Goal: Task Accomplishment & Management: Use online tool/utility

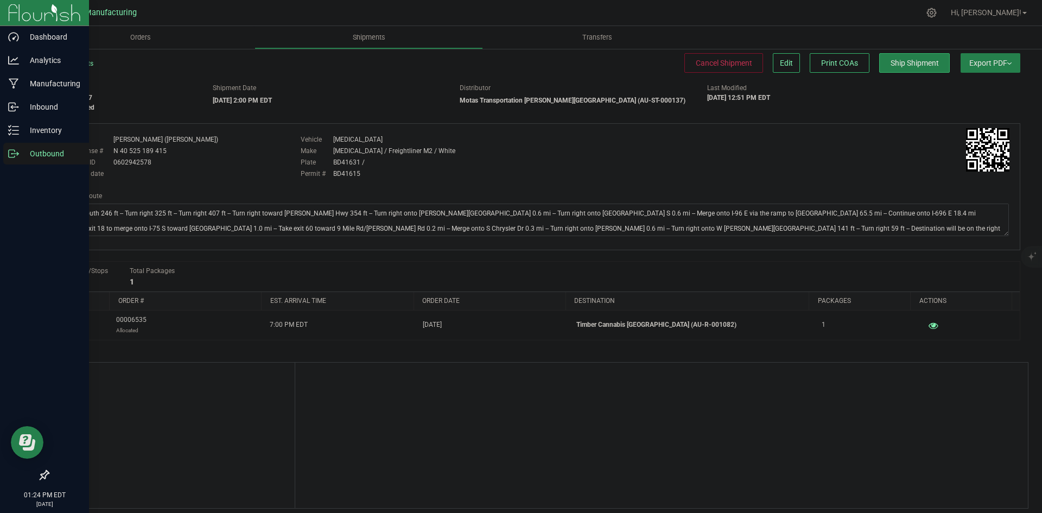
click at [3, 158] on link "Outbound" at bounding box center [44, 154] width 89 height 23
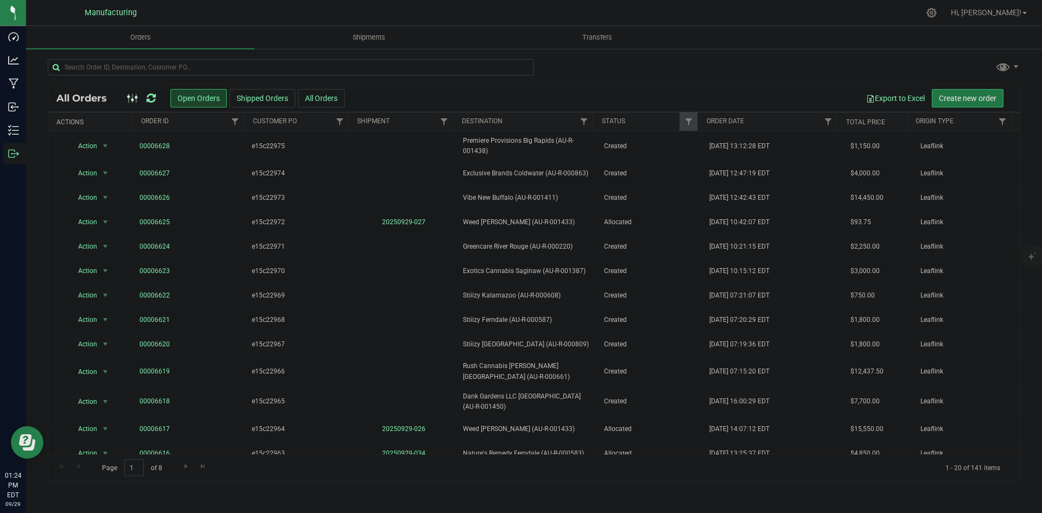
click at [952, 100] on span "Create new order" at bounding box center [968, 98] width 58 height 9
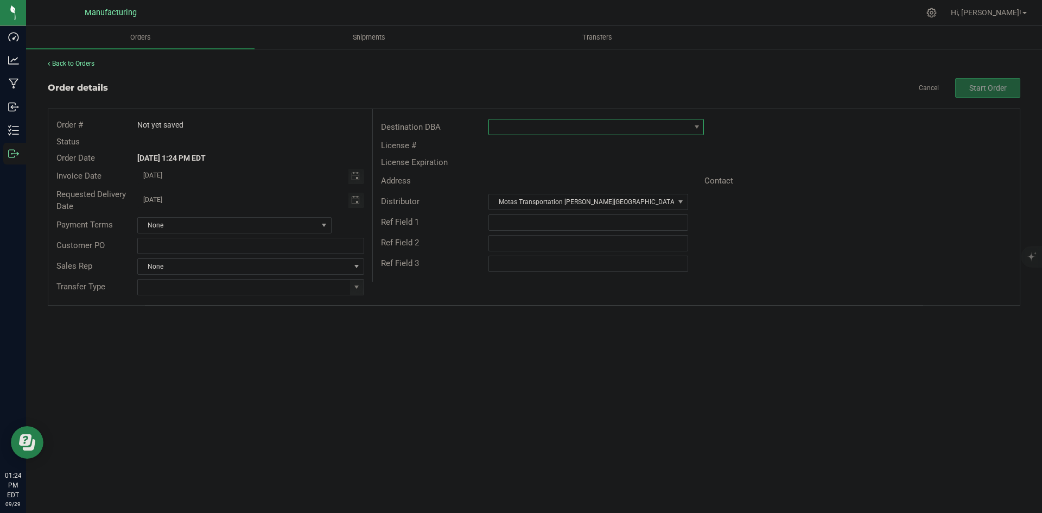
click at [524, 127] on span at bounding box center [589, 126] width 201 height 15
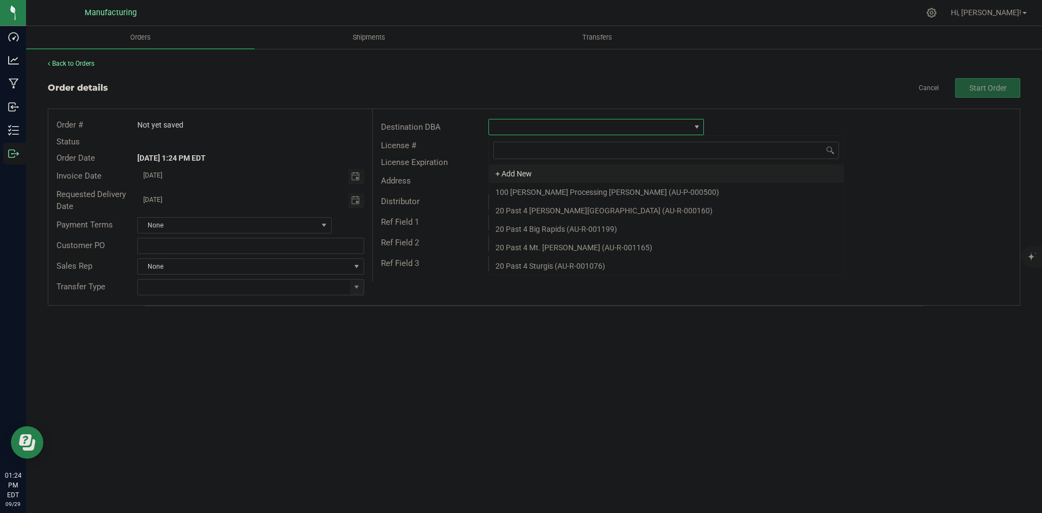
scroll to position [16, 215]
type input "609"
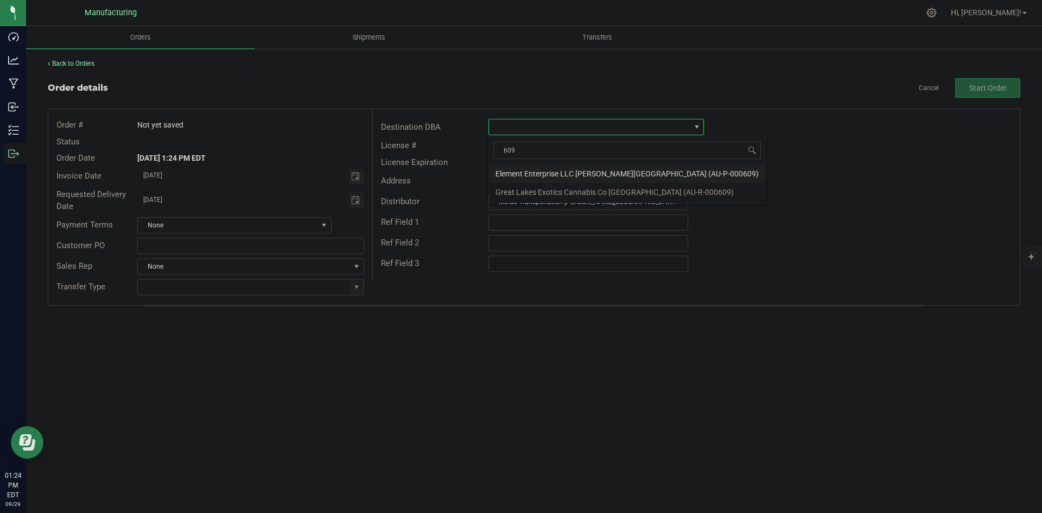
click at [614, 175] on li "Element Enterprise LLC [PERSON_NAME][GEOGRAPHIC_DATA] (AU-P-000609)" at bounding box center [627, 173] width 276 height 18
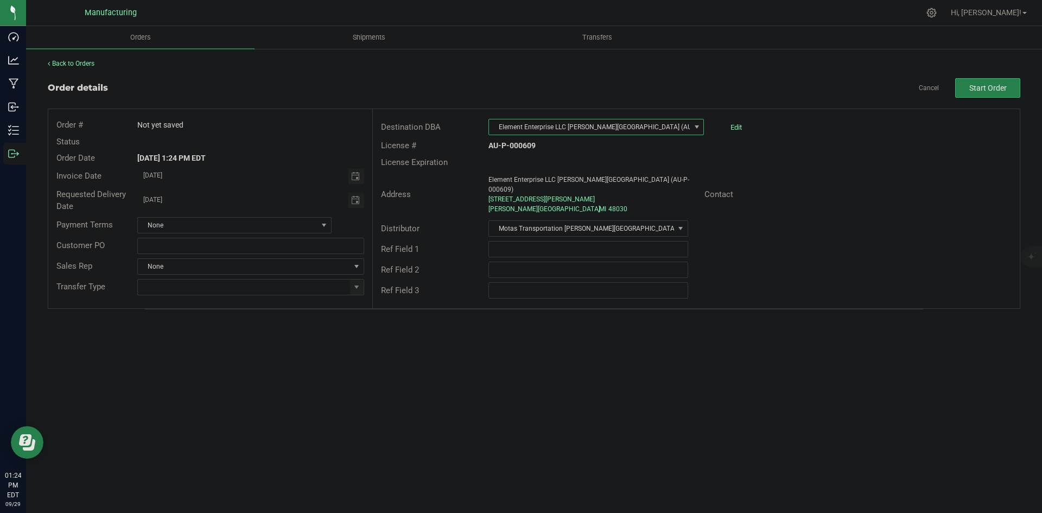
click at [830, 178] on div "Address Element Enterprise LLC [PERSON_NAME][GEOGRAPHIC_DATA] (AU-P-000609) [ST…" at bounding box center [696, 194] width 647 height 48
click at [608, 242] on input "text" at bounding box center [587, 249] width 199 height 16
click at [821, 269] on div "Ref Field 2" at bounding box center [696, 269] width 647 height 21
drag, startPoint x: 646, startPoint y: 237, endPoint x: 658, endPoint y: 235, distance: 11.5
click at [647, 241] on input "text" at bounding box center [587, 249] width 199 height 16
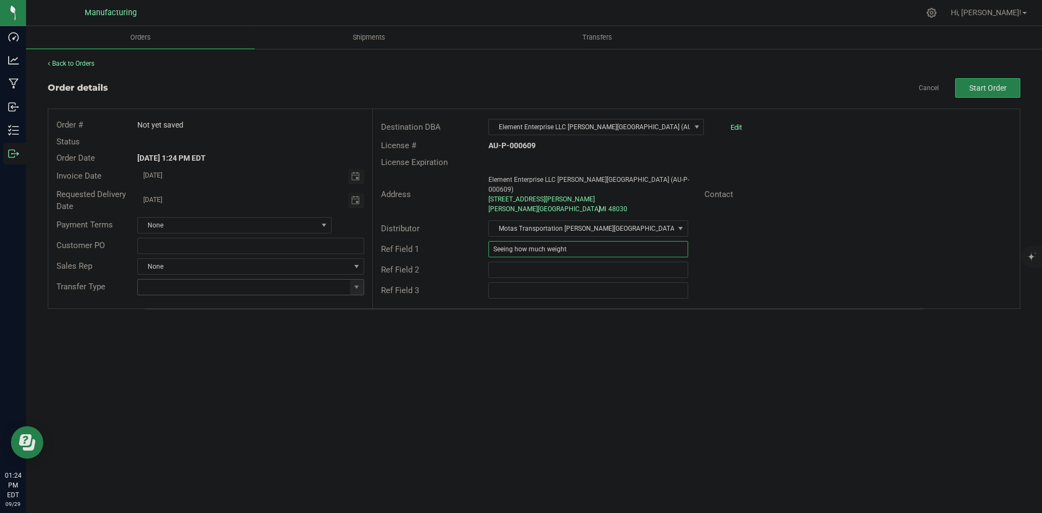
click at [350, 283] on span at bounding box center [357, 286] width 14 height 15
type input "Seeing how much weight"
click at [196, 372] on li "Wholesale Transfer" at bounding box center [250, 378] width 225 height 18
type input "Wholesale Transfer"
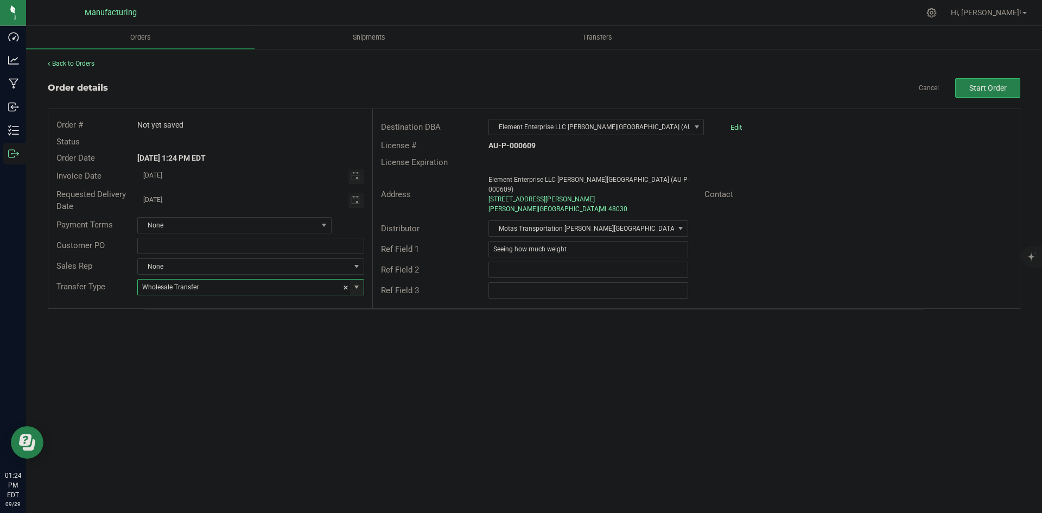
click at [391, 329] on div "Orders Shipments Transfers Back to Orders Order details Cancel Start Order Orde…" at bounding box center [534, 269] width 1016 height 487
click at [981, 93] on button "Start Order" at bounding box center [987, 88] width 65 height 20
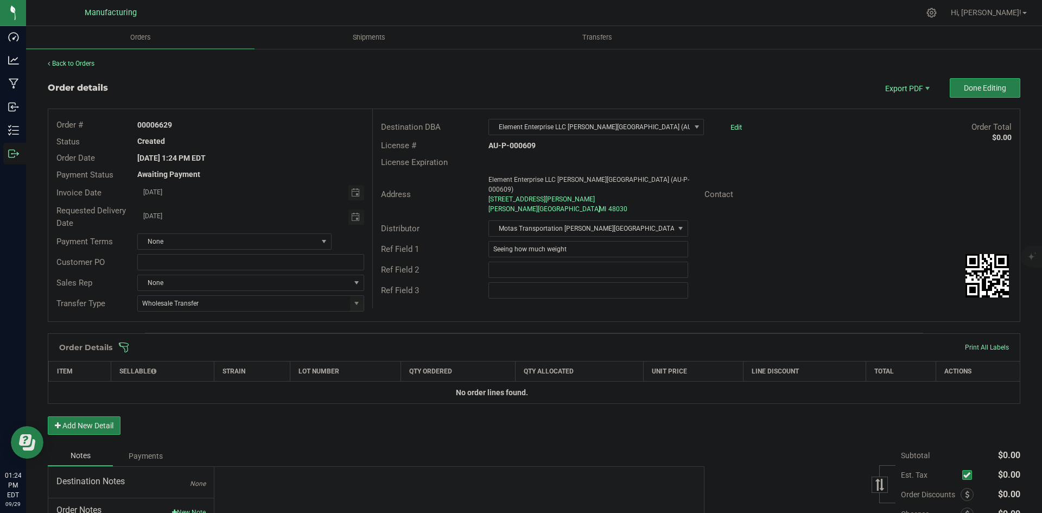
click at [395, 341] on div "Order Details Print All Labels" at bounding box center [533, 347] width 971 height 27
click at [395, 344] on span at bounding box center [604, 347] width 972 height 11
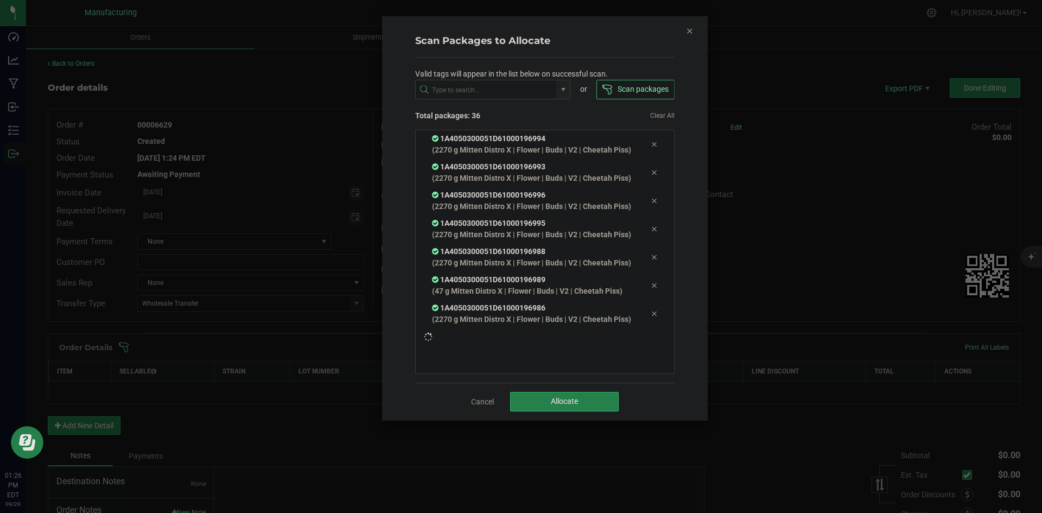
scroll to position [1068, 0]
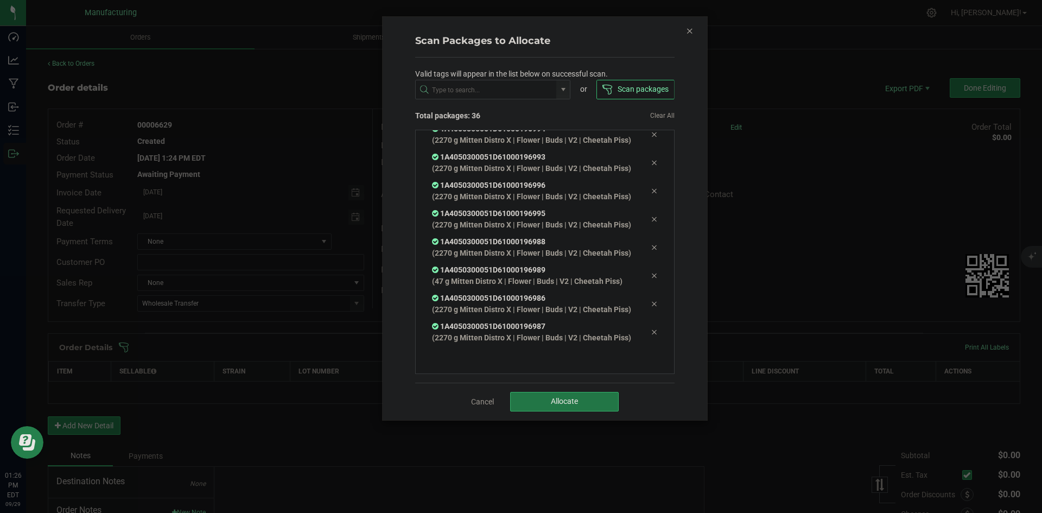
click at [579, 397] on button "Allocate" at bounding box center [564, 402] width 109 height 20
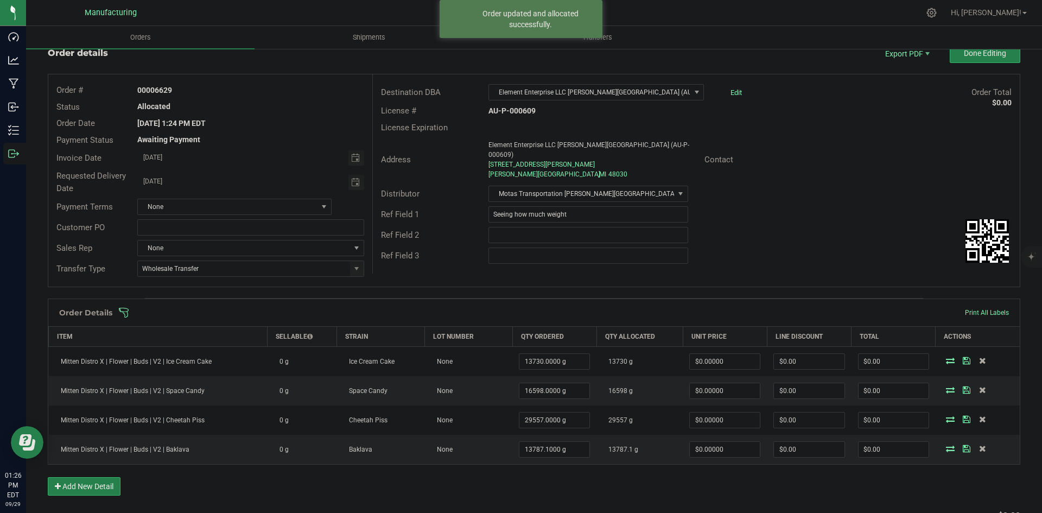
scroll to position [54, 0]
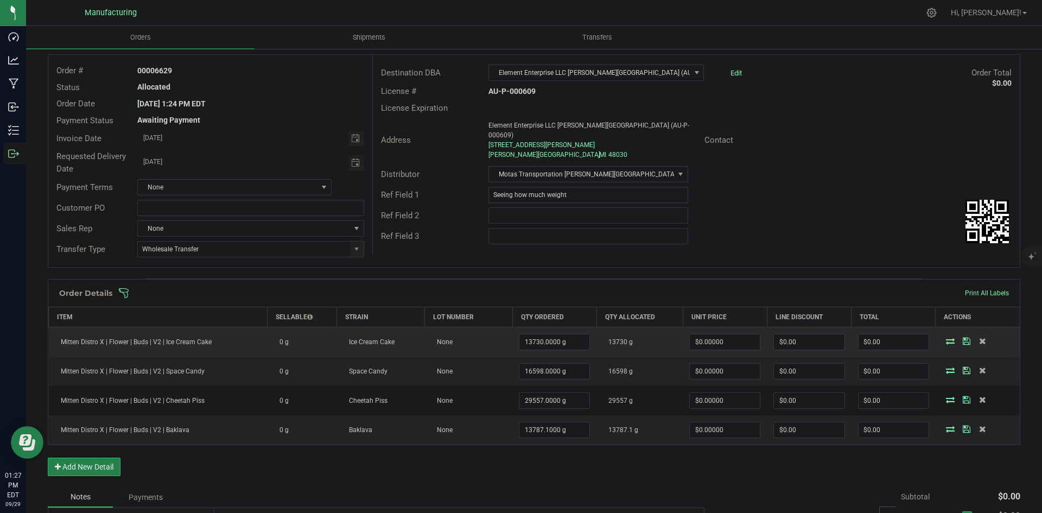
drag, startPoint x: 164, startPoint y: 339, endPoint x: 213, endPoint y: 338, distance: 49.4
click at [213, 338] on td "Mitten Distro X | Flower | Buds | V2 | Ice Cream Cake" at bounding box center [158, 342] width 219 height 30
copy span "Ice Cream Cake"
click at [156, 341] on span "Mitten Distro X | Flower | Buds | V2 | Ice Cream Cake" at bounding box center [133, 342] width 156 height 8
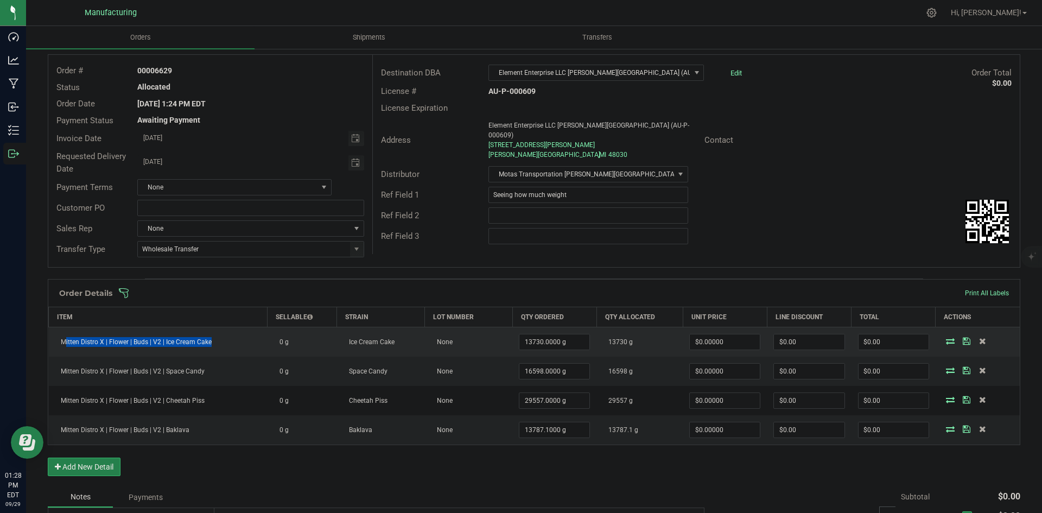
click at [156, 341] on span "Mitten Distro X | Flower | Buds | V2 | Ice Cream Cake" at bounding box center [133, 342] width 156 height 8
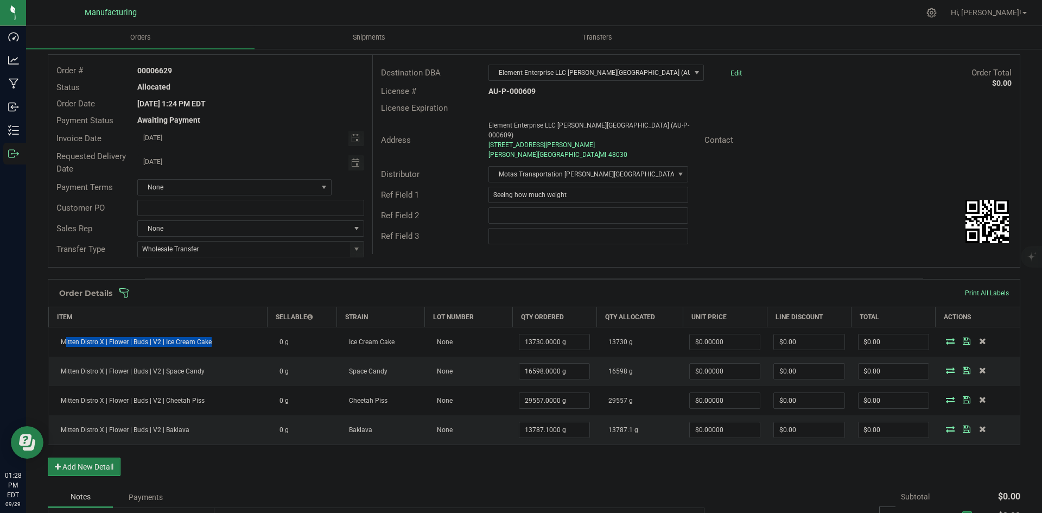
copy span "Mitten Distro X | Flower | Buds | V2 | Ice Cream Cake"
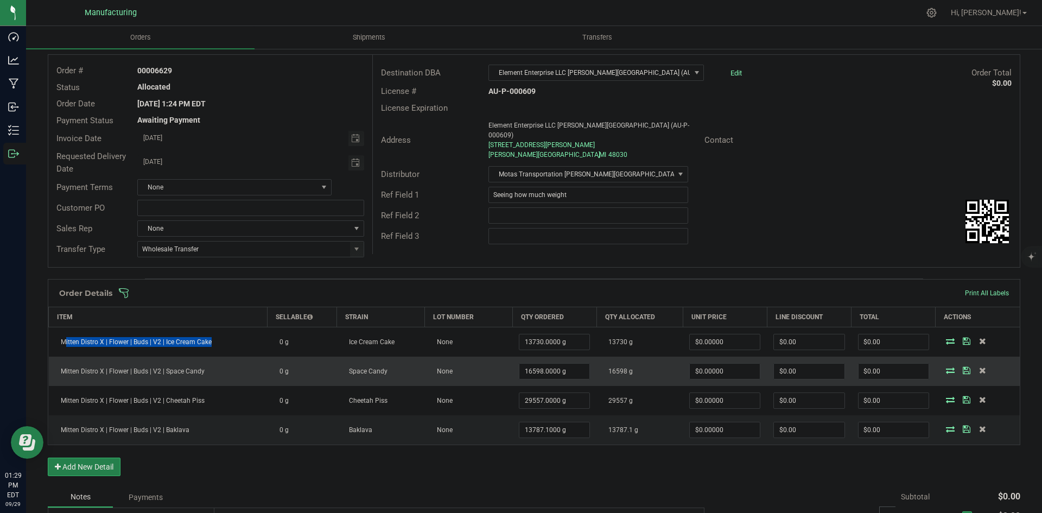
drag, startPoint x: 165, startPoint y: 371, endPoint x: 209, endPoint y: 371, distance: 43.9
click at [209, 371] on td "Mitten Distro X | Flower | Buds | V2 | Space Candy" at bounding box center [158, 370] width 219 height 29
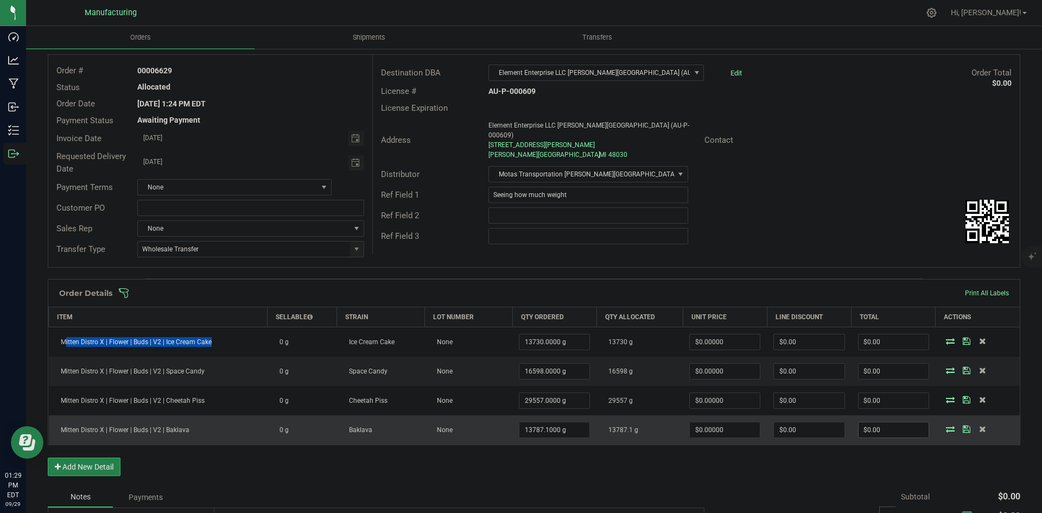
copy span "Space Candy"
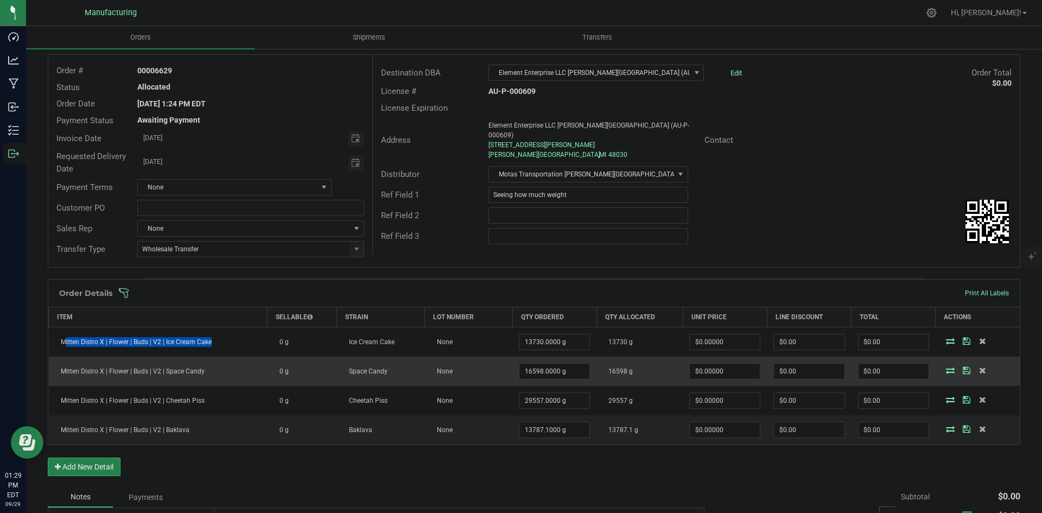
click at [129, 372] on span "Mitten Distro X | Flower | Buds | V2 | Space Candy" at bounding box center [129, 371] width 149 height 8
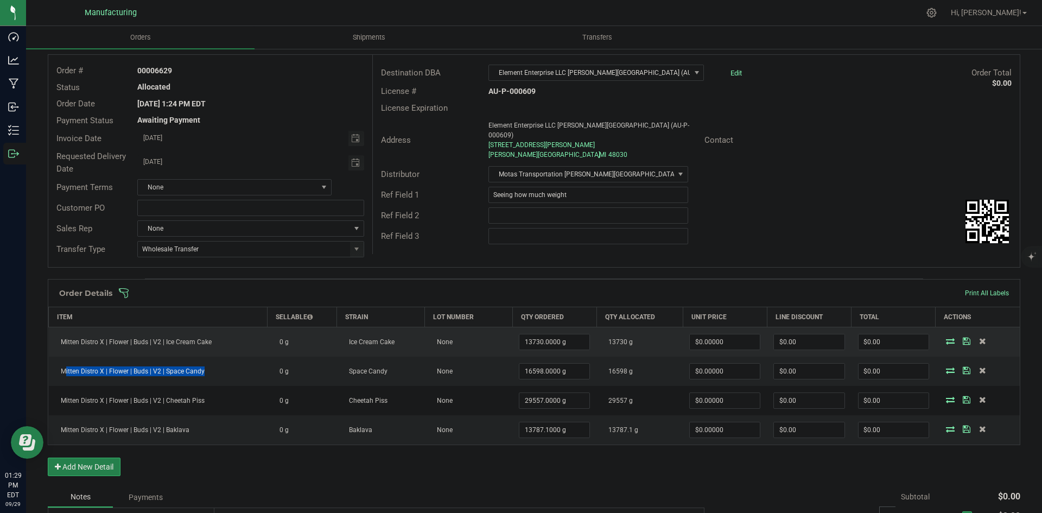
copy span "Mitten Distro X | Flower | Buds | V2 | Space Candy"
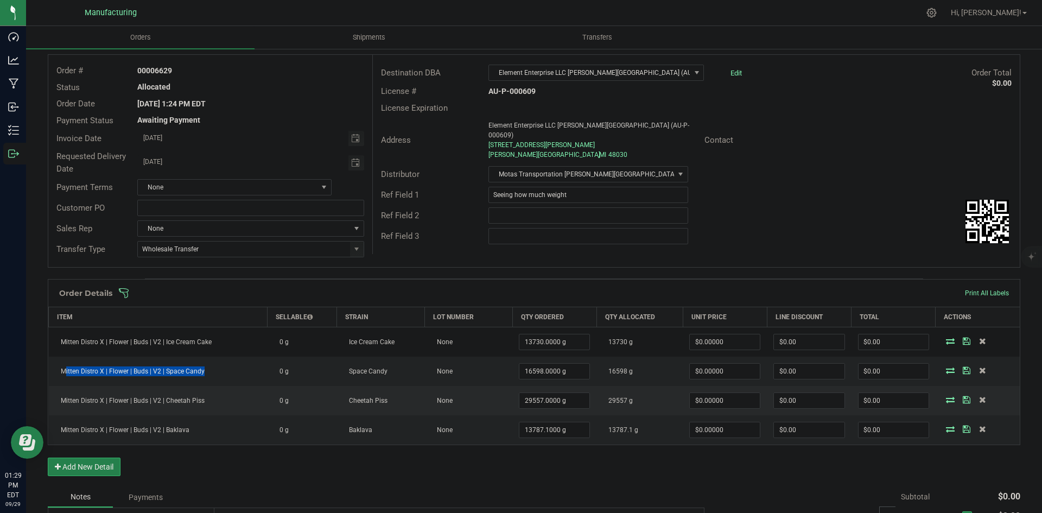
drag, startPoint x: 164, startPoint y: 399, endPoint x: 218, endPoint y: 401, distance: 53.8
click at [208, 401] on td "Mitten Distro X | Flower | Buds | V2 | Cheetah Piss" at bounding box center [158, 400] width 219 height 29
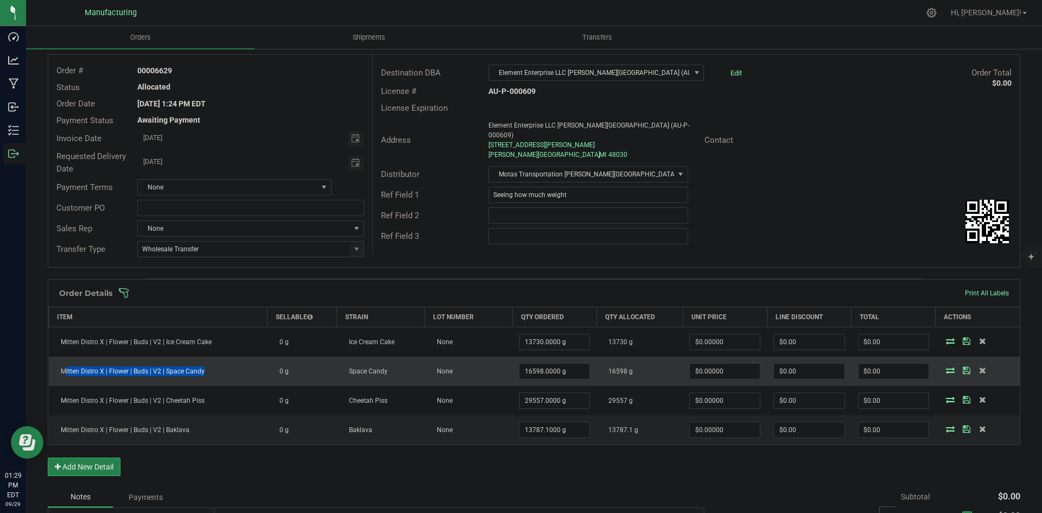
copy span "Cheetah Piss"
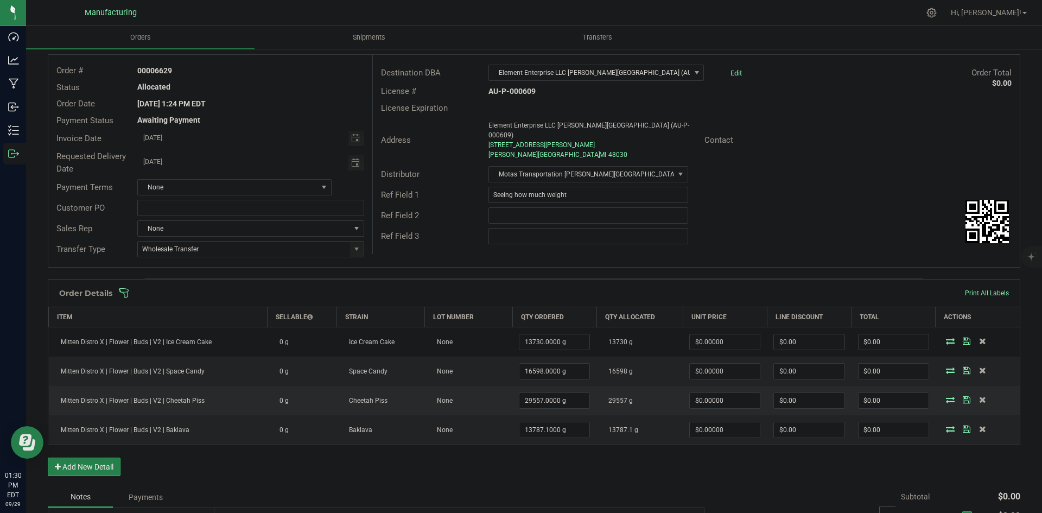
click at [148, 397] on span "Mitten Distro X | Flower | Buds | V2 | Cheetah Piss" at bounding box center [129, 401] width 149 height 8
click at [147, 397] on span "Mitten Distro X | Flower | Buds | V2 | Cheetah Piss" at bounding box center [129, 401] width 149 height 8
click at [146, 398] on span "Mitten Distro X | Flower | Buds | V2 | Cheetah Piss" at bounding box center [129, 401] width 149 height 8
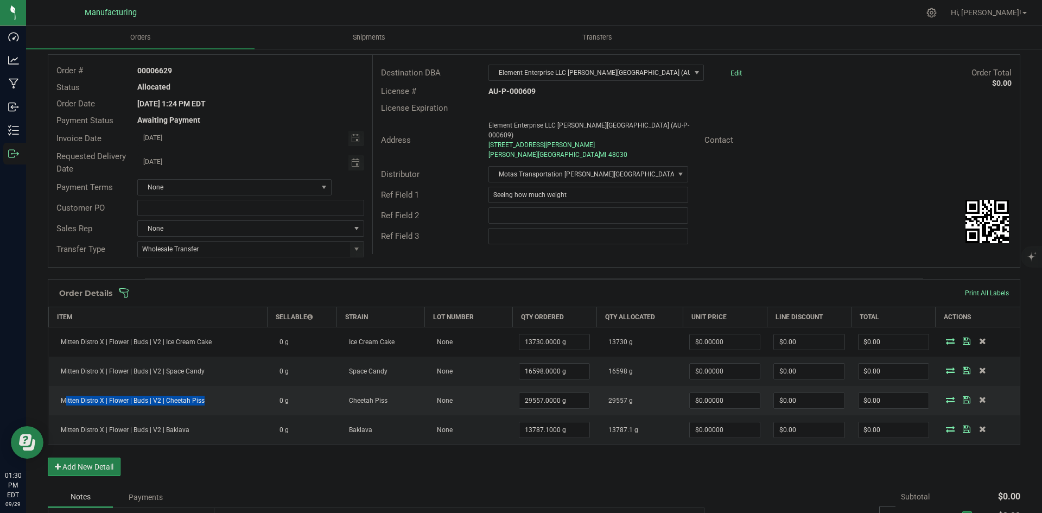
click at [146, 398] on span "Mitten Distro X | Flower | Buds | V2 | Cheetah Piss" at bounding box center [129, 401] width 149 height 8
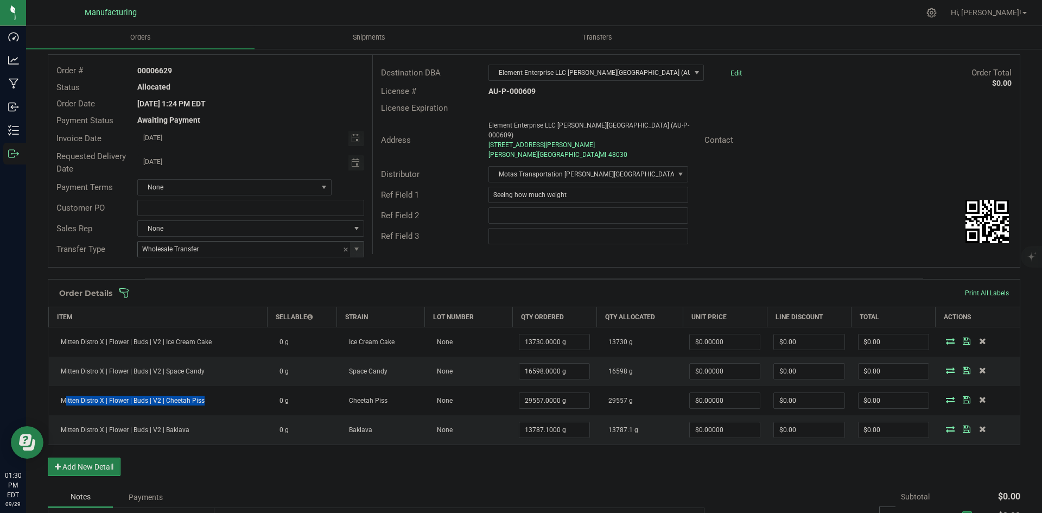
copy span "Mitten Distro X | Flower | Buds | V2 | Cheetah Piss"
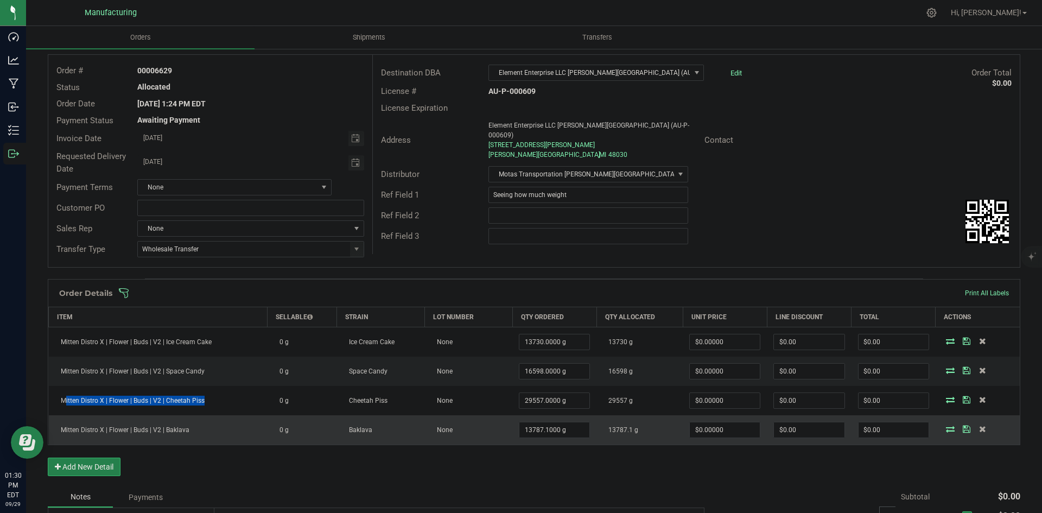
drag, startPoint x: 163, startPoint y: 428, endPoint x: 207, endPoint y: 429, distance: 43.9
click at [202, 429] on td "Mitten Distro X | Flower | Buds | V2 | Baklava" at bounding box center [158, 429] width 219 height 29
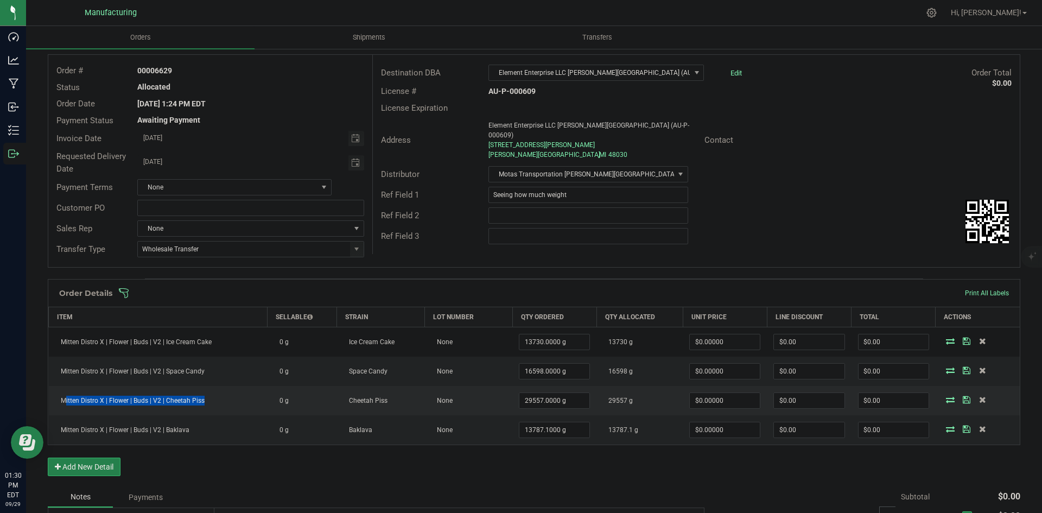
copy span "Baklava"
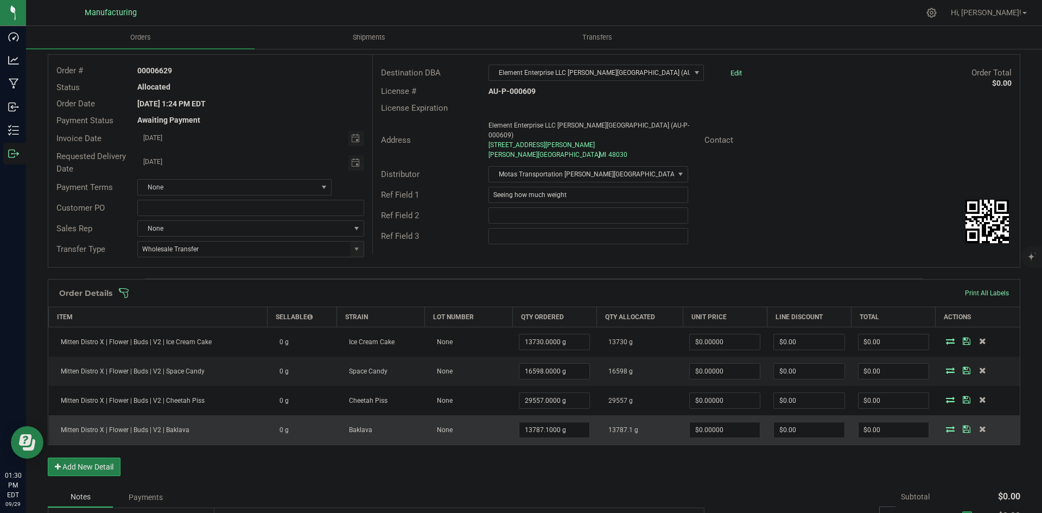
click at [116, 431] on span "Mitten Distro X | Flower | Buds | V2 | Baklava" at bounding box center [122, 430] width 134 height 8
click at [117, 431] on span "Mitten Distro X | Flower | Buds | V2 | Baklava" at bounding box center [122, 430] width 134 height 8
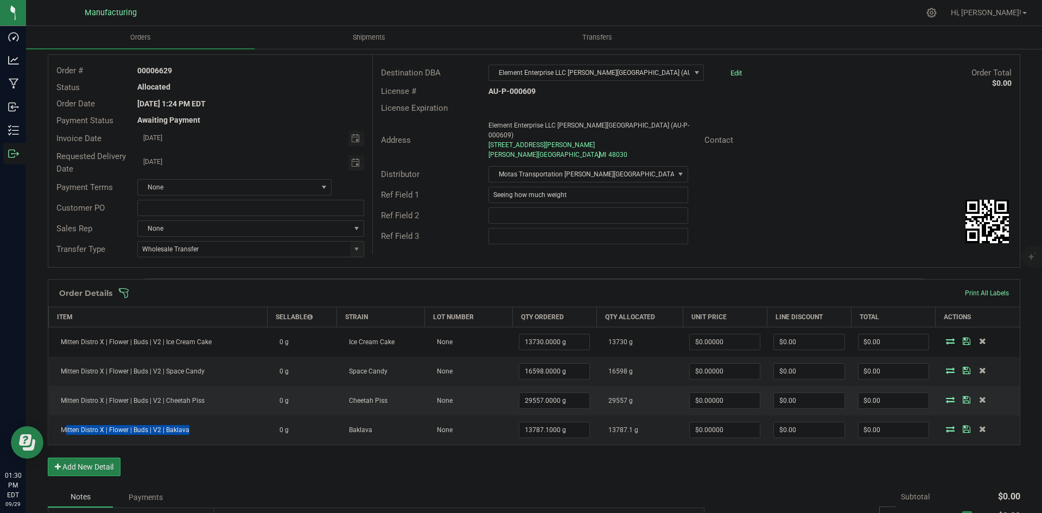
copy span "Mitten Distro X | Flower | Buds | V2 | Baklava"
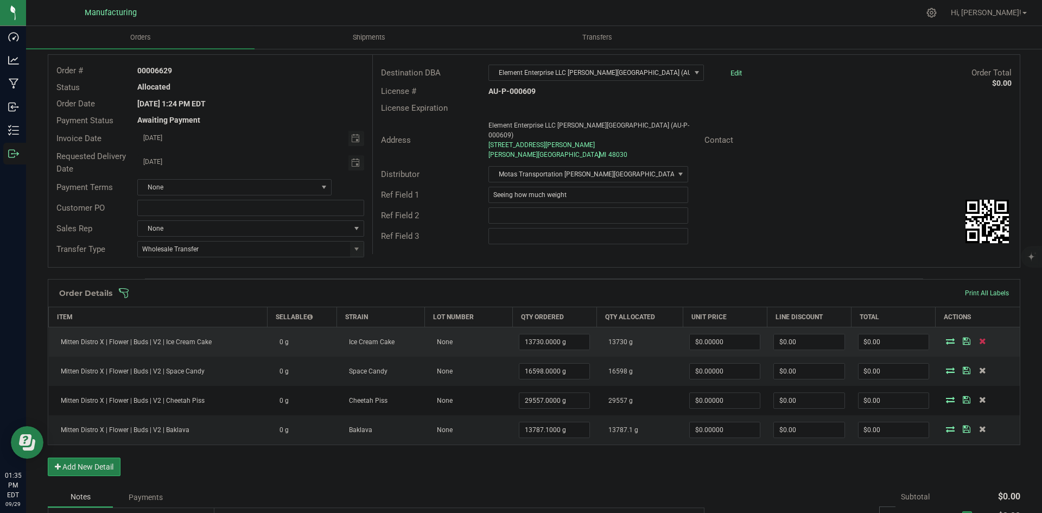
click at [979, 343] on icon at bounding box center [982, 340] width 7 height 7
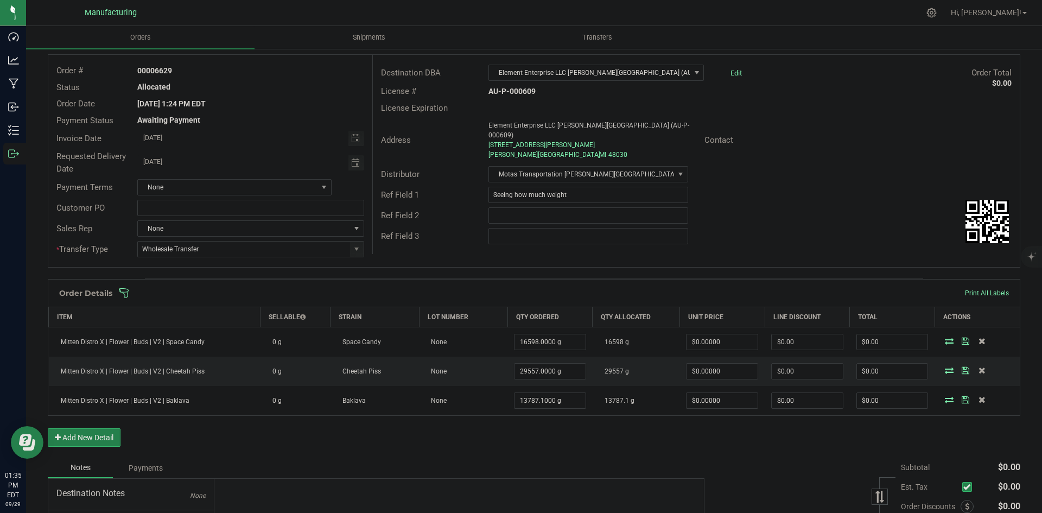
click at [978, 343] on icon at bounding box center [981, 340] width 7 height 7
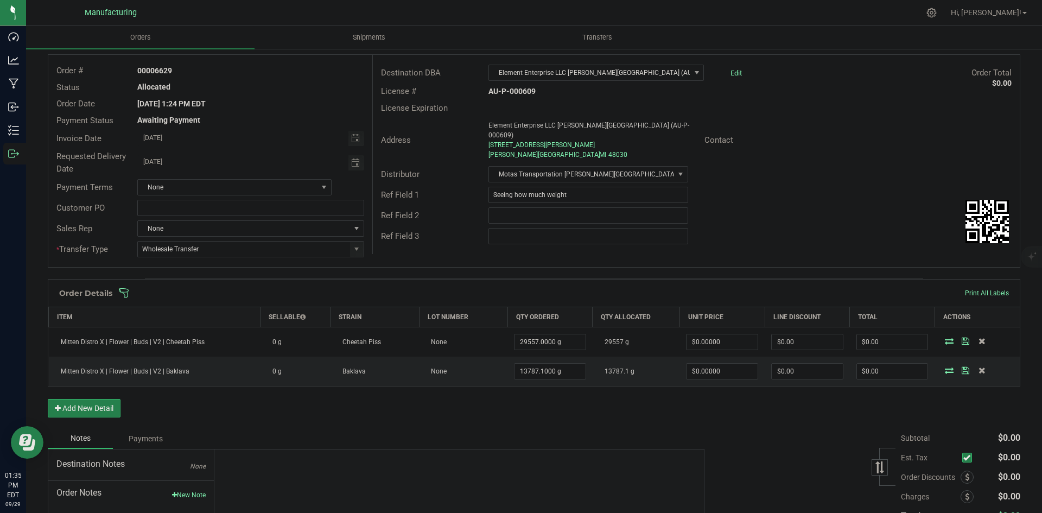
click at [978, 343] on icon at bounding box center [981, 340] width 7 height 7
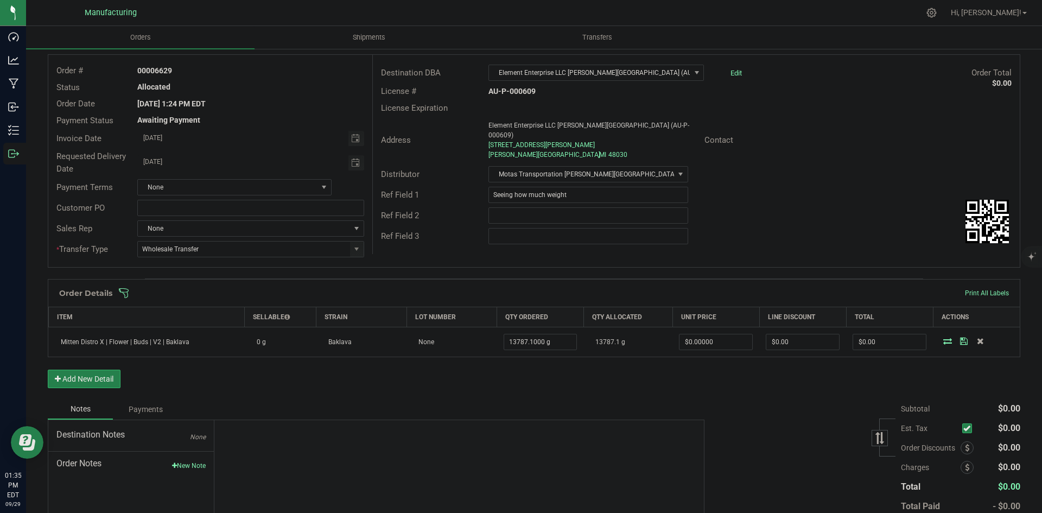
click at [977, 343] on icon at bounding box center [980, 340] width 7 height 7
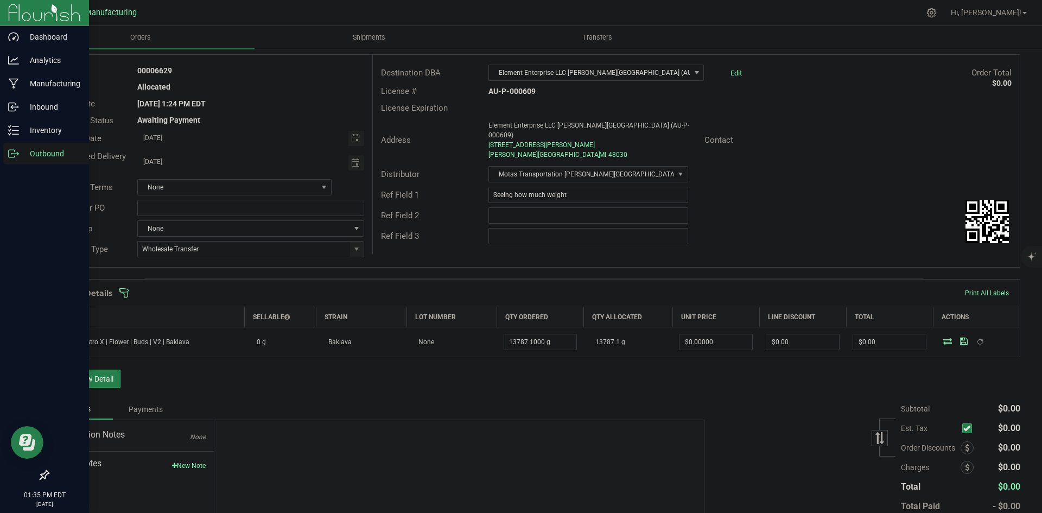
click at [28, 154] on p "Outbound" at bounding box center [51, 153] width 65 height 13
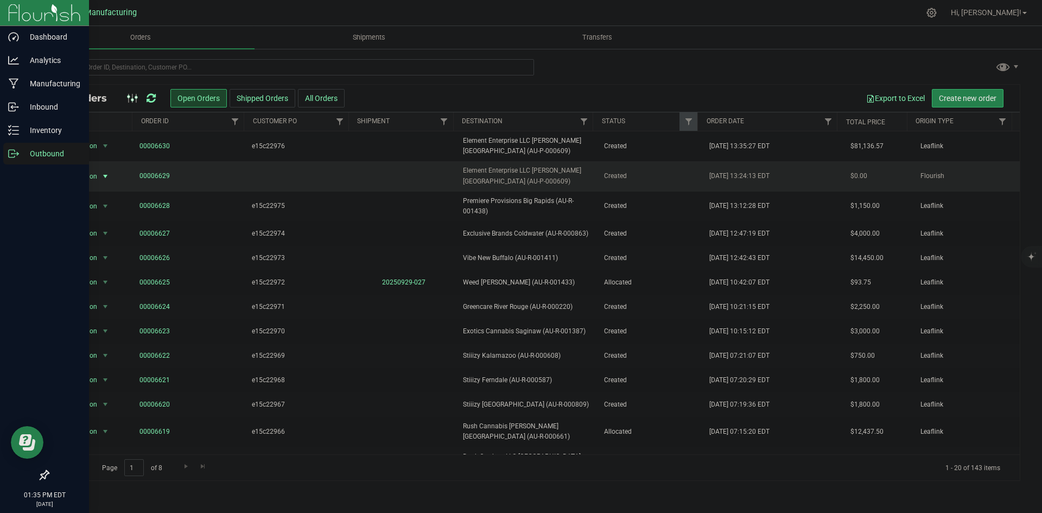
drag, startPoint x: 86, startPoint y: 175, endPoint x: 118, endPoint y: 178, distance: 32.2
click at [87, 175] on span "Action" at bounding box center [83, 176] width 29 height 15
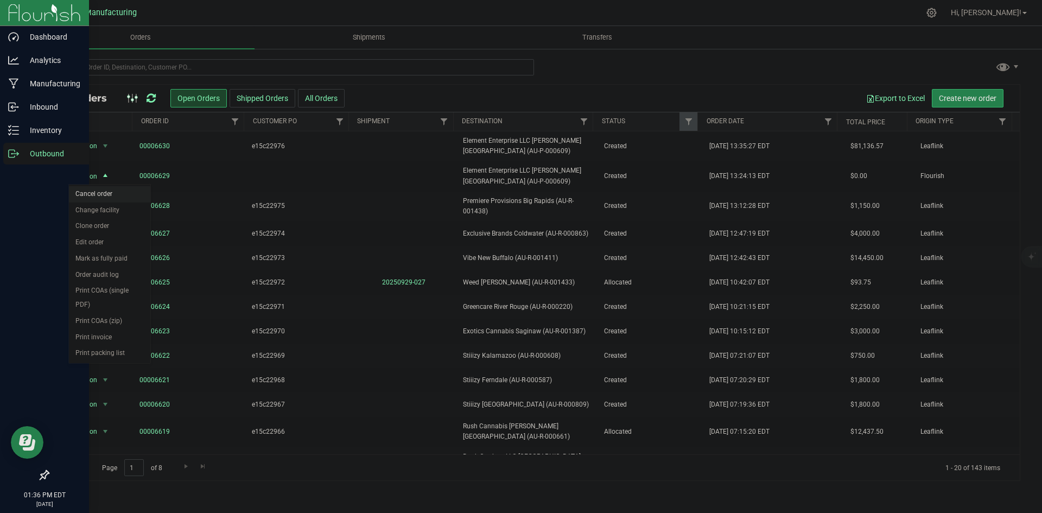
click at [107, 197] on li "Cancel order" at bounding box center [109, 194] width 81 height 16
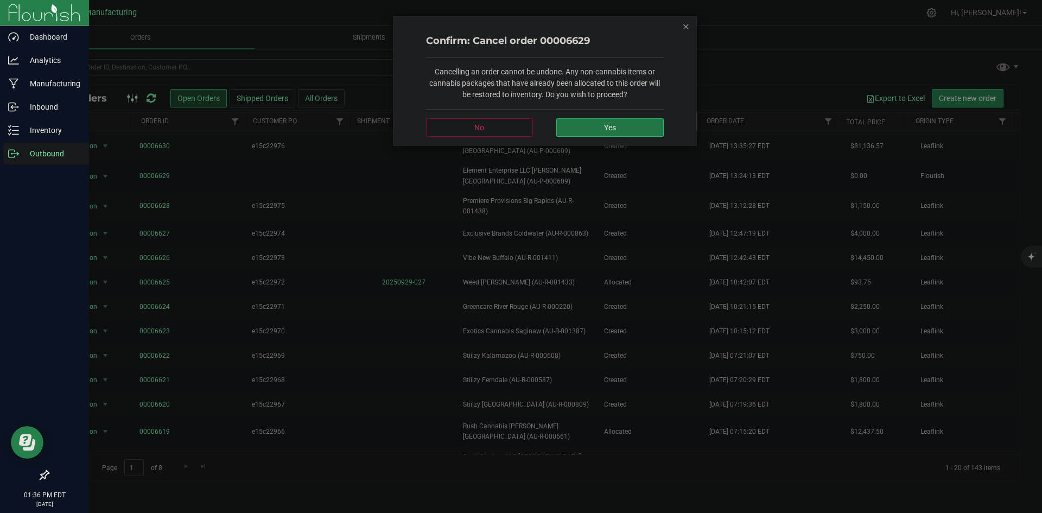
click at [618, 125] on button "Yes" at bounding box center [609, 127] width 107 height 18
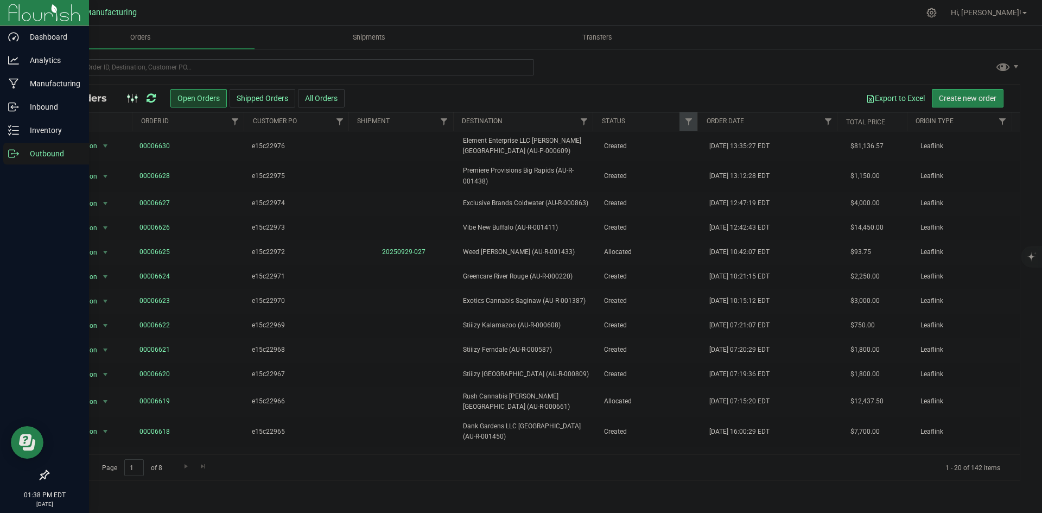
click at [151, 95] on icon at bounding box center [150, 98] width 9 height 11
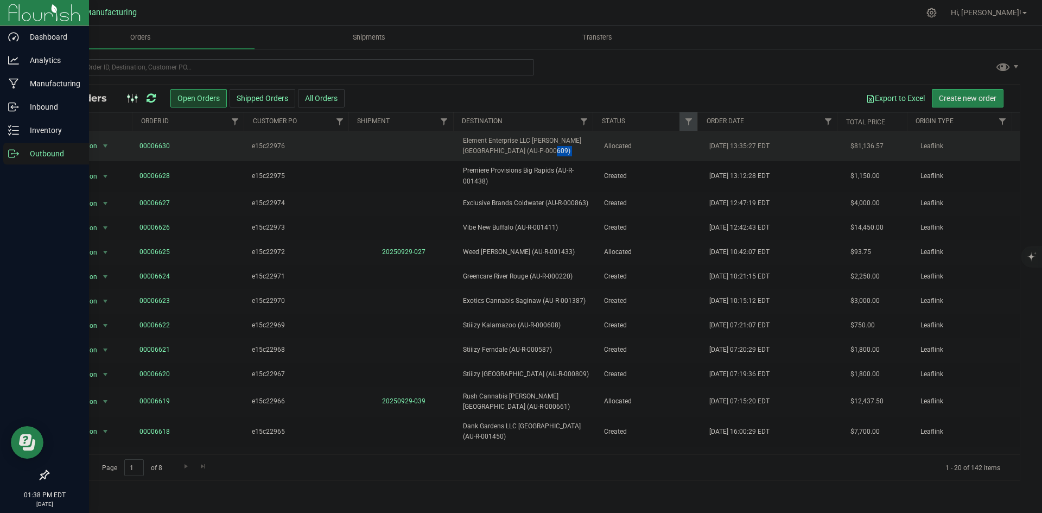
click at [592, 156] on tr "Action Action Cancel order Clone order Edit order Mark as fully paid Order audi…" at bounding box center [533, 146] width 971 height 30
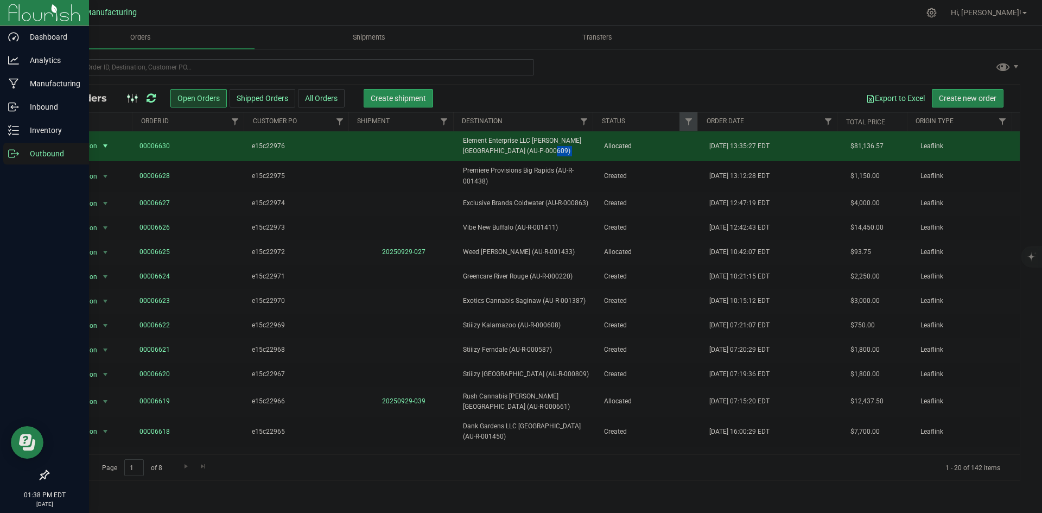
click at [412, 97] on span "Create shipment" at bounding box center [398, 98] width 55 height 9
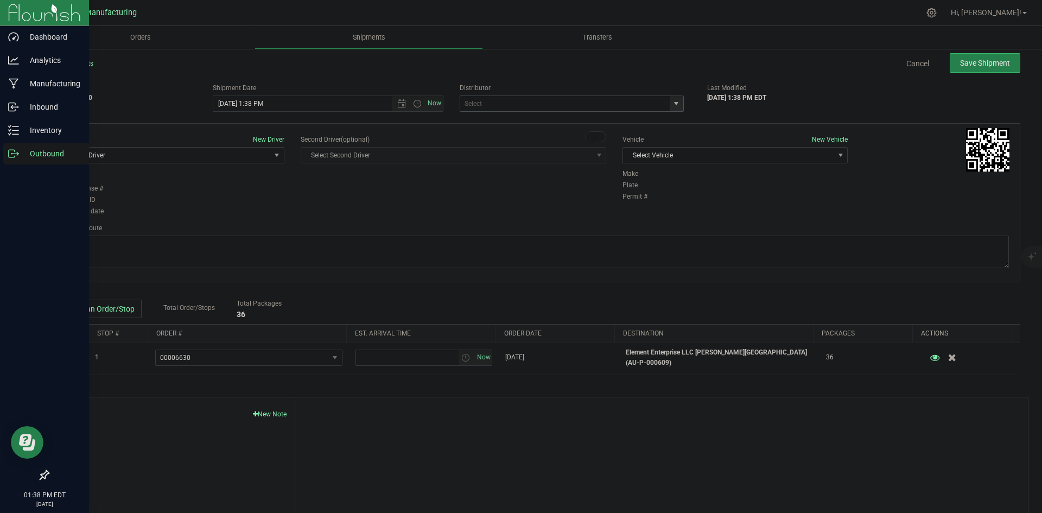
click at [673, 103] on span "select" at bounding box center [676, 103] width 9 height 9
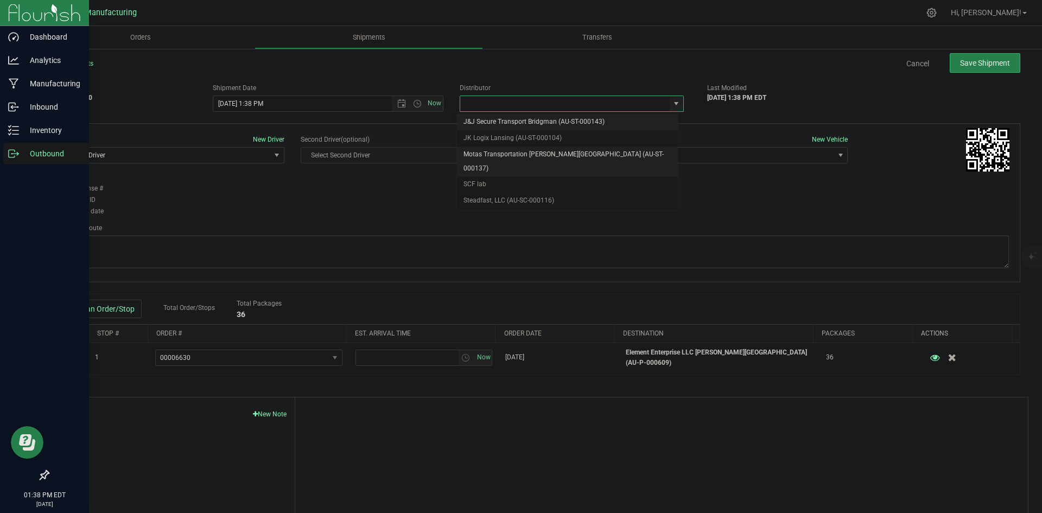
click at [494, 152] on li "Motas Transportation [PERSON_NAME][GEOGRAPHIC_DATA] (AU-ST-000137)" at bounding box center [567, 161] width 221 height 30
type input "Motas Transportation [PERSON_NAME][GEOGRAPHIC_DATA] (AU-ST-000137)"
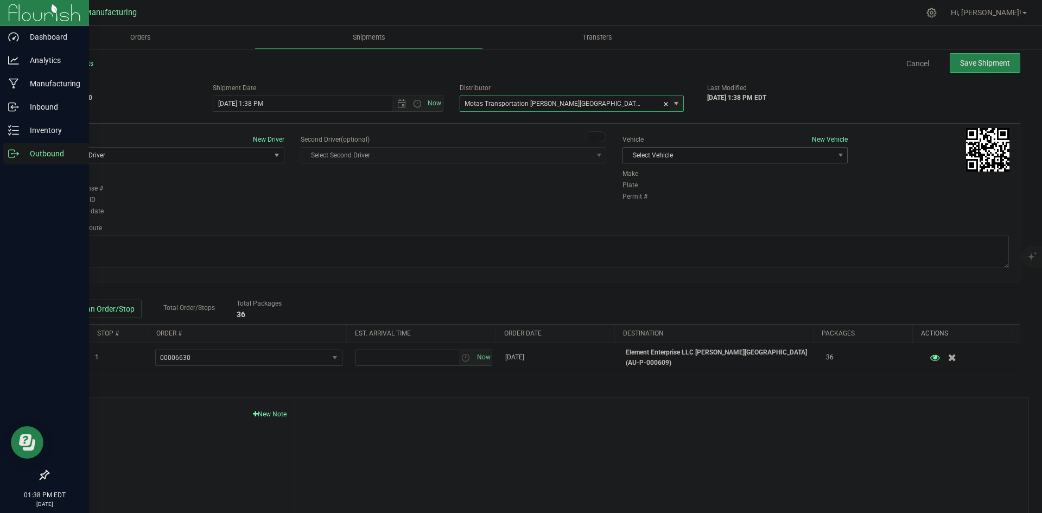
click at [735, 160] on span "Select Vehicle" at bounding box center [728, 155] width 210 height 15
click at [645, 205] on li "T3" at bounding box center [729, 206] width 222 height 16
click at [176, 151] on span "Select Driver" at bounding box center [165, 155] width 210 height 15
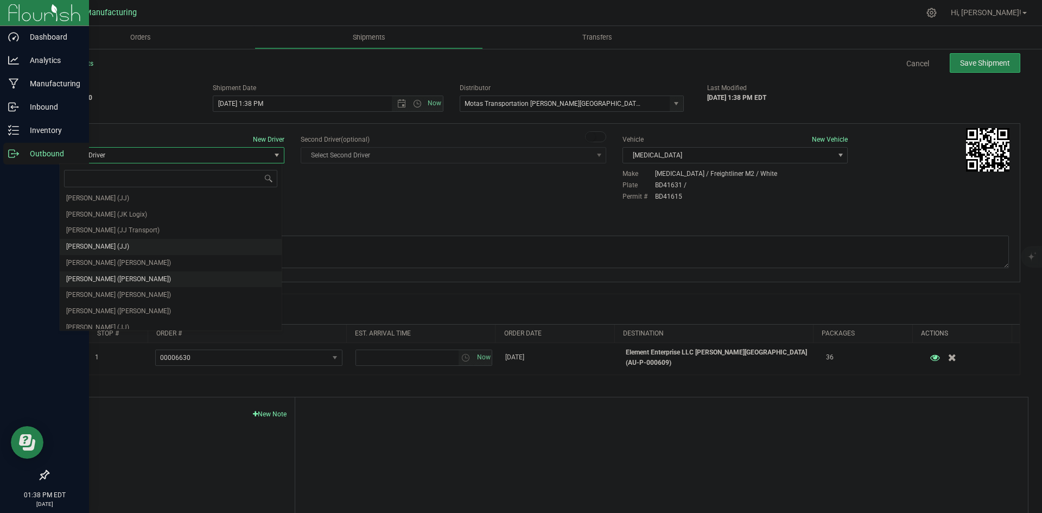
scroll to position [57, 0]
click at [115, 252] on span "Lloyd Neely (Motas)" at bounding box center [118, 257] width 105 height 14
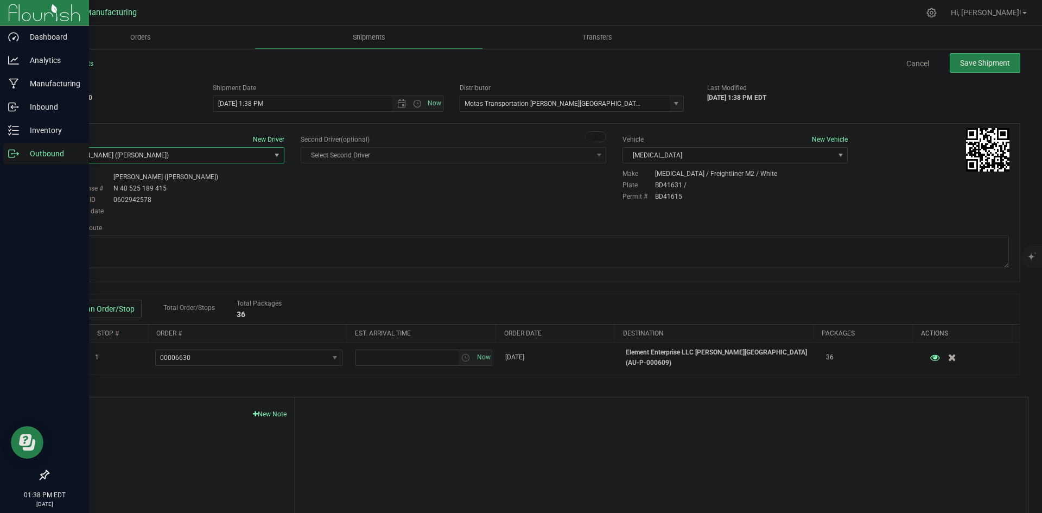
click at [359, 188] on div "Driver New Driver Lloyd Neely (Motas) Select Driver Perry Black (JK Logix) Robe…" at bounding box center [534, 176] width 966 height 83
click at [413, 106] on span "Open the time view" at bounding box center [417, 103] width 9 height 9
click at [233, 181] on li "2:00 PM" at bounding box center [325, 186] width 227 height 14
type input "9/29/2025 2:00 PM"
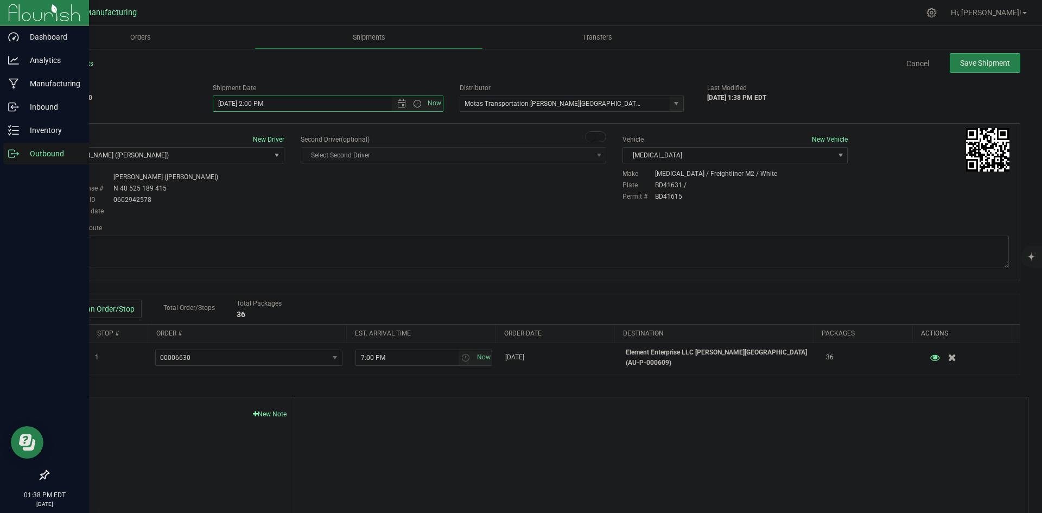
click at [359, 186] on div "Driver New Driver Lloyd Neely (Motas) Select Driver Perry Black (JK Logix) Robe…" at bounding box center [534, 176] width 966 height 83
click at [498, 256] on textarea at bounding box center [533, 251] width 949 height 33
paste textarea "Head south 246 ft -- Turn right 325 ft -- Turn right 407 ft -- Turn right towar…"
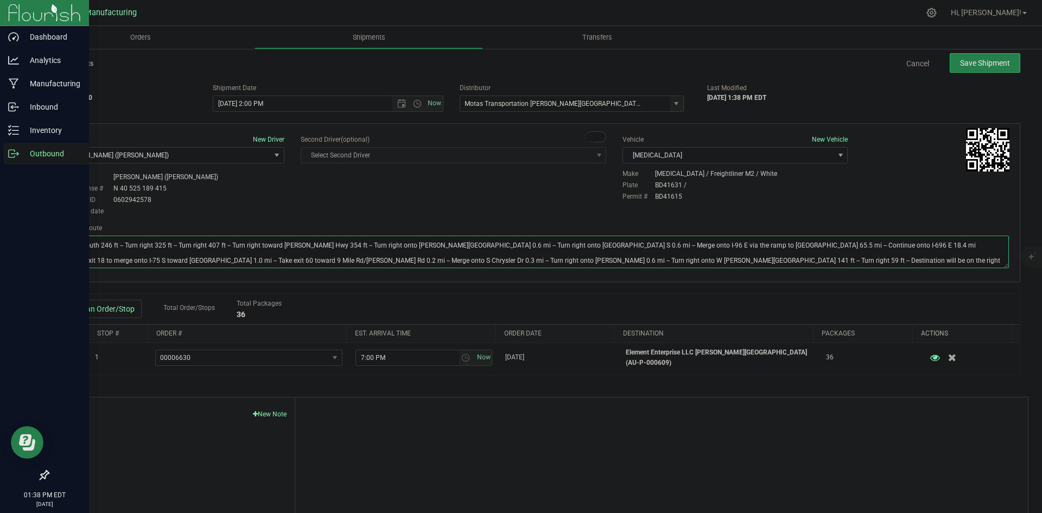
type textarea "Head south 246 ft -- Turn right 325 ft -- Turn right 407 ft -- Turn right towar…"
drag, startPoint x: 502, startPoint y: 192, endPoint x: 574, endPoint y: 183, distance: 72.7
click at [516, 192] on div "Driver New Driver Lloyd Neely (Motas) Select Driver Perry Black (JK Logix) Robe…" at bounding box center [534, 176] width 966 height 83
click at [989, 60] on span "Save Shipment" at bounding box center [985, 63] width 50 height 9
type input "9/29/2025 6:00 PM"
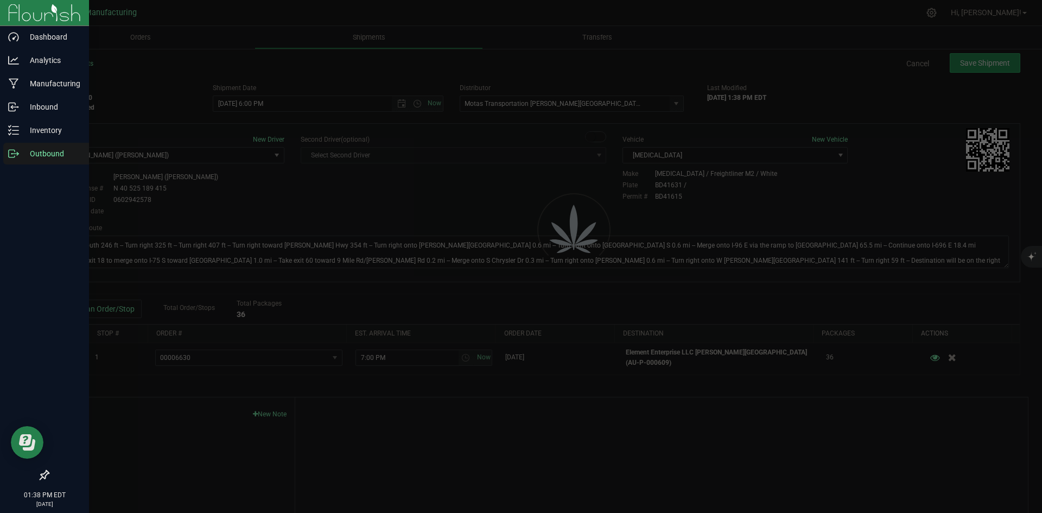
click at [965, 61] on div at bounding box center [521, 256] width 1042 height 513
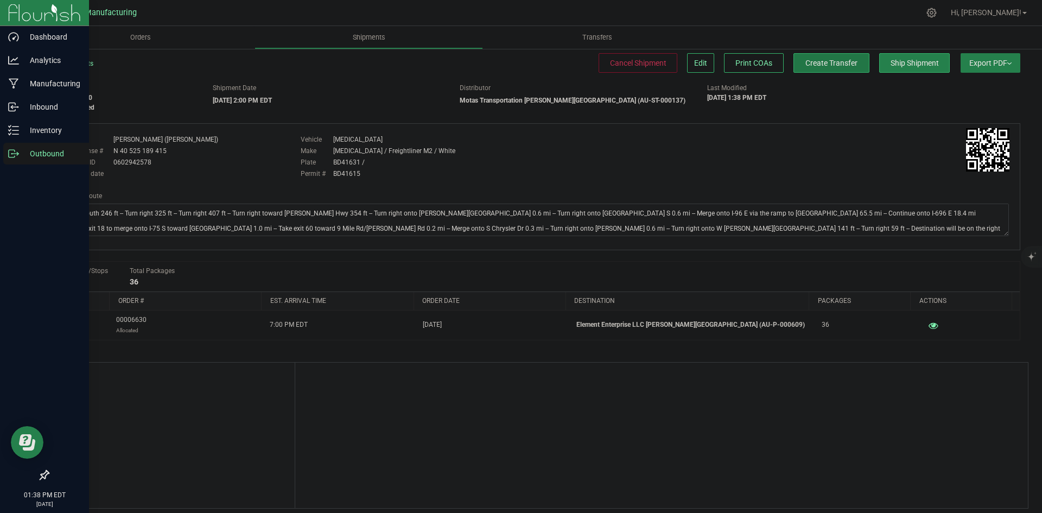
click at [835, 68] on button "Create Transfer" at bounding box center [831, 63] width 76 height 20
drag, startPoint x: 13, startPoint y: 151, endPoint x: 20, endPoint y: 152, distance: 7.1
click at [14, 151] on icon at bounding box center [13, 153] width 11 height 11
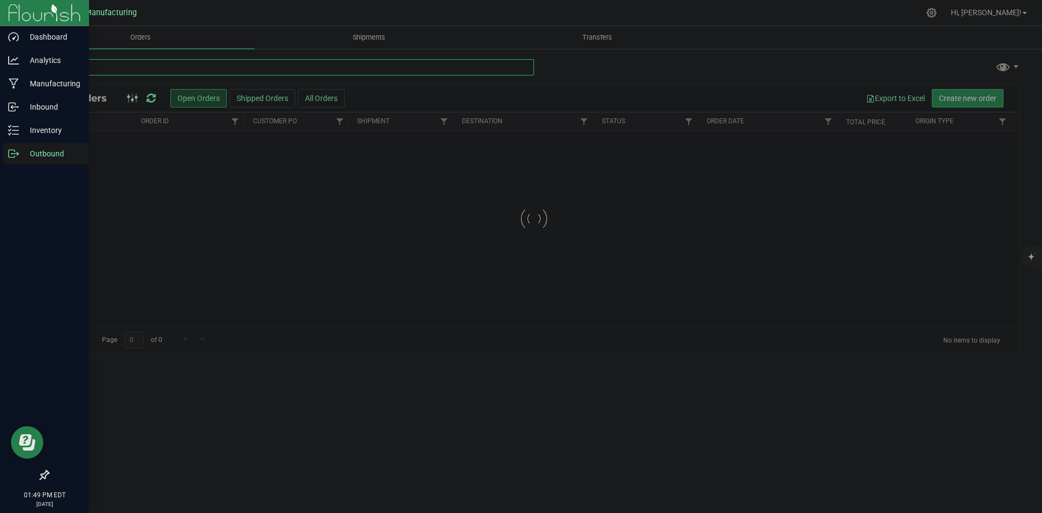
click at [141, 70] on input "text" at bounding box center [291, 67] width 486 height 16
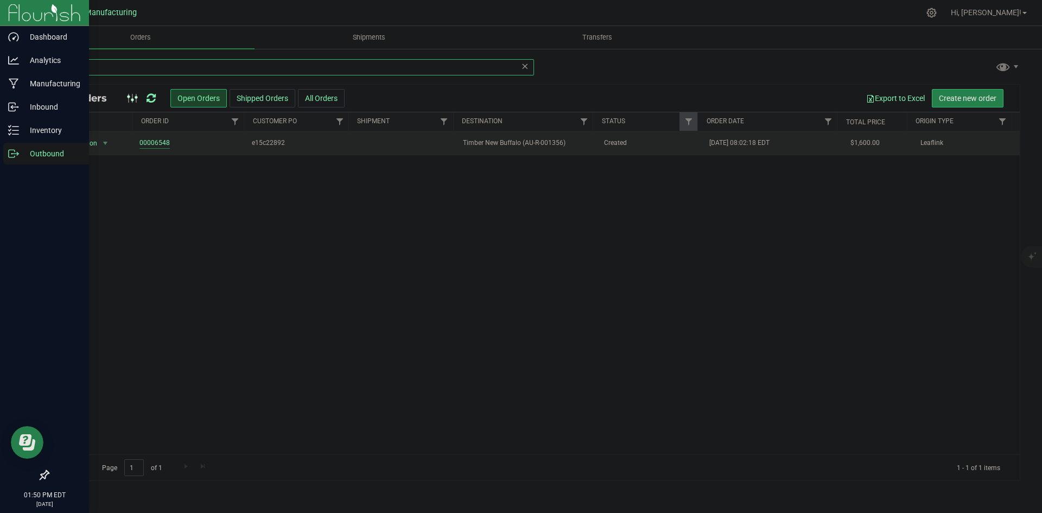
type input "1356"
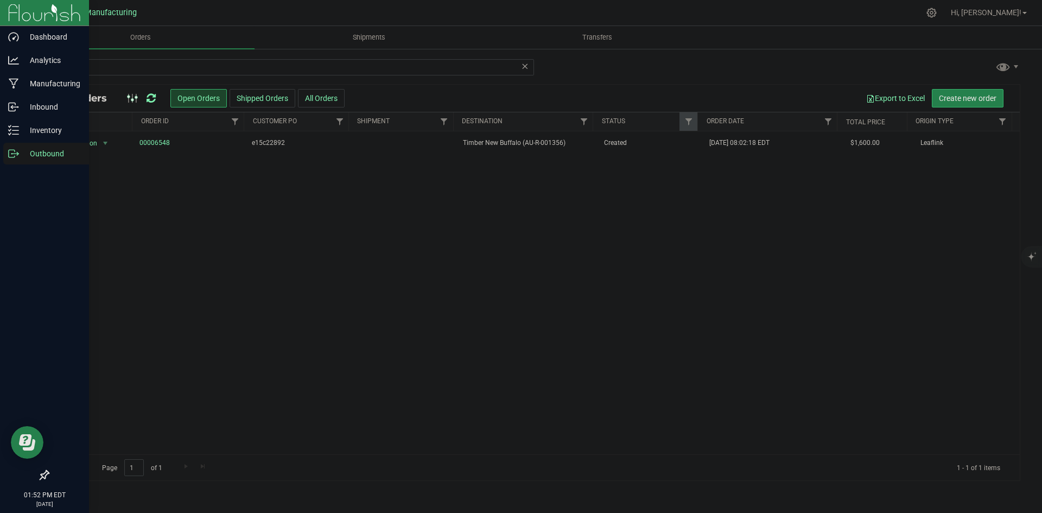
click at [153, 95] on icon at bounding box center [150, 98] width 9 height 11
click at [551, 144] on span "Timber New Buffalo (AU-R-001356)" at bounding box center [526, 141] width 127 height 10
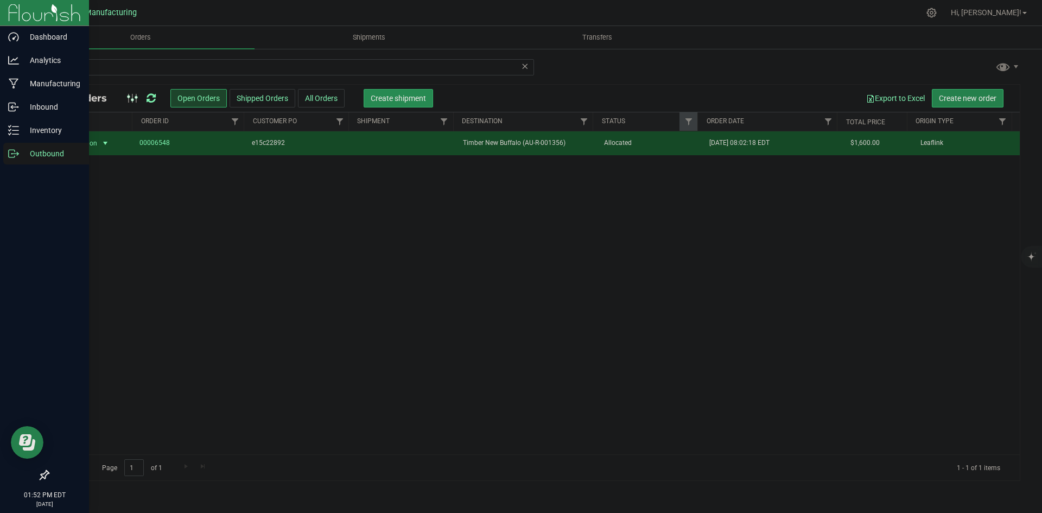
click at [417, 103] on button "Create shipment" at bounding box center [397, 98] width 69 height 18
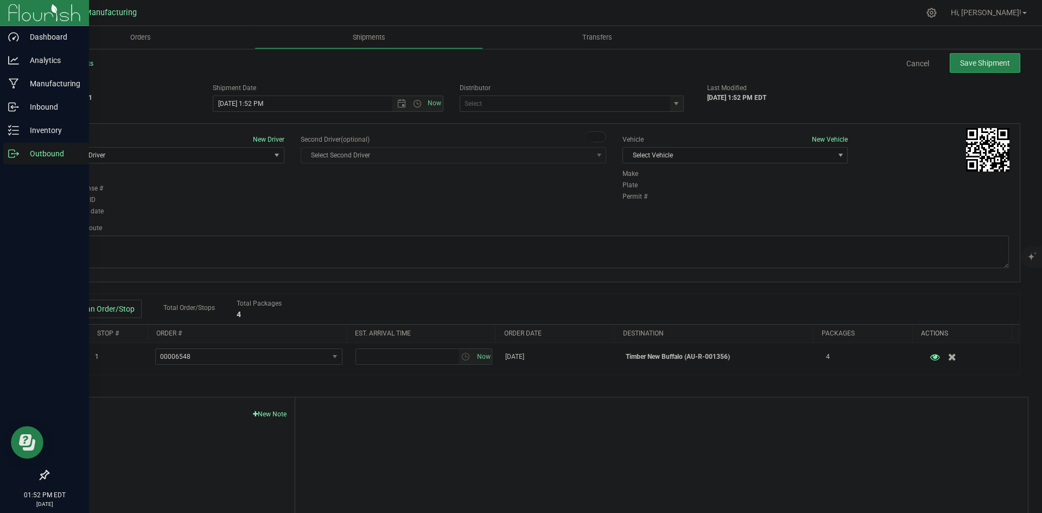
click at [678, 100] on div "J&J Secure Transport Bridgman (AU-ST-000143) JK Logix Lansing (AU-ST-000104) Mo…" at bounding box center [574, 103] width 231 height 16
click at [672, 103] on span "select" at bounding box center [676, 103] width 9 height 9
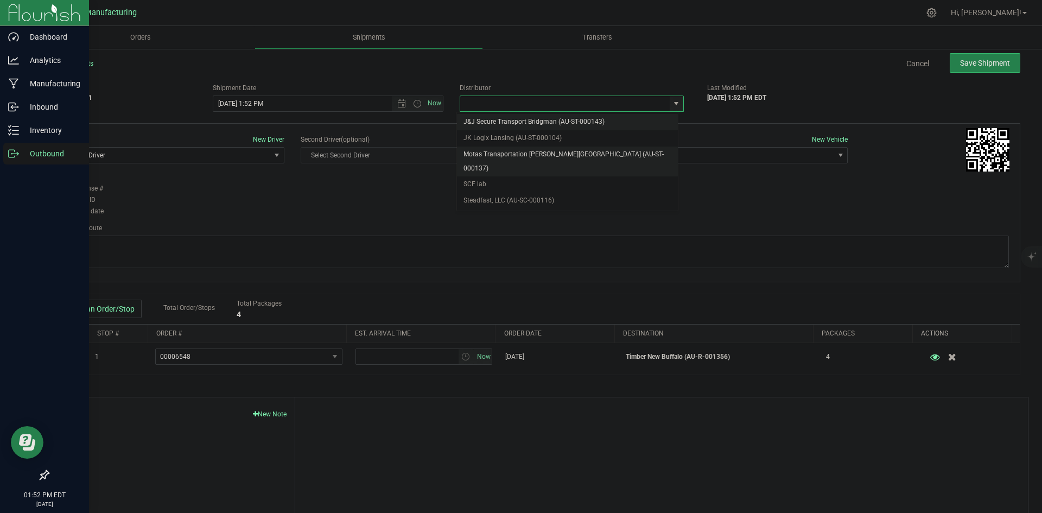
click at [530, 156] on li "Motas Transportation [PERSON_NAME][GEOGRAPHIC_DATA] (AU-ST-000137)" at bounding box center [567, 161] width 221 height 30
type input "Motas Transportation [PERSON_NAME][GEOGRAPHIC_DATA] (AU-ST-000137)"
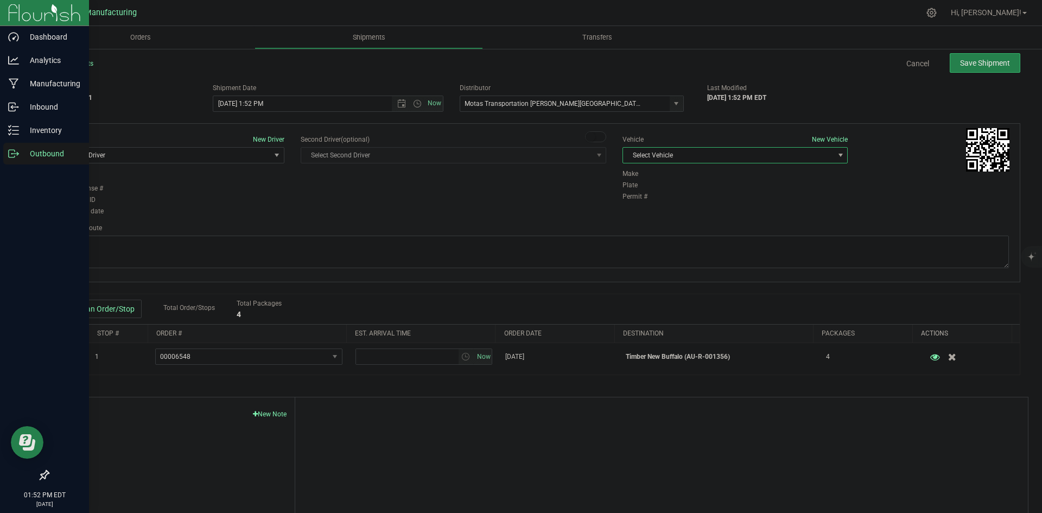
click at [695, 160] on span "Select Vehicle" at bounding box center [728, 155] width 210 height 15
drag, startPoint x: 647, startPoint y: 200, endPoint x: 572, endPoint y: 200, distance: 74.9
click at [646, 200] on li "T3" at bounding box center [729, 206] width 222 height 16
click at [236, 156] on span "Select Driver" at bounding box center [165, 155] width 210 height 15
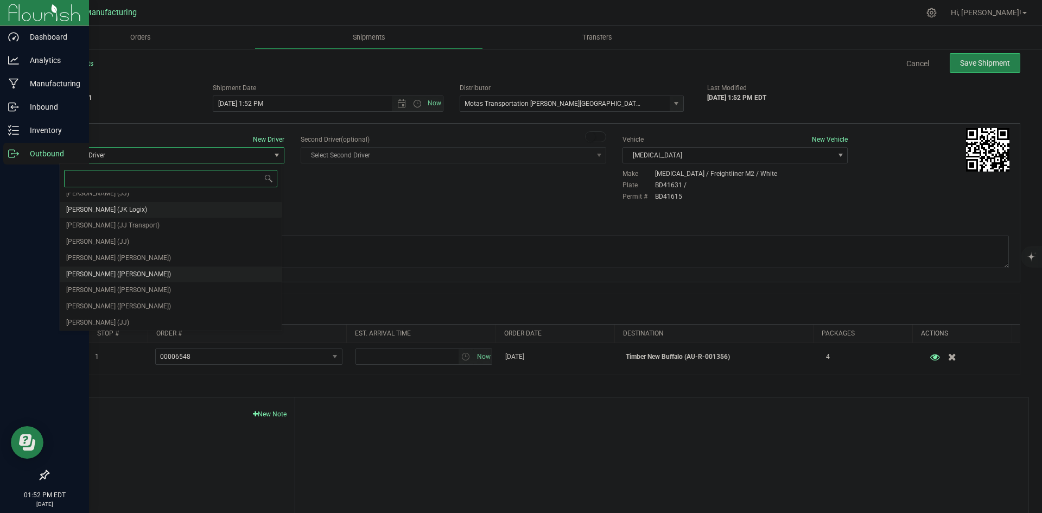
scroll to position [57, 0]
drag, startPoint x: 108, startPoint y: 259, endPoint x: 127, endPoint y: 233, distance: 32.6
click at [109, 257] on span "Lloyd Neely (Motas)" at bounding box center [118, 257] width 105 height 14
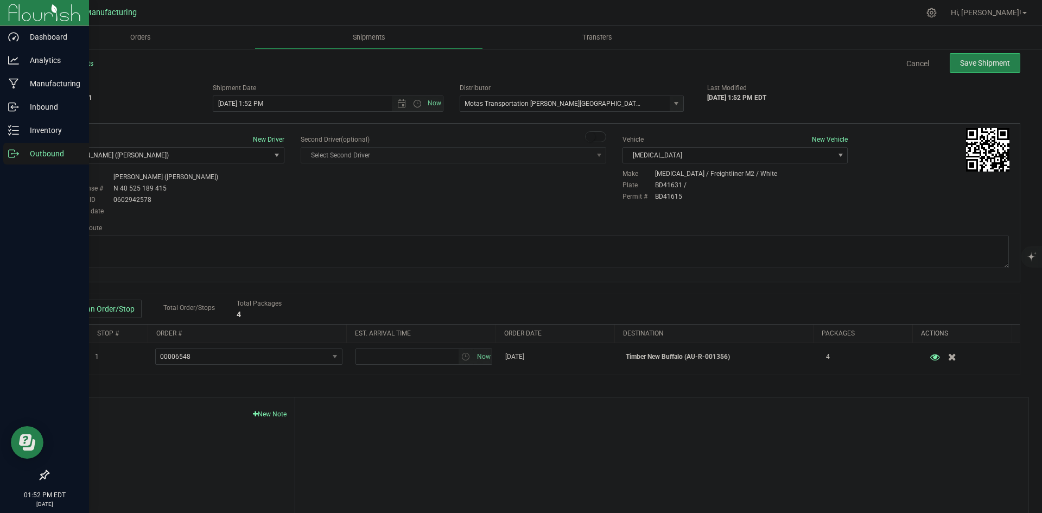
drag, startPoint x: 288, startPoint y: 202, endPoint x: 328, endPoint y: 159, distance: 58.4
click at [290, 201] on div "Driver New Driver Lloyd Neely (Motas) Select Driver Perry Black (JK Logix) Robe…" at bounding box center [171, 176] width 241 height 83
click at [414, 103] on span "Open the time view" at bounding box center [417, 103] width 9 height 9
click at [241, 133] on li "2:00 PM" at bounding box center [325, 132] width 227 height 14
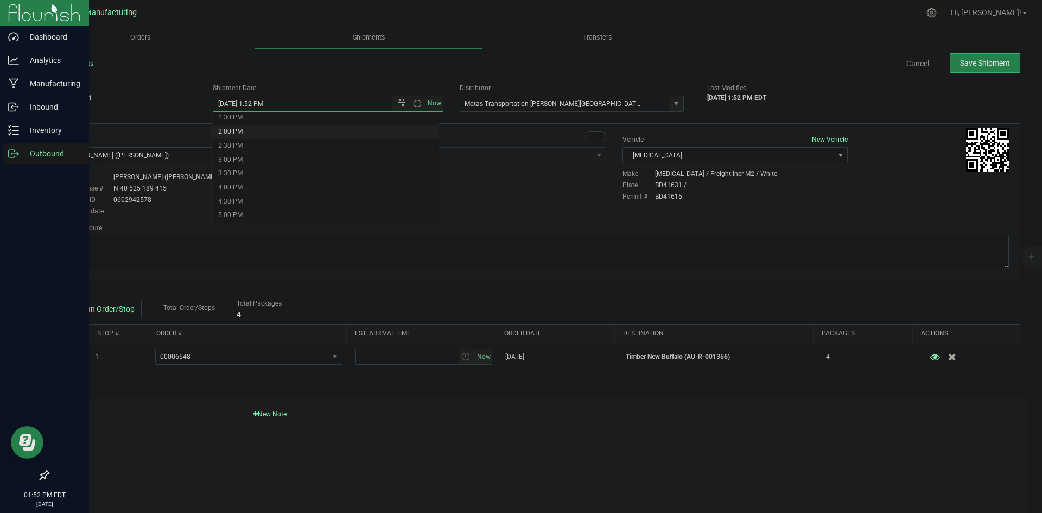
type input "9/29/2025 2:00 PM"
drag, startPoint x: 349, startPoint y: 231, endPoint x: 353, endPoint y: 226, distance: 5.9
click at [352, 228] on div "Planned Route" at bounding box center [533, 228] width 949 height 10
drag, startPoint x: 476, startPoint y: 244, endPoint x: 507, endPoint y: 207, distance: 48.1
click at [476, 244] on textarea at bounding box center [533, 251] width 949 height 33
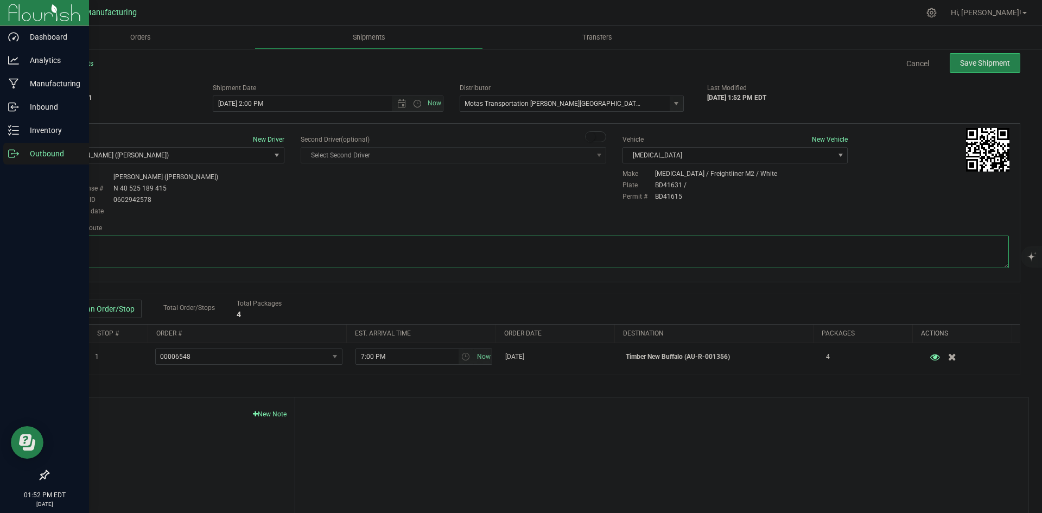
paste textarea "Head south 246 ft -- Turn right 325 ft -- Turn right 407 ft -- Turn right towar…"
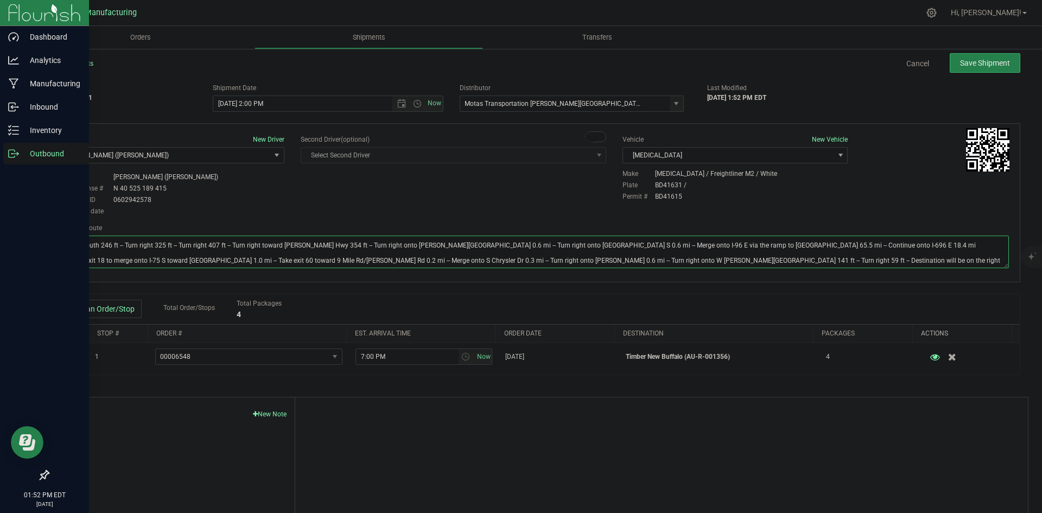
type textarea "Head south 246 ft -- Turn right 325 ft -- Turn right 407 ft -- Turn right towar…"
click at [540, 197] on div "Driver New Driver Lloyd Neely (Motas) Select Driver Perry Black (JK Logix) Robe…" at bounding box center [534, 176] width 966 height 83
click at [986, 60] on span "Save Shipment" at bounding box center [985, 63] width 50 height 9
type input "9/29/2025 6:00 PM"
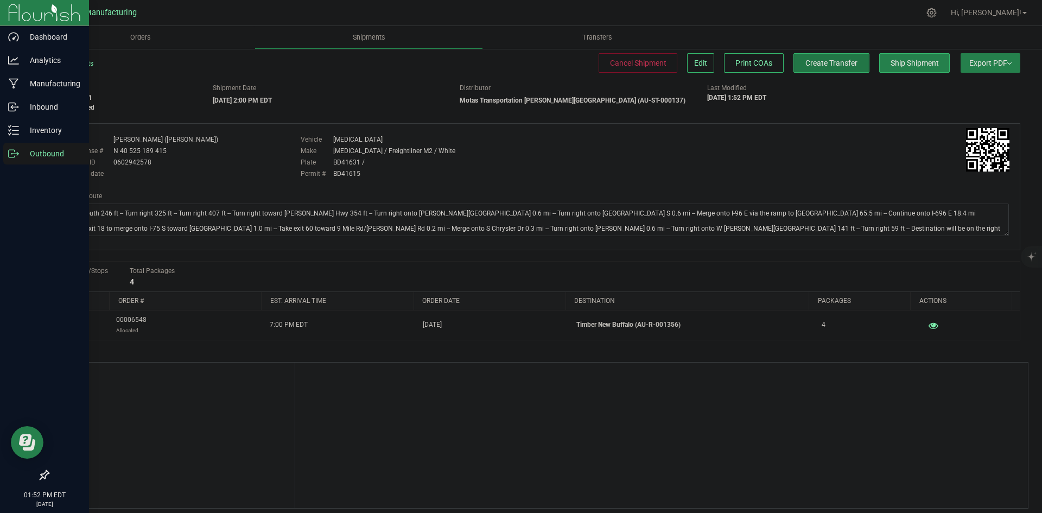
drag, startPoint x: 821, startPoint y: 65, endPoint x: 859, endPoint y: 61, distance: 38.1
click at [821, 64] on span "Create Transfer" at bounding box center [831, 63] width 52 height 9
drag, startPoint x: 17, startPoint y: 161, endPoint x: 24, endPoint y: 158, distance: 7.8
click at [17, 161] on div "Outbound" at bounding box center [46, 154] width 86 height 22
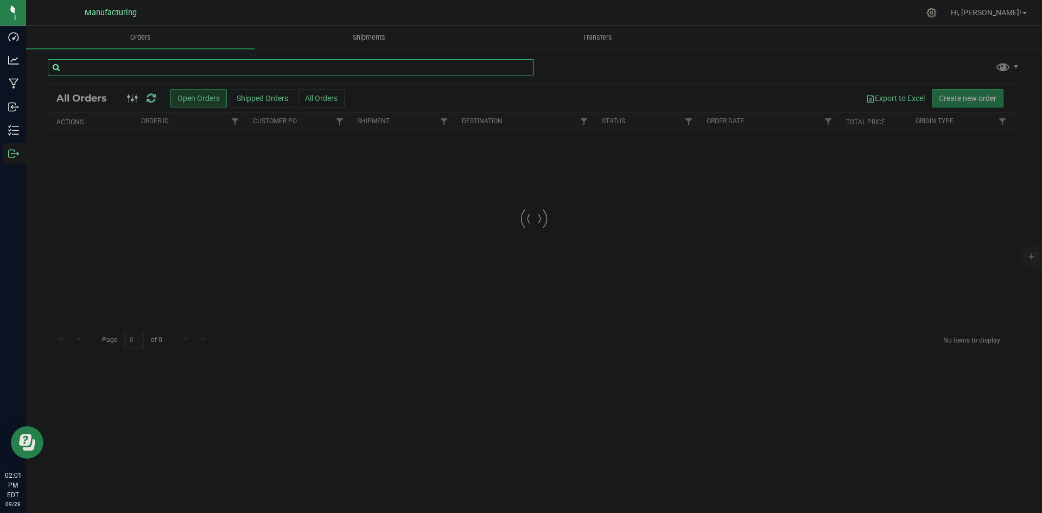
click at [103, 65] on input "text" at bounding box center [291, 67] width 486 height 16
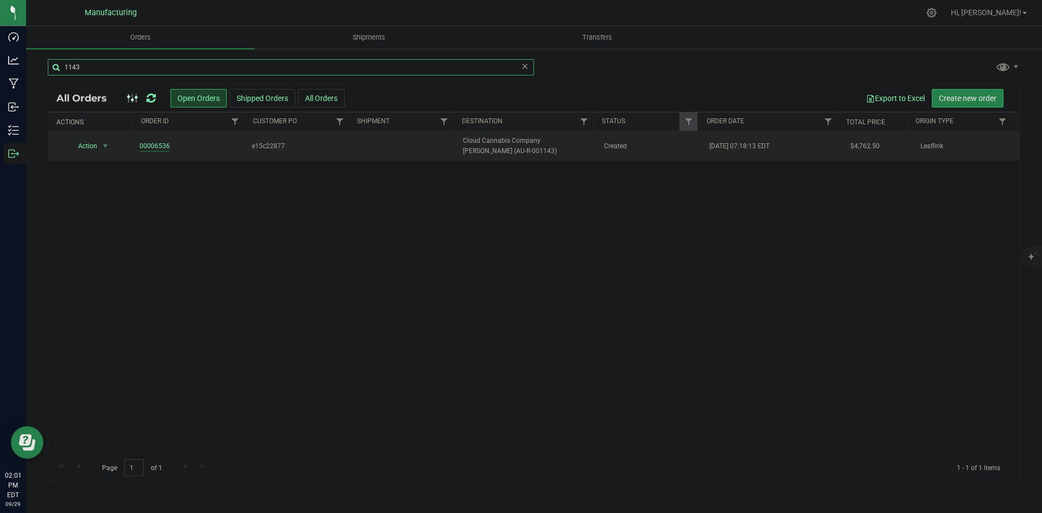
type input "1143"
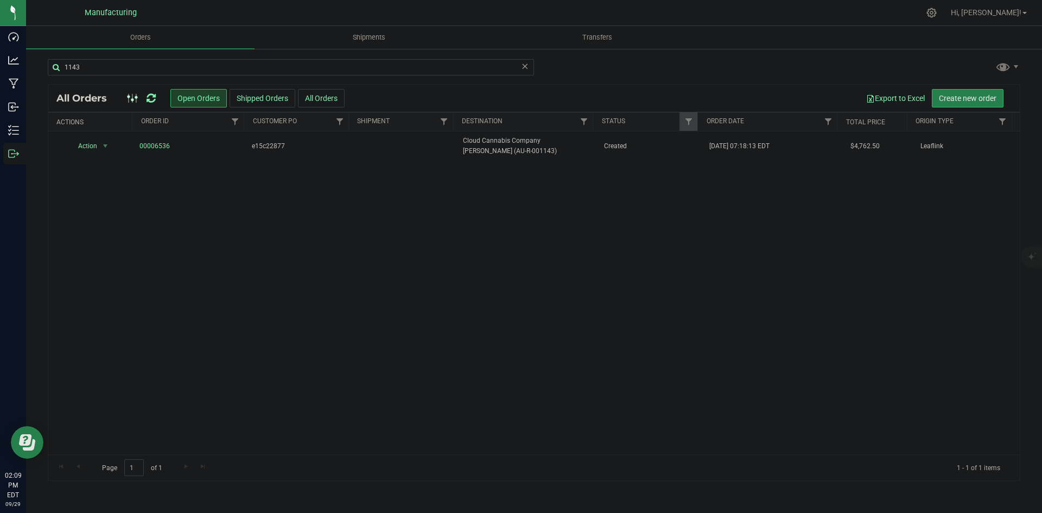
click at [152, 100] on icon at bounding box center [150, 98] width 9 height 11
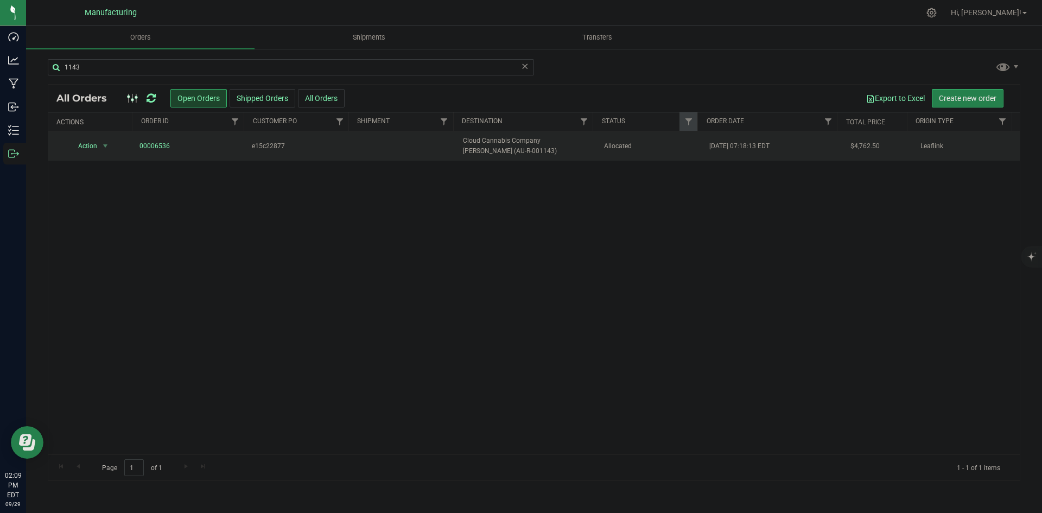
click at [562, 146] on span "Cloud Cannabis Company Gaylord (AU-R-001143)" at bounding box center [526, 146] width 127 height 21
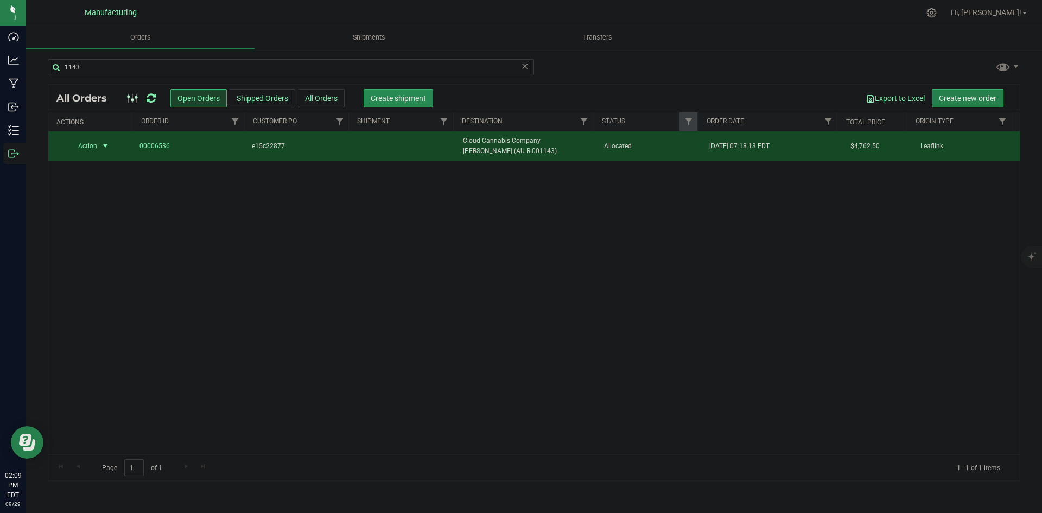
click at [376, 101] on span "Create shipment" at bounding box center [398, 98] width 55 height 9
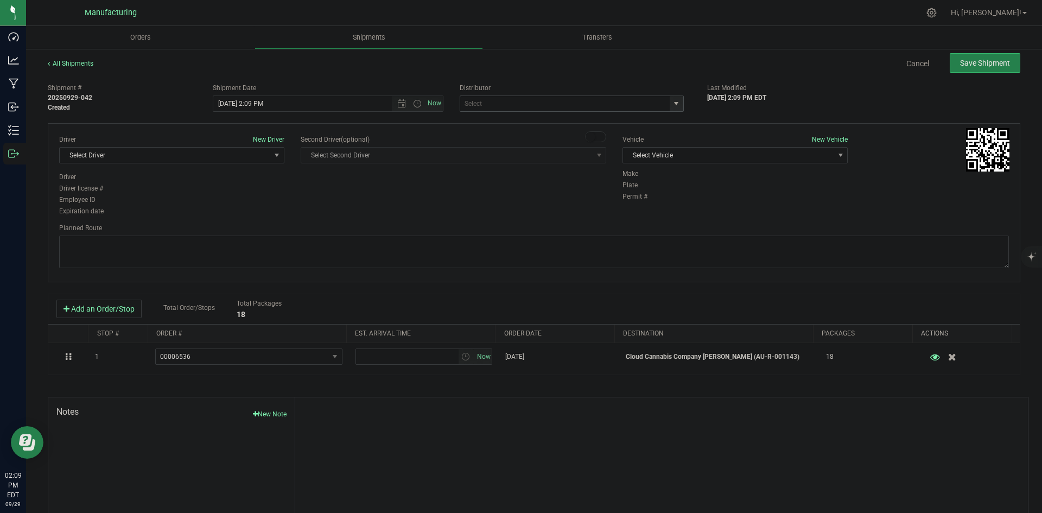
click at [669, 109] on span "select" at bounding box center [676, 103] width 14 height 15
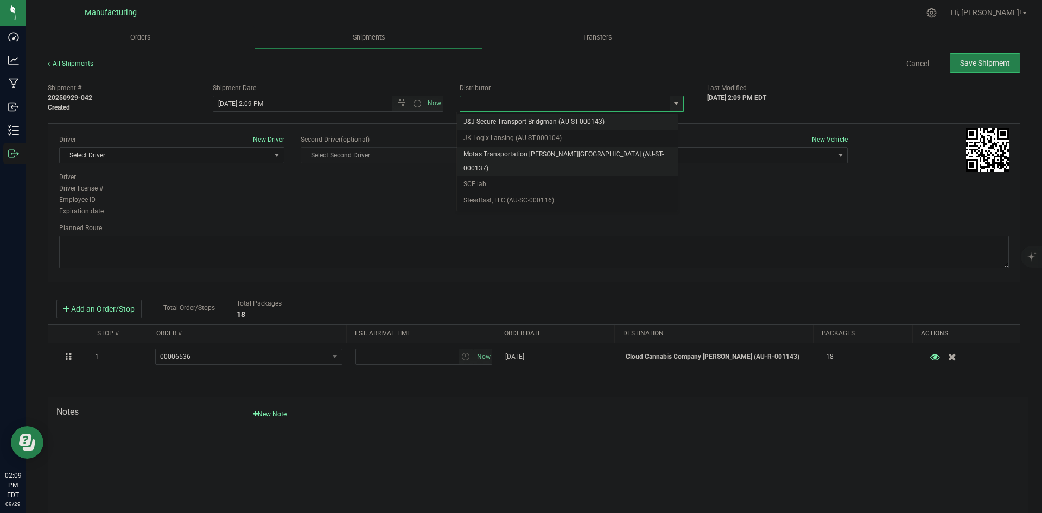
click at [495, 152] on li "Motas Transportation [PERSON_NAME][GEOGRAPHIC_DATA] (AU-ST-000137)" at bounding box center [567, 161] width 221 height 30
type input "Motas Transportation [PERSON_NAME][GEOGRAPHIC_DATA] (AU-ST-000137)"
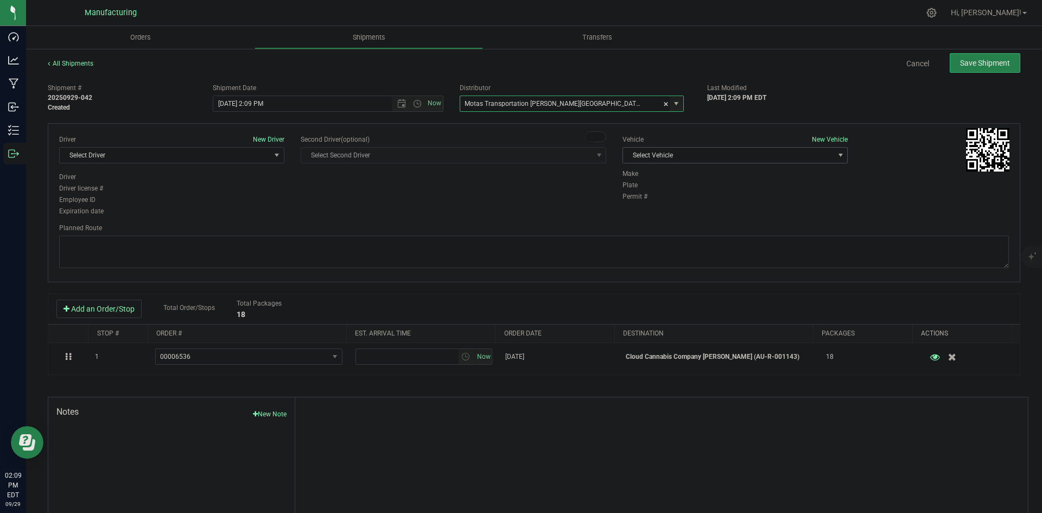
click at [715, 163] on div "Vehicle New Vehicle Select Vehicle Select Vehicle Box 1 International (JJ) T3 V…" at bounding box center [734, 152] width 241 height 34
click at [659, 152] on span "Select Vehicle" at bounding box center [728, 155] width 210 height 15
click at [636, 199] on li "T3" at bounding box center [729, 206] width 222 height 16
click at [197, 151] on span "Select Driver" at bounding box center [165, 155] width 210 height 15
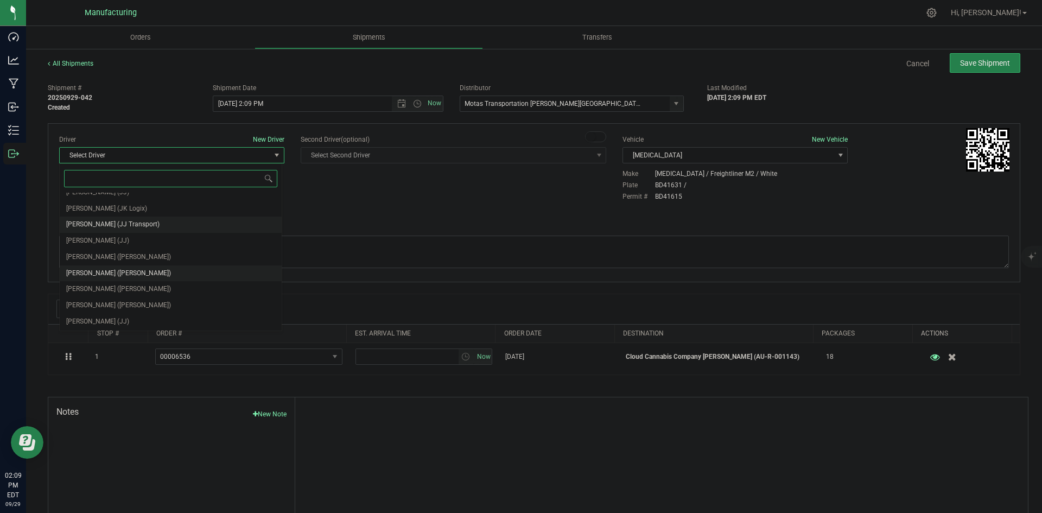
scroll to position [57, 0]
click at [110, 252] on span "Lloyd Neely (Motas)" at bounding box center [118, 257] width 105 height 14
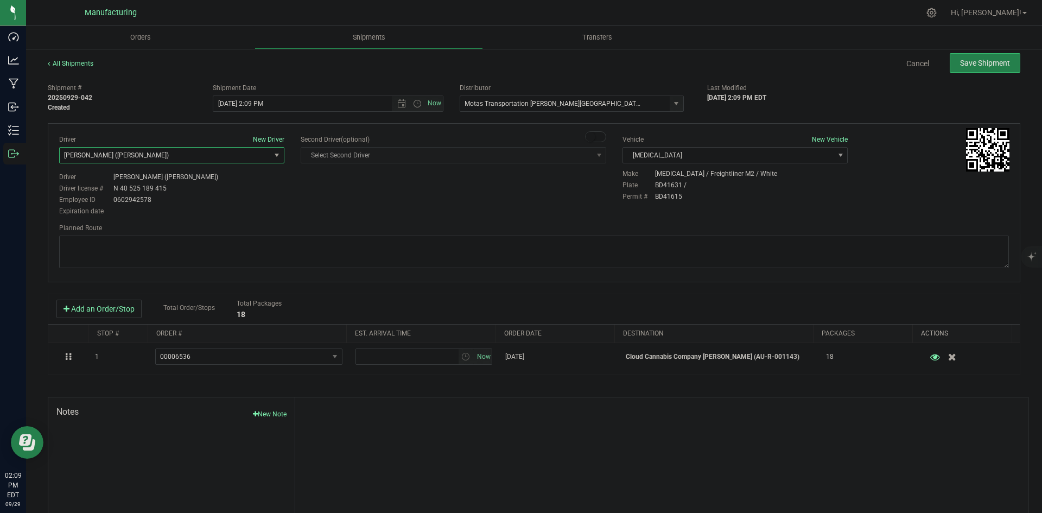
click at [380, 193] on div "Driver New Driver Lloyd Neely (Motas) Select Driver Perry Black (JK Logix) Robe…" at bounding box center [534, 176] width 966 height 83
click at [413, 105] on span "Open the time view" at bounding box center [417, 103] width 9 height 9
click at [237, 184] on li "2:00 PM" at bounding box center [325, 186] width 227 height 14
type input "9/29/2025 2:00 PM"
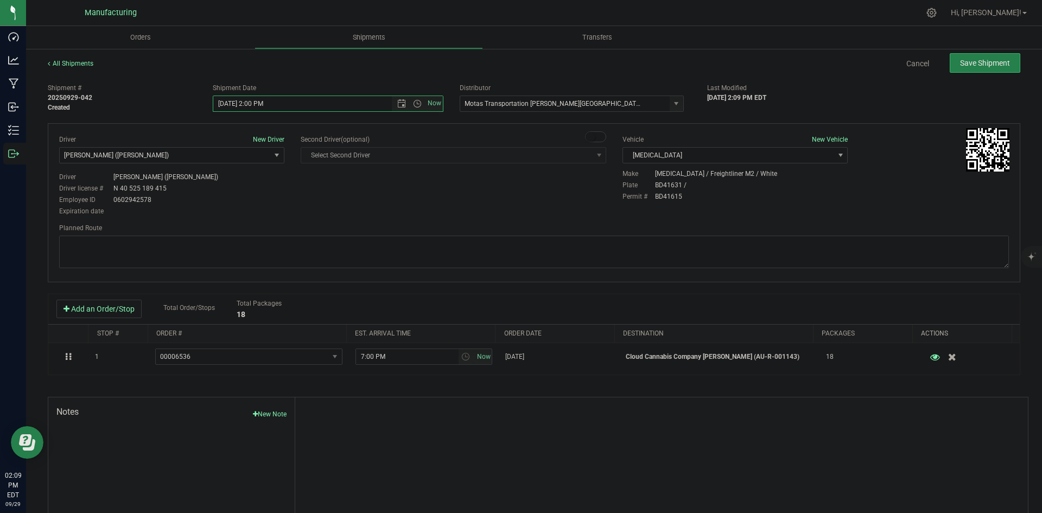
click at [409, 212] on div "Driver New Driver Lloyd Neely (Motas) Select Driver Perry Black (JK Logix) Robe…" at bounding box center [534, 176] width 966 height 83
drag, startPoint x: 489, startPoint y: 258, endPoint x: 483, endPoint y: 246, distance: 13.3
click at [489, 254] on textarea at bounding box center [533, 251] width 949 height 33
paste textarea "Head south 246 ft -- Turn right 325 ft -- Turn right 407 ft -- Turn right towar…"
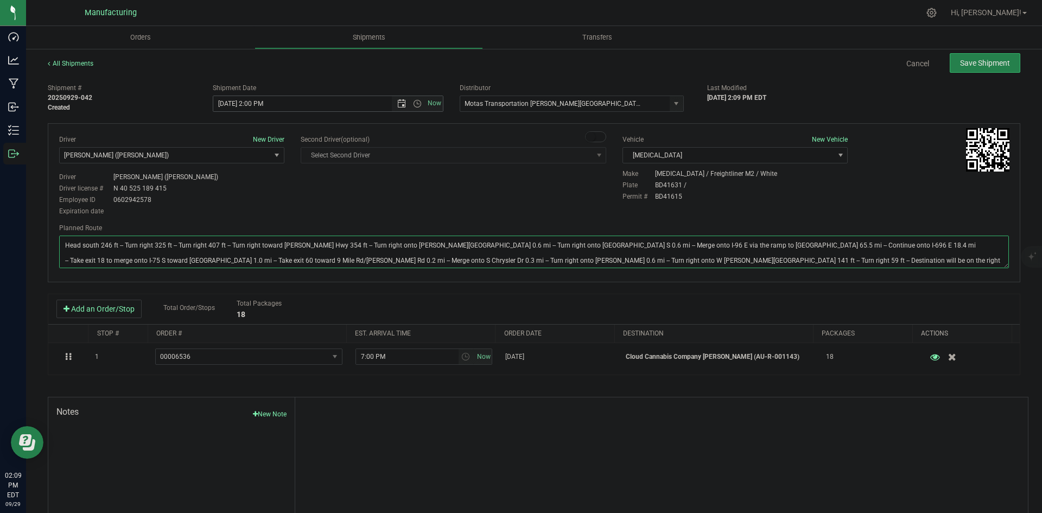
click at [400, 101] on span "Open the date view" at bounding box center [401, 103] width 9 height 9
type textarea "Head south 246 ft -- Turn right 325 ft -- Turn right 407 ft -- Turn right towar…"
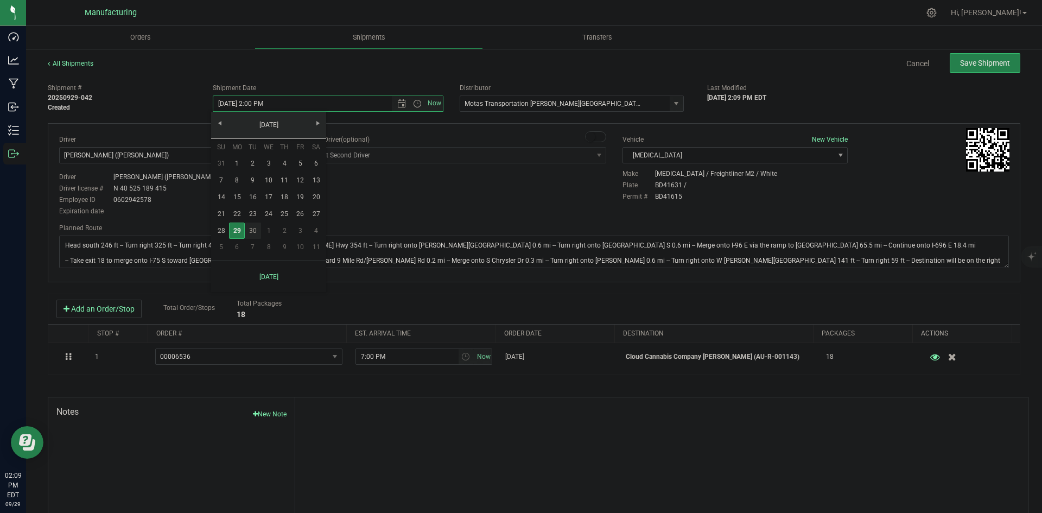
drag, startPoint x: 251, startPoint y: 229, endPoint x: 371, endPoint y: 203, distance: 122.0
click at [252, 228] on link "30" at bounding box center [253, 230] width 16 height 17
click at [430, 196] on div "Driver New Driver Lloyd Neely (Motas) Select Driver Perry Black (JK Logix) Robe…" at bounding box center [534, 176] width 966 height 83
click at [987, 66] on span "Save Shipment" at bounding box center [985, 63] width 50 height 9
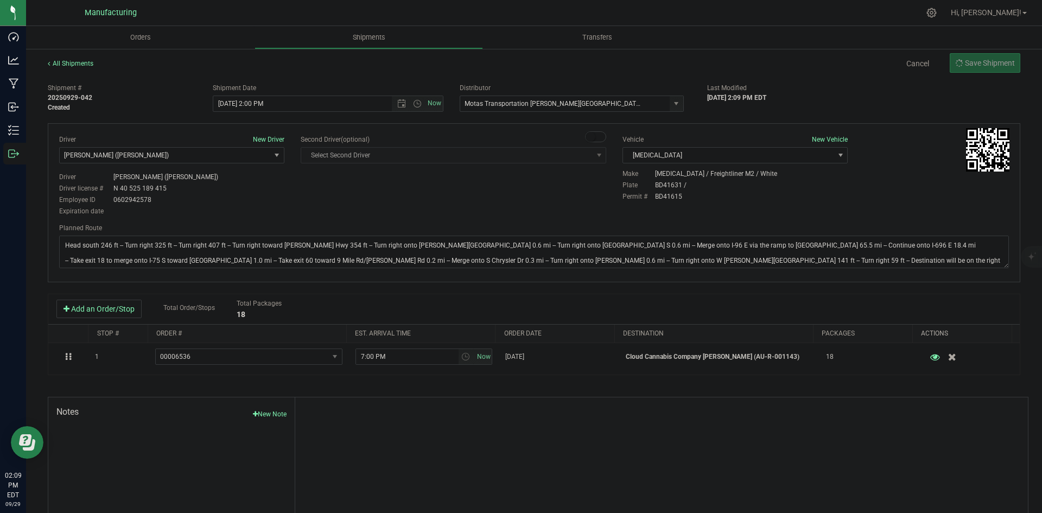
type input "9/30/2025 6:00 PM"
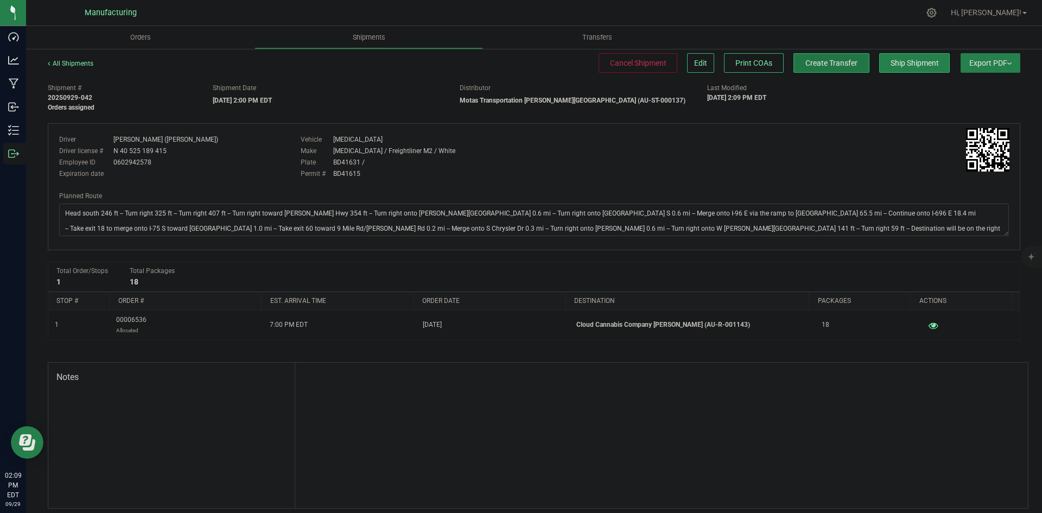
click at [814, 63] on span "Create Transfer" at bounding box center [831, 63] width 52 height 9
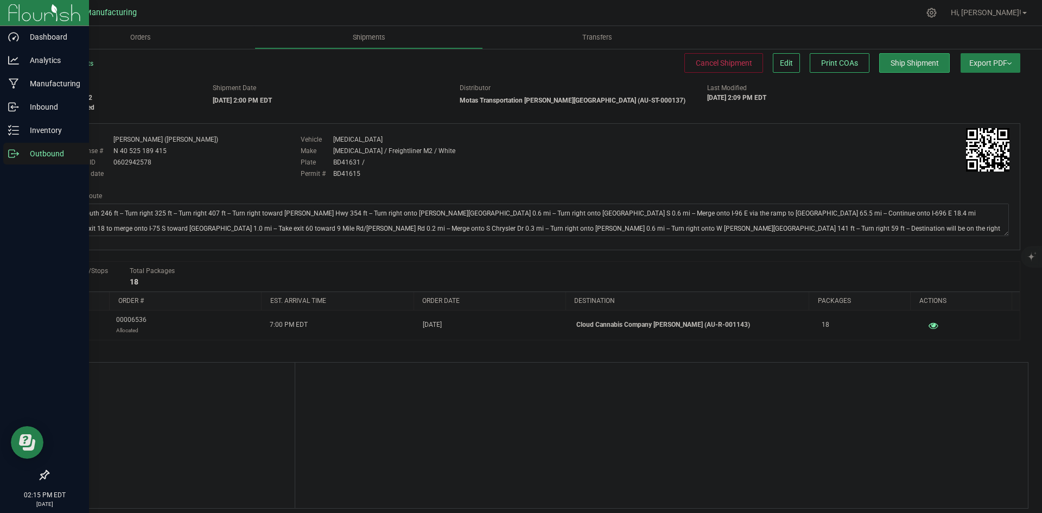
drag, startPoint x: 13, startPoint y: 151, endPoint x: 28, endPoint y: 152, distance: 15.2
click at [13, 151] on icon at bounding box center [13, 153] width 11 height 11
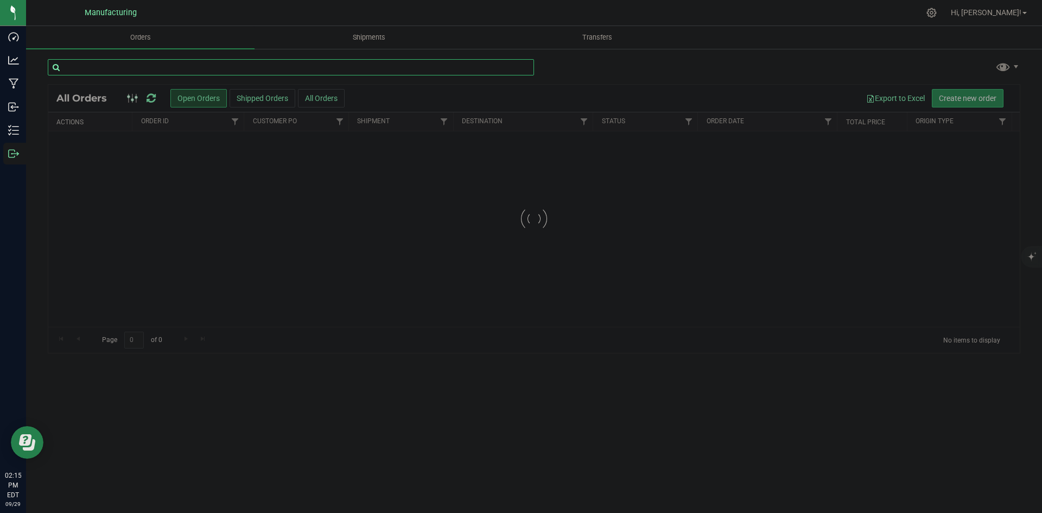
click at [109, 71] on input "text" at bounding box center [291, 67] width 486 height 16
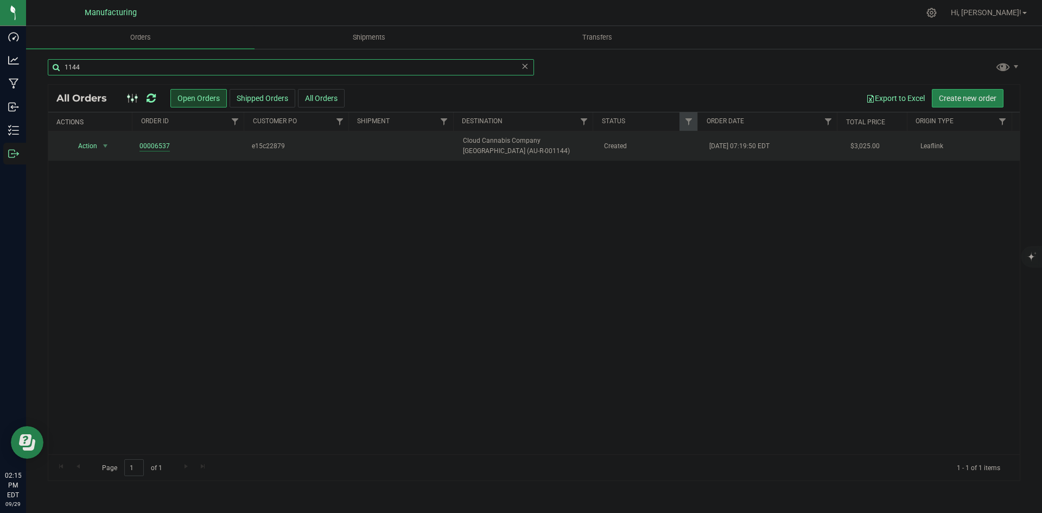
type input "1144"
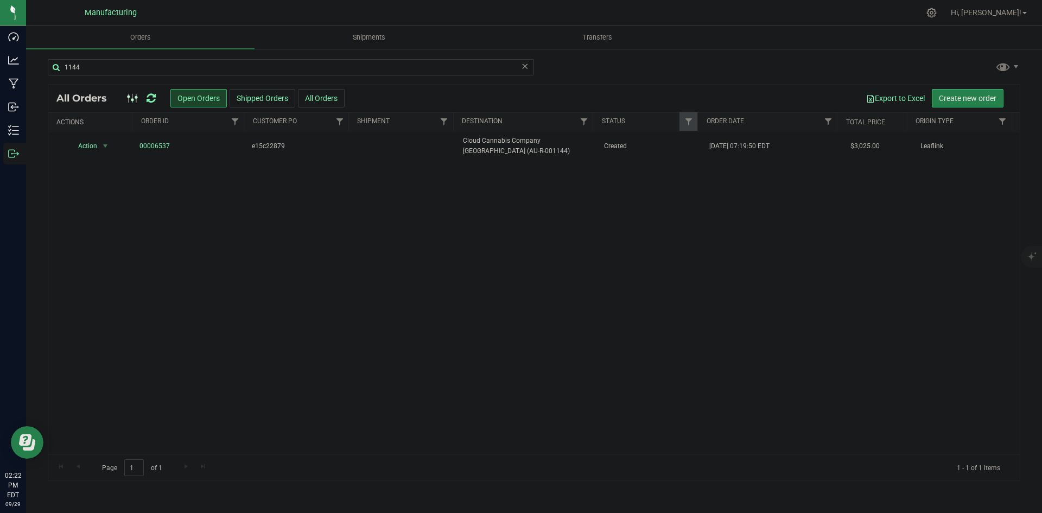
click at [152, 97] on icon at bounding box center [150, 98] width 9 height 11
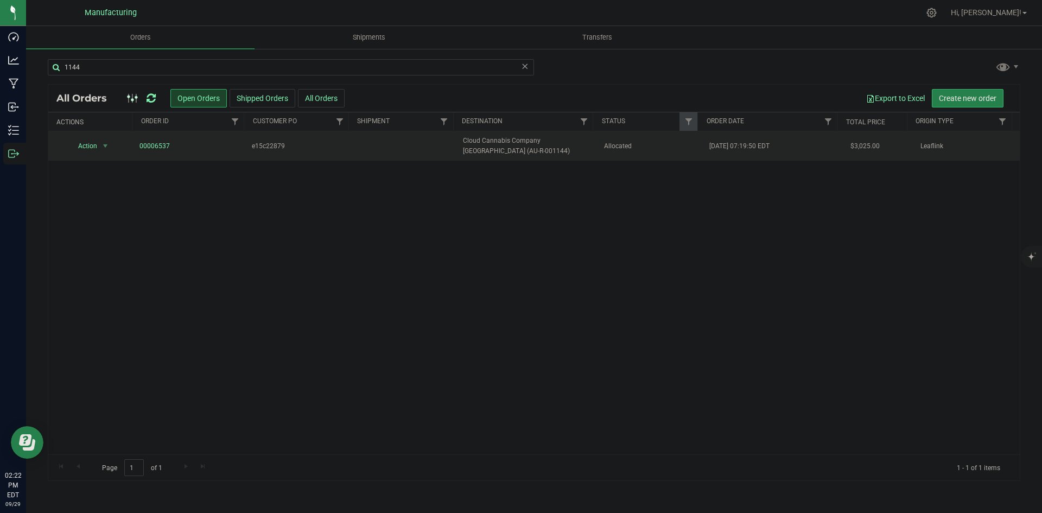
click at [531, 139] on span "Cloud Cannabis Company [GEOGRAPHIC_DATA] (AU-R-001144)" at bounding box center [526, 146] width 127 height 21
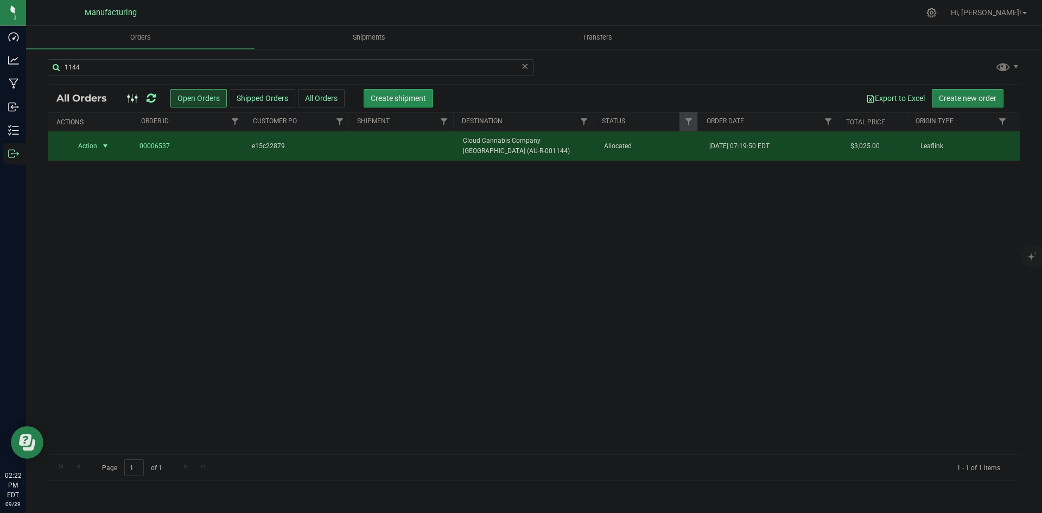
click at [418, 102] on span "Create shipment" at bounding box center [398, 98] width 55 height 9
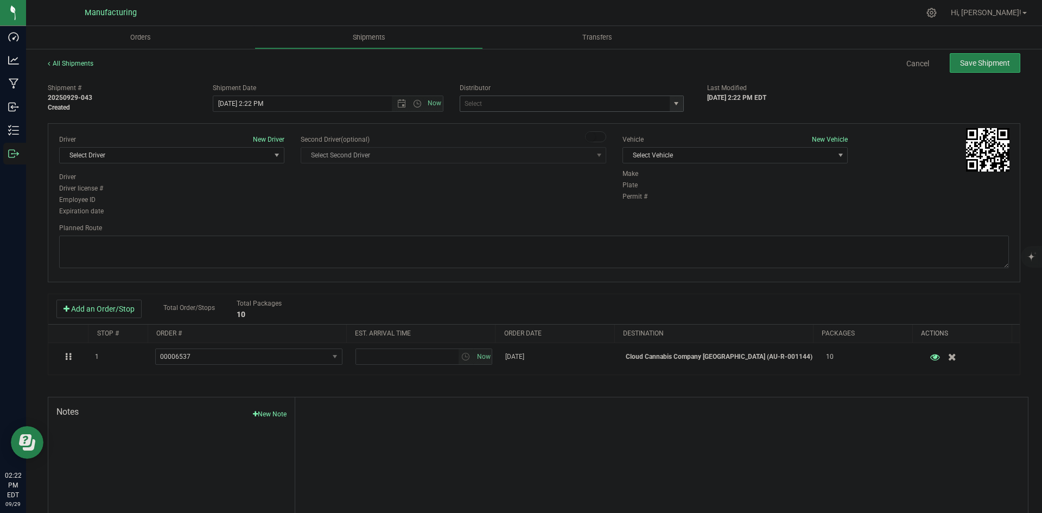
click at [672, 100] on span "select" at bounding box center [676, 103] width 9 height 9
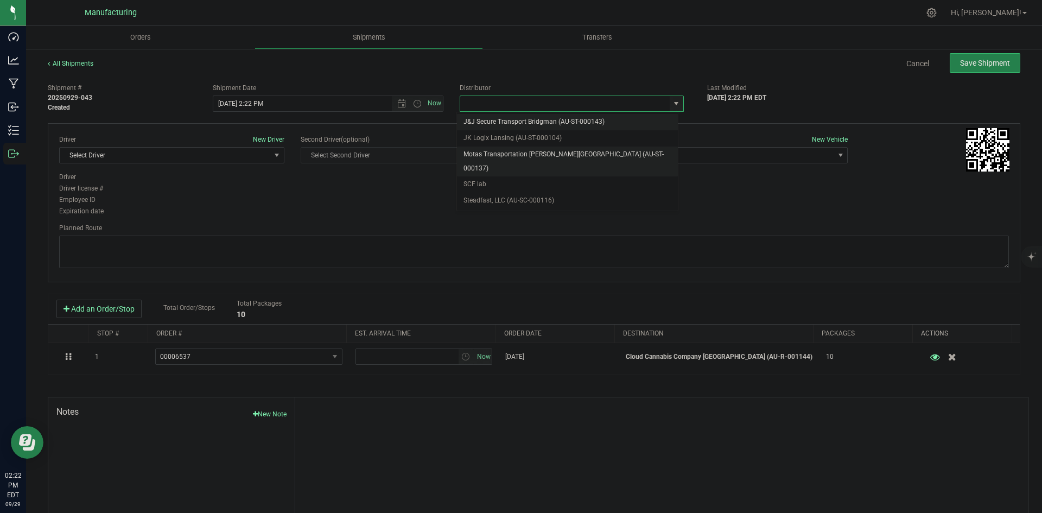
click at [550, 150] on li "Motas Transportation [PERSON_NAME][GEOGRAPHIC_DATA] (AU-ST-000137)" at bounding box center [567, 161] width 221 height 30
type input "Motas Transportation [PERSON_NAME][GEOGRAPHIC_DATA] (AU-ST-000137)"
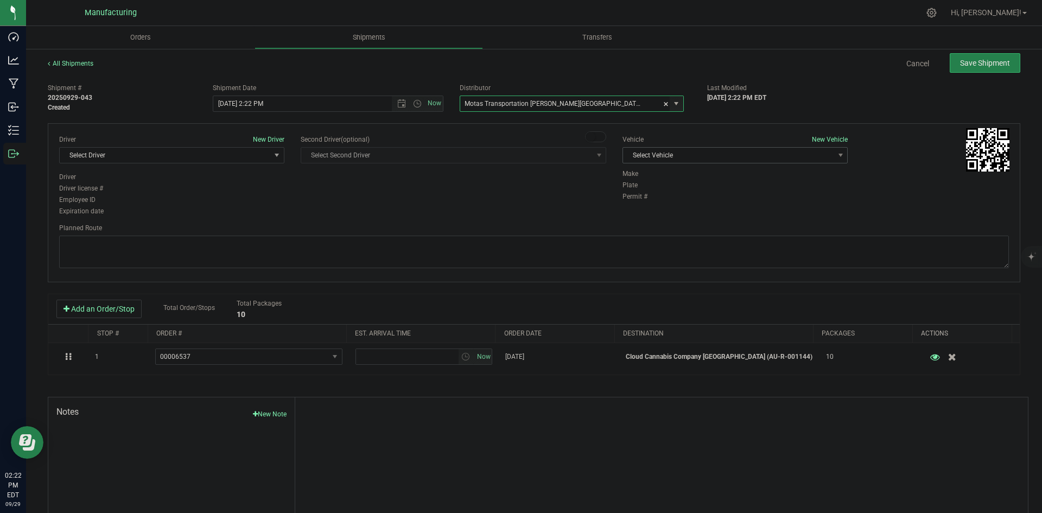
click at [731, 156] on span "Select Vehicle" at bounding box center [728, 155] width 210 height 15
click at [637, 209] on li "T3" at bounding box center [729, 206] width 222 height 16
click at [197, 154] on span "Select Driver" at bounding box center [165, 155] width 210 height 15
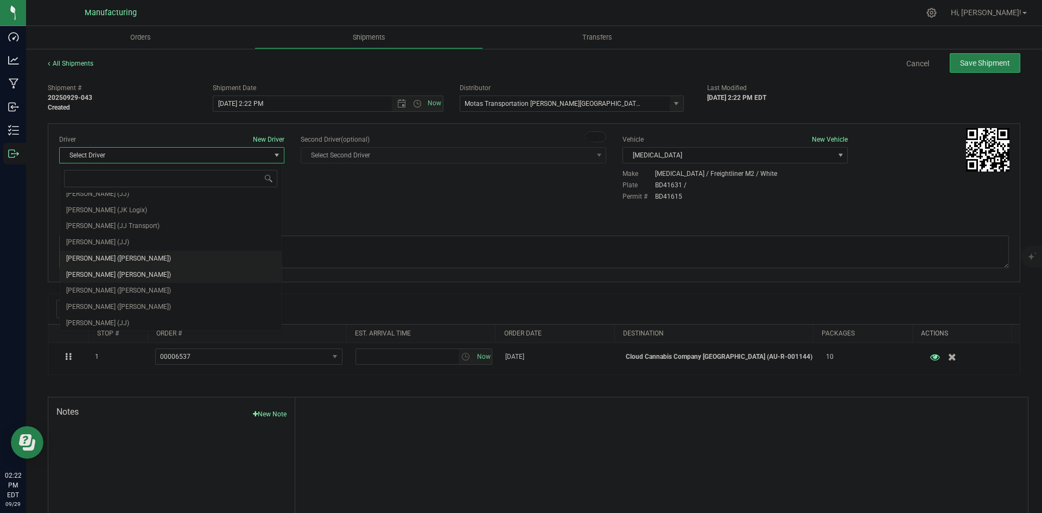
scroll to position [57, 0]
click at [92, 262] on span "Lloyd Neely (Motas)" at bounding box center [118, 257] width 105 height 14
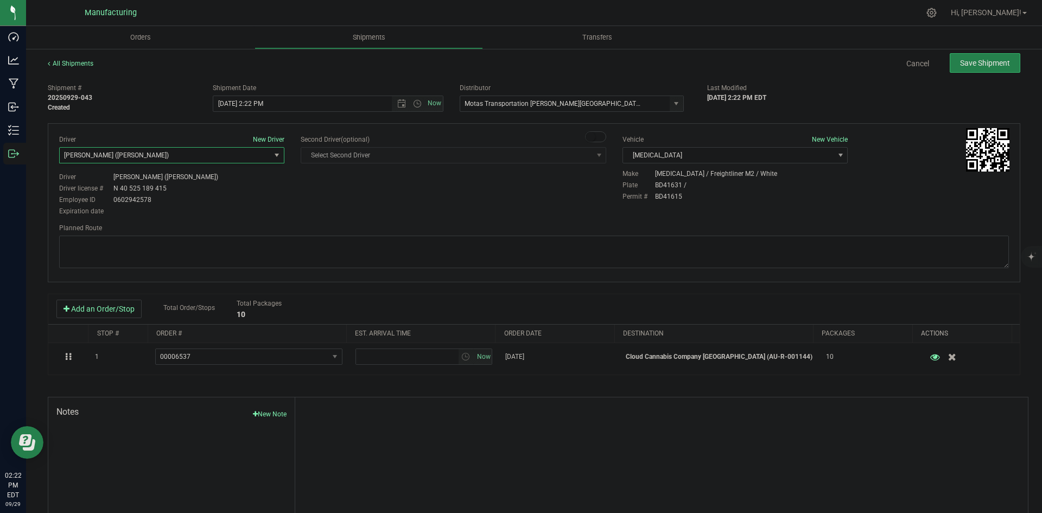
click at [323, 207] on div "Driver New Driver Lloyd Neely (Motas) Select Driver Perry Black (JK Logix) Robe…" at bounding box center [534, 176] width 966 height 83
click at [413, 107] on span "Open the time view" at bounding box center [417, 103] width 9 height 9
click at [236, 136] on li "2:00 PM" at bounding box center [325, 132] width 227 height 14
type input "9/29/2025 2:00 PM"
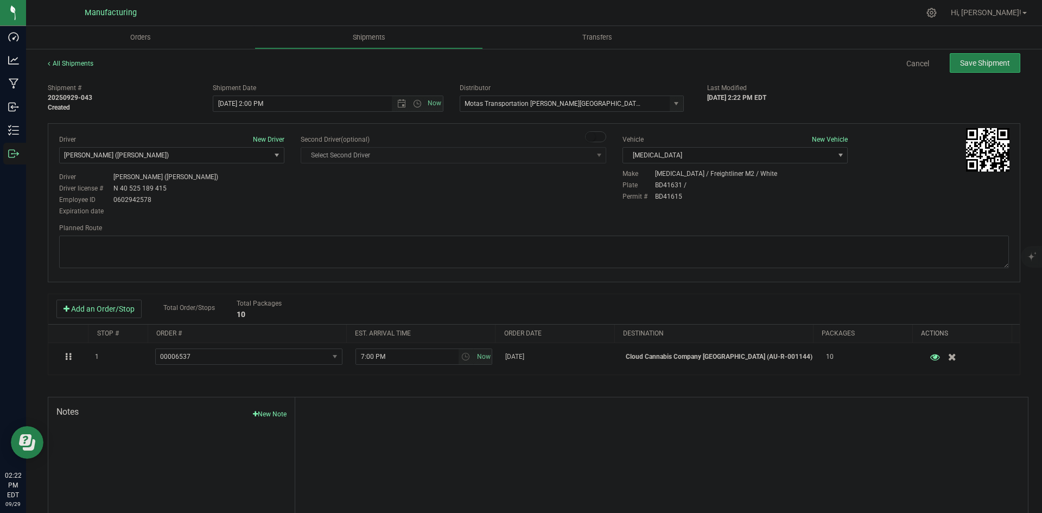
drag, startPoint x: 296, startPoint y: 195, endPoint x: 304, endPoint y: 195, distance: 8.1
click at [296, 195] on div "Driver New Driver Lloyd Neely (Motas) Select Driver Perry Black (JK Logix) Robe…" at bounding box center [534, 176] width 966 height 83
click at [681, 243] on textarea at bounding box center [533, 251] width 949 height 33
paste textarea "Head south 246 ft -- Turn right 325 ft -- Turn right 407 ft -- Turn right towar…"
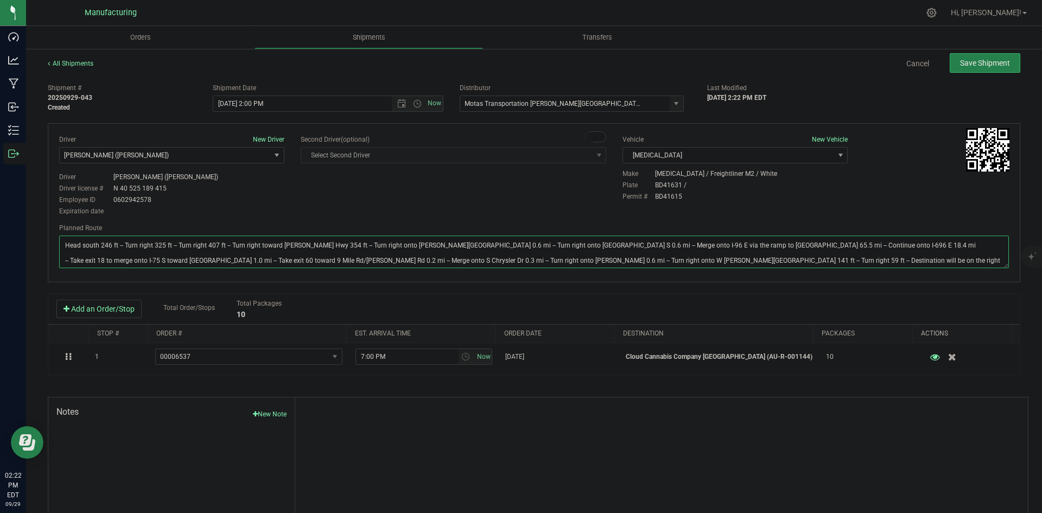
type textarea "Head south 246 ft -- Turn right 325 ft -- Turn right 407 ft -- Turn right towar…"
drag, startPoint x: 582, startPoint y: 203, endPoint x: 665, endPoint y: 171, distance: 89.7
click at [582, 203] on div "Driver New Driver Lloyd Neely (Motas) Select Driver Perry Black (JK Logix) Robe…" at bounding box center [534, 176] width 966 height 83
click at [977, 71] on button "Save Shipment" at bounding box center [984, 63] width 71 height 20
type input "9/29/2025 6:00 PM"
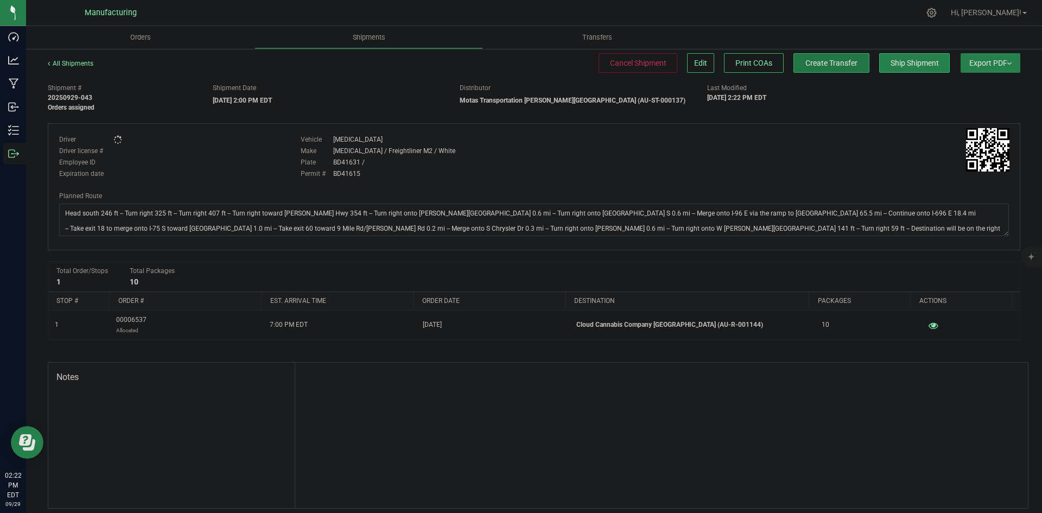
click at [794, 66] on button "Create Transfer" at bounding box center [831, 63] width 76 height 20
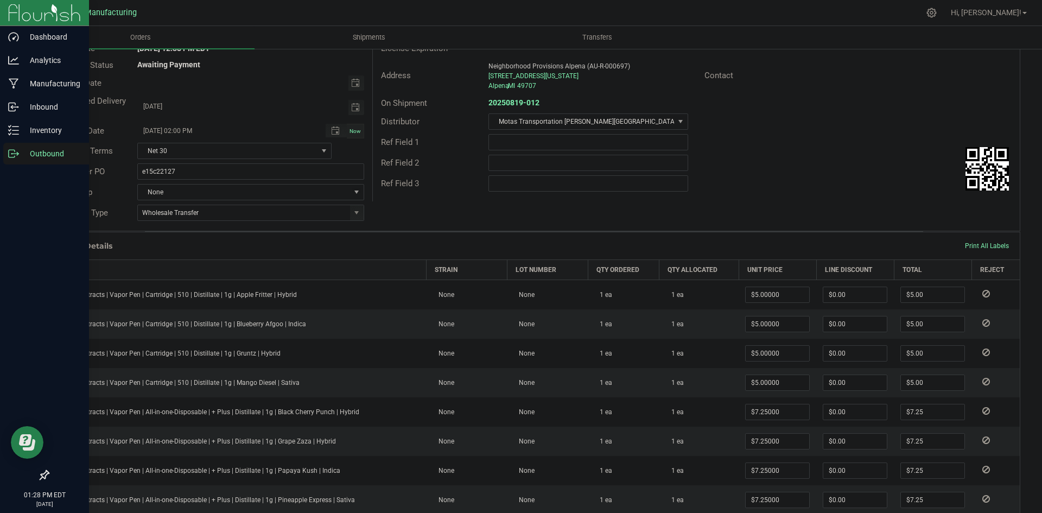
scroll to position [109, 0]
click at [14, 160] on div "Outbound" at bounding box center [46, 154] width 86 height 22
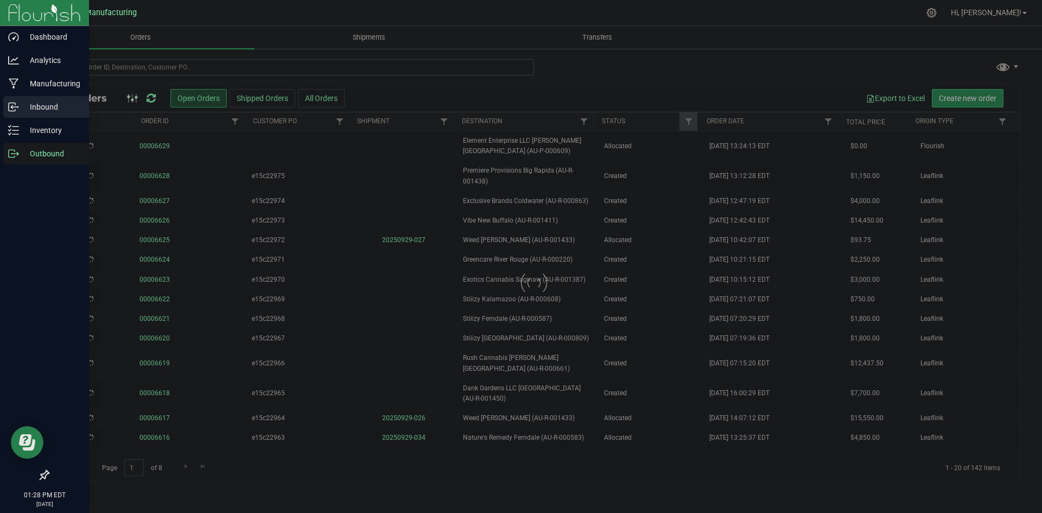
click at [24, 110] on p "Inbound" at bounding box center [51, 106] width 65 height 13
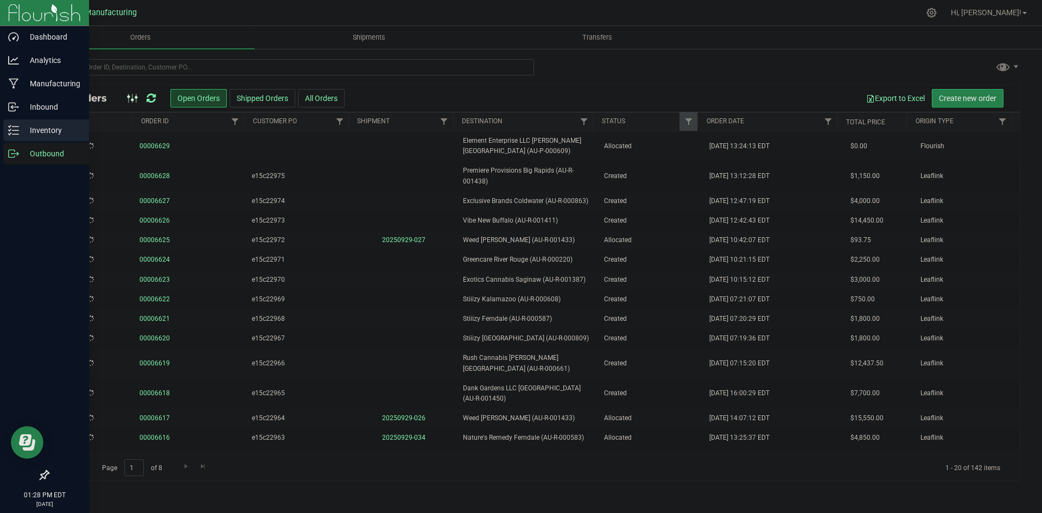
click at [23, 129] on p "Inventory" at bounding box center [51, 130] width 65 height 13
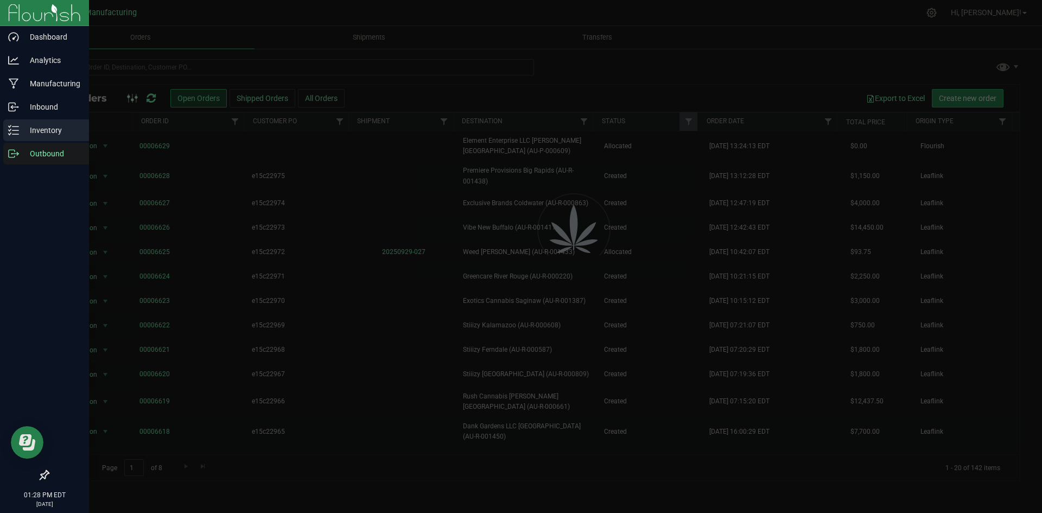
click at [22, 128] on p "Inventory" at bounding box center [51, 130] width 65 height 13
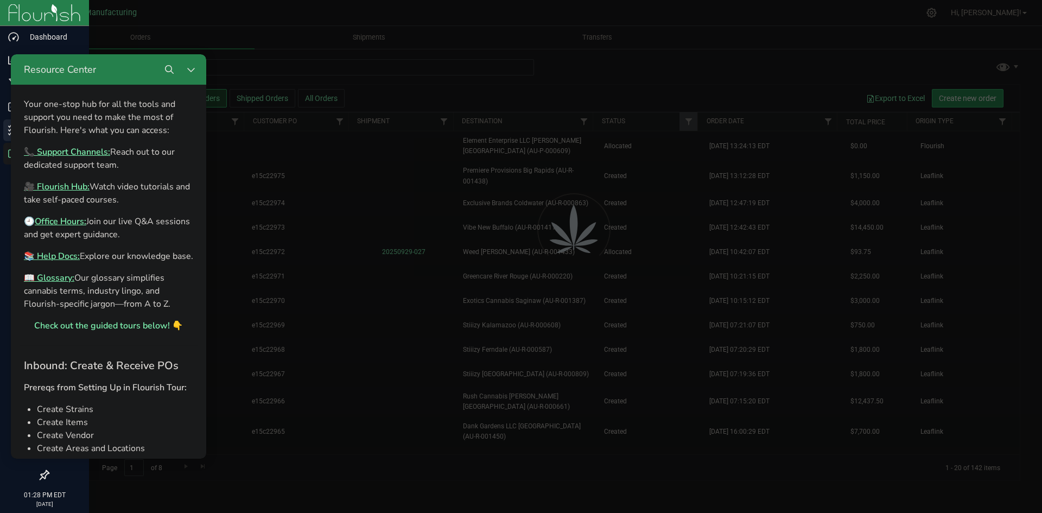
click at [22, 128] on div "Your one-stop hub for all the tools and support you need to make the most of Fl…" at bounding box center [109, 214] width 178 height 243
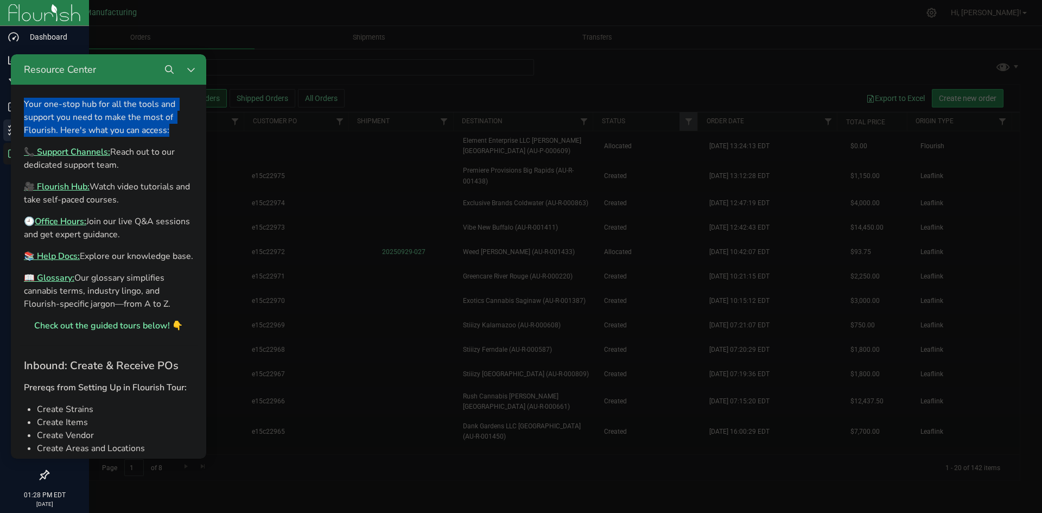
drag, startPoint x: 33, startPoint y: 182, endPoint x: 17, endPoint y: 184, distance: 15.9
click at [22, 128] on div "Your one-stop hub for all the tools and support you need to make the most of Fl…" at bounding box center [109, 214] width 178 height 243
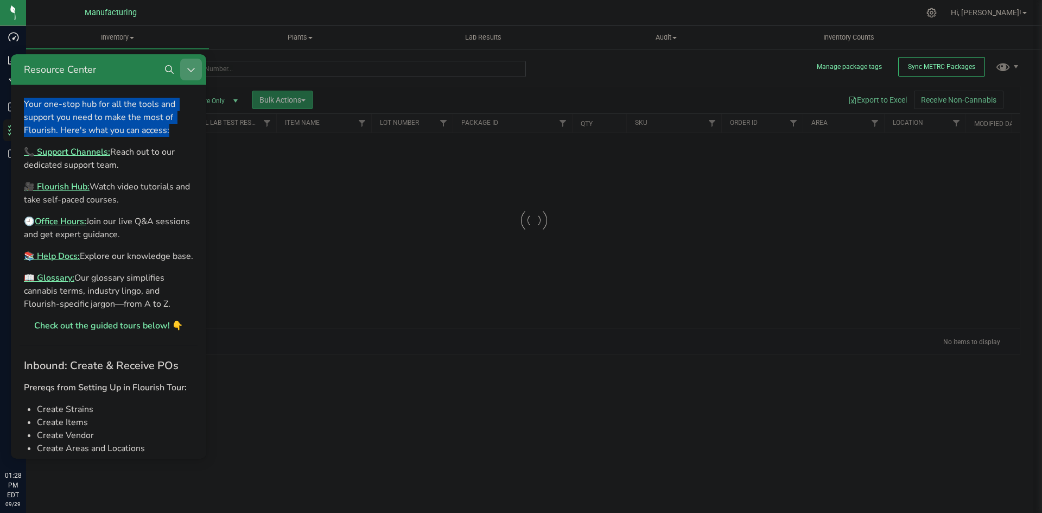
drag, startPoint x: 192, startPoint y: 69, endPoint x: 200, endPoint y: 127, distance: 58.6
click at [192, 69] on icon "Close Resource Center" at bounding box center [191, 69] width 9 height 9
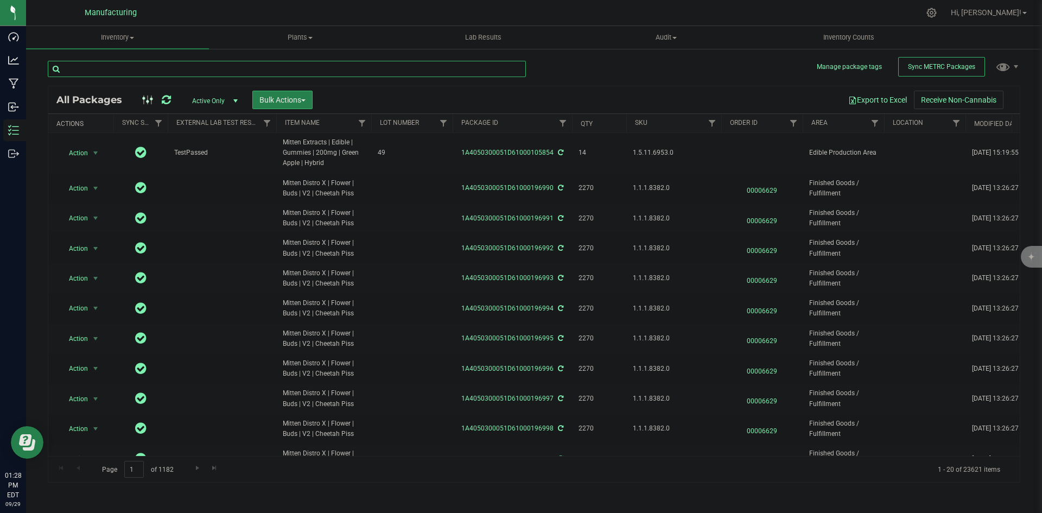
click at [210, 72] on input "text" at bounding box center [287, 69] width 478 height 16
paste input "Mitten Distro X | Flower | Buds | V2 | Ice Cream Cake"
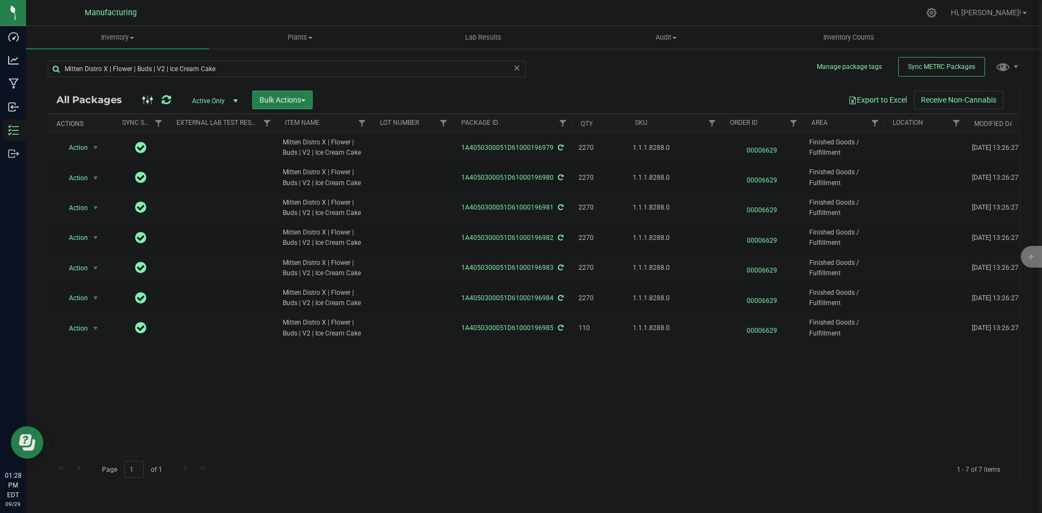
click at [656, 148] on span "1.1.1.8288.0" at bounding box center [674, 148] width 82 height 10
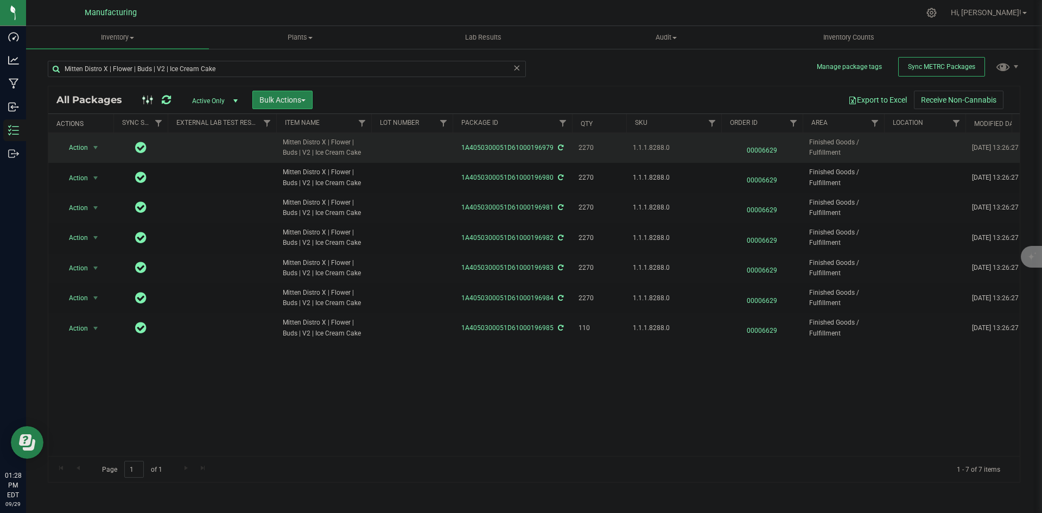
click at [655, 148] on span "1.1.1.8288.0" at bounding box center [674, 148] width 82 height 10
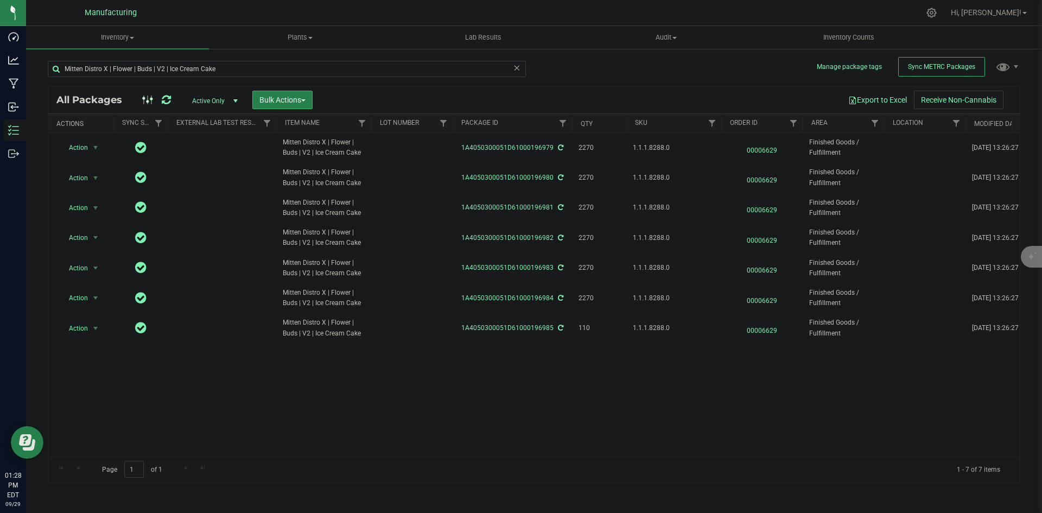
copy span "1.1.1.8288.0"
drag, startPoint x: 248, startPoint y: 67, endPoint x: 54, endPoint y: 71, distance: 193.7
click at [54, 71] on input "Mitten Distro X | Flower | Buds | V2 | Ice Cream Cake" at bounding box center [287, 69] width 478 height 16
paste input "Space Candy"
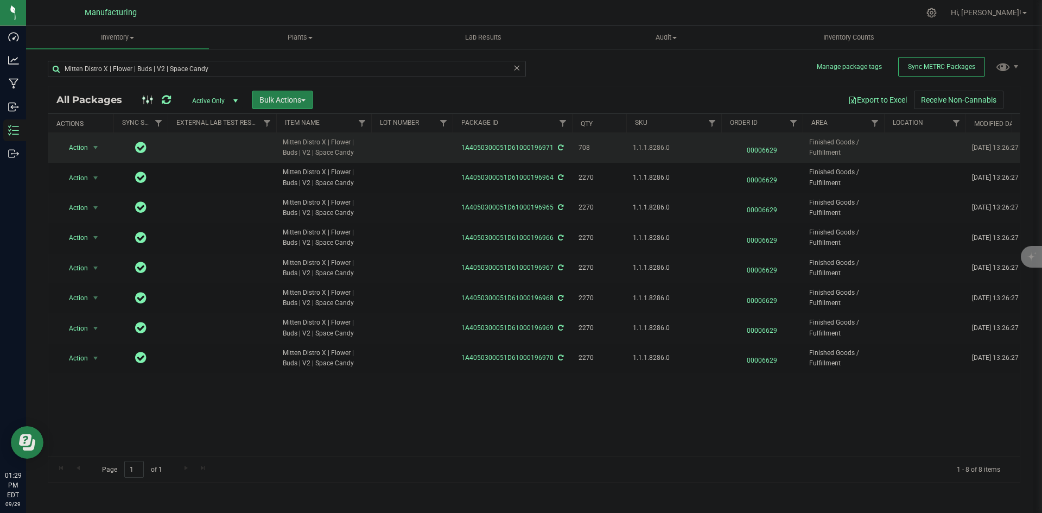
click at [642, 149] on span "1.1.1.8286.0" at bounding box center [674, 148] width 82 height 10
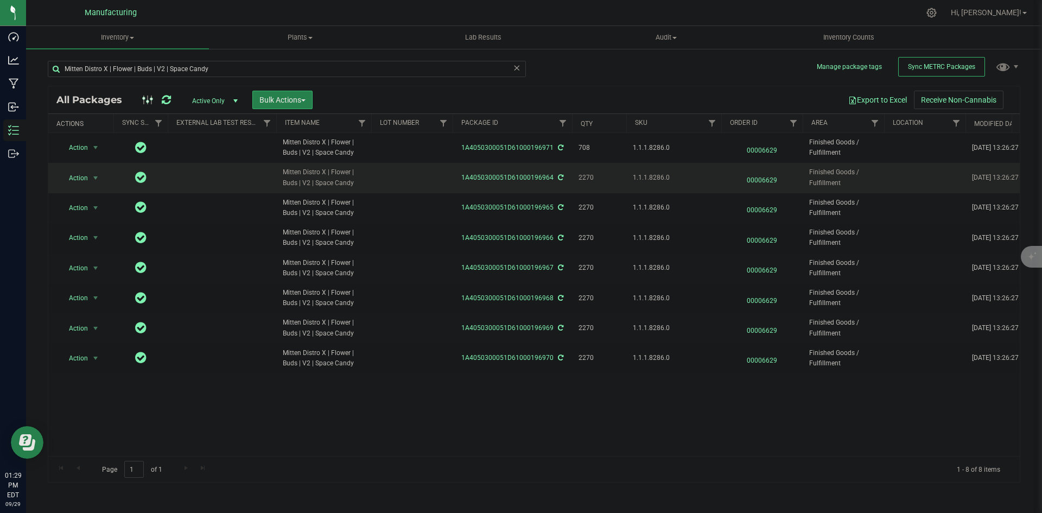
copy span "1.1.1.8286.0"
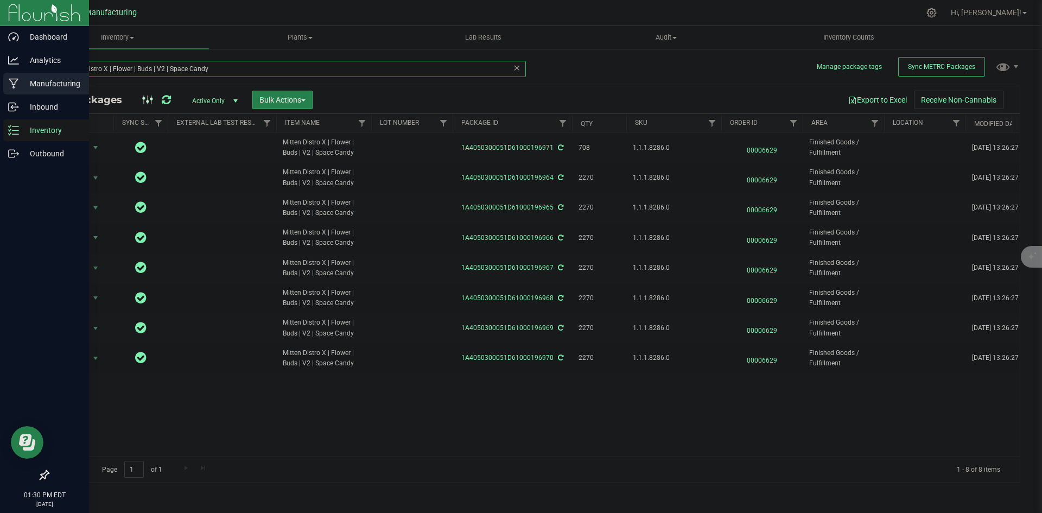
drag, startPoint x: 215, startPoint y: 68, endPoint x: 9, endPoint y: 82, distance: 207.2
click at [9, 82] on div "Dashboard Analytics Manufacturing Inbound Inventory Outbound 01:30 PM EDT 09/29…" at bounding box center [521, 256] width 1042 height 513
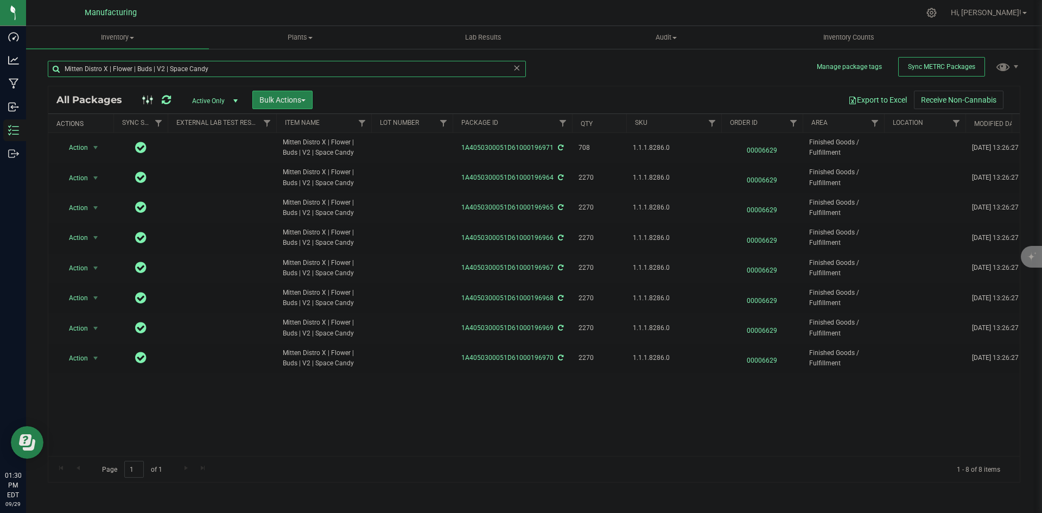
paste input "Cheetah Piss"
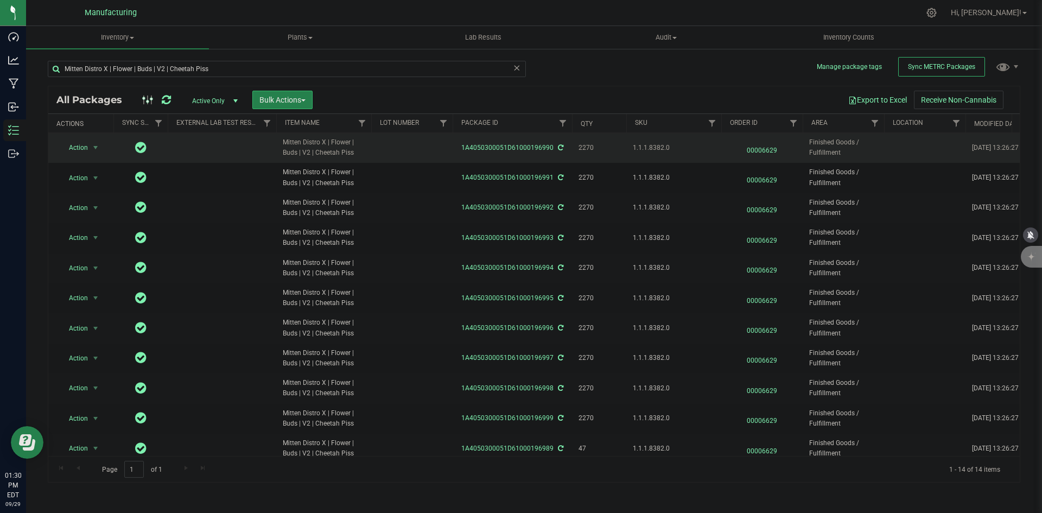
click at [655, 146] on span "1.1.1.8382.0" at bounding box center [674, 148] width 82 height 10
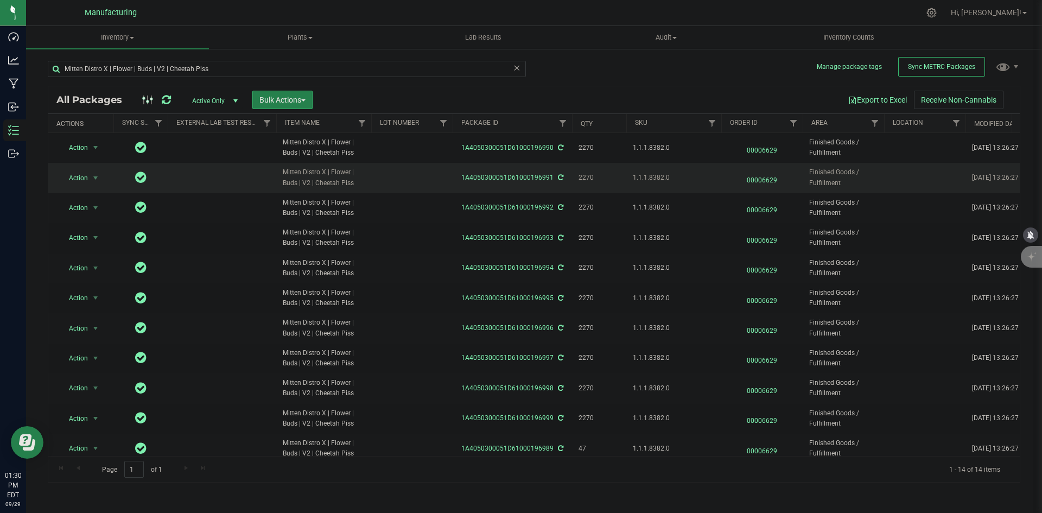
copy span "1.1.1.8382.0"
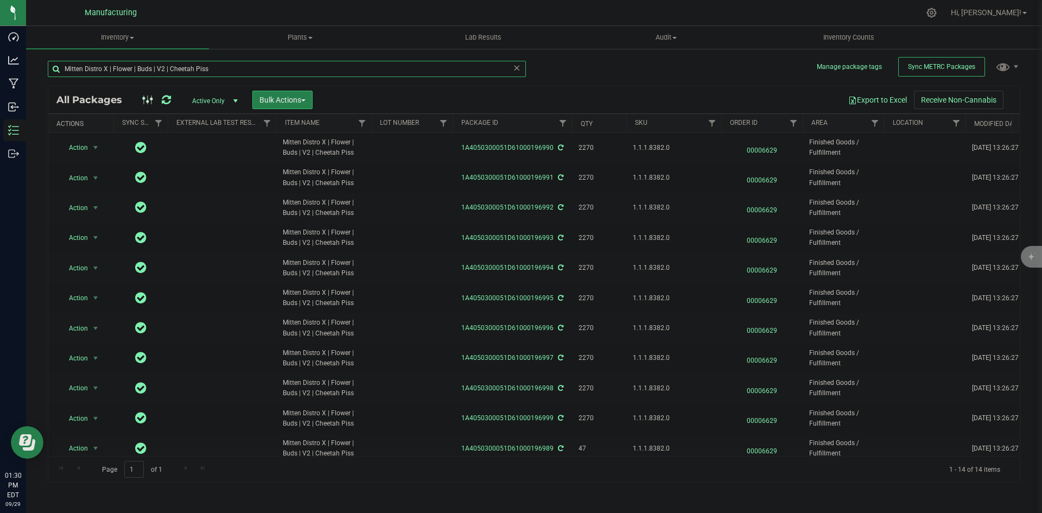
drag, startPoint x: 214, startPoint y: 65, endPoint x: 61, endPoint y: 72, distance: 153.1
click at [49, 72] on input "Mitten Distro X | Flower | Buds | V2 | Cheetah Piss" at bounding box center [287, 69] width 478 height 16
paste input "Baklava"
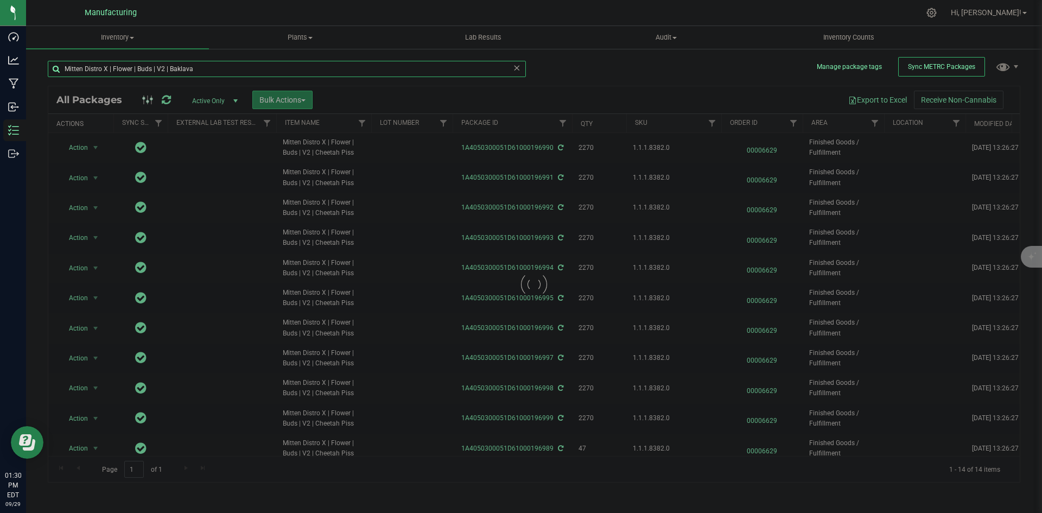
type input "Mitten Distro X | Flower | Buds | V2 | Baklava"
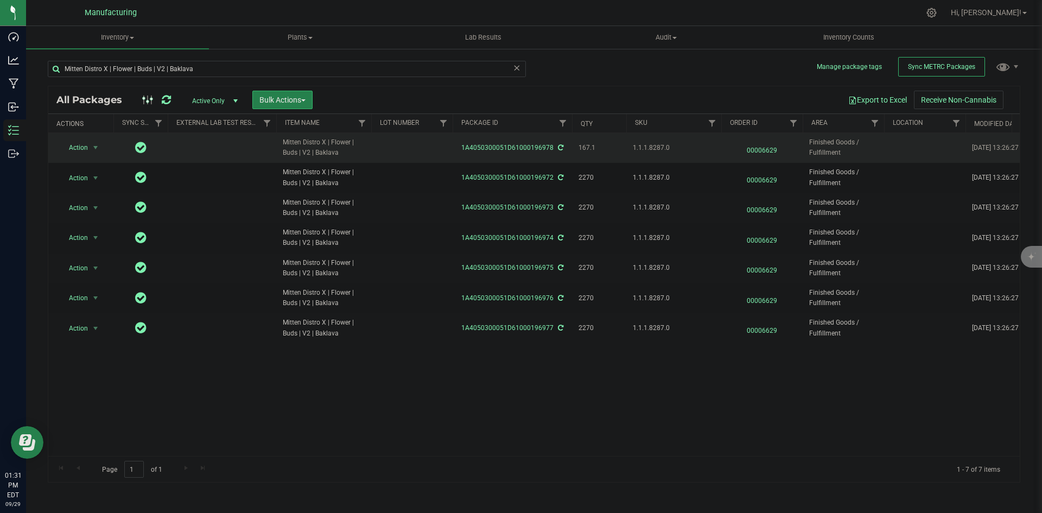
click at [658, 151] on span "1.1.1.8287.0" at bounding box center [674, 148] width 82 height 10
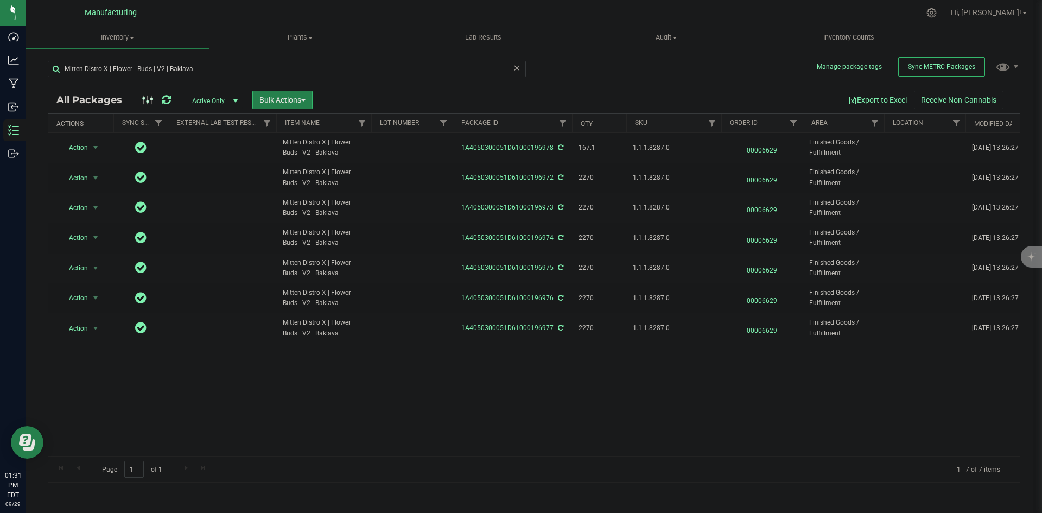
copy span "1.1.1.8287.0"
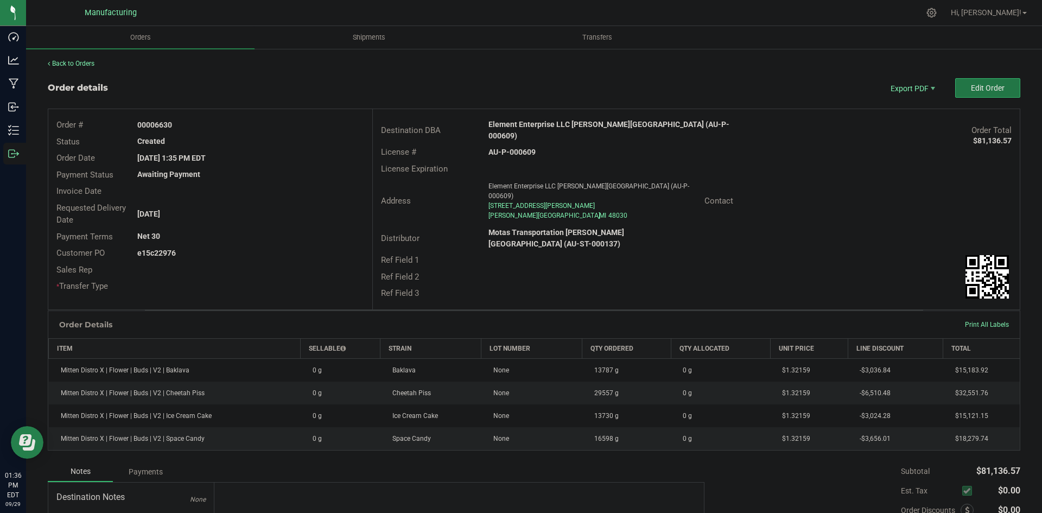
click at [971, 91] on span "Edit Order" at bounding box center [988, 88] width 34 height 9
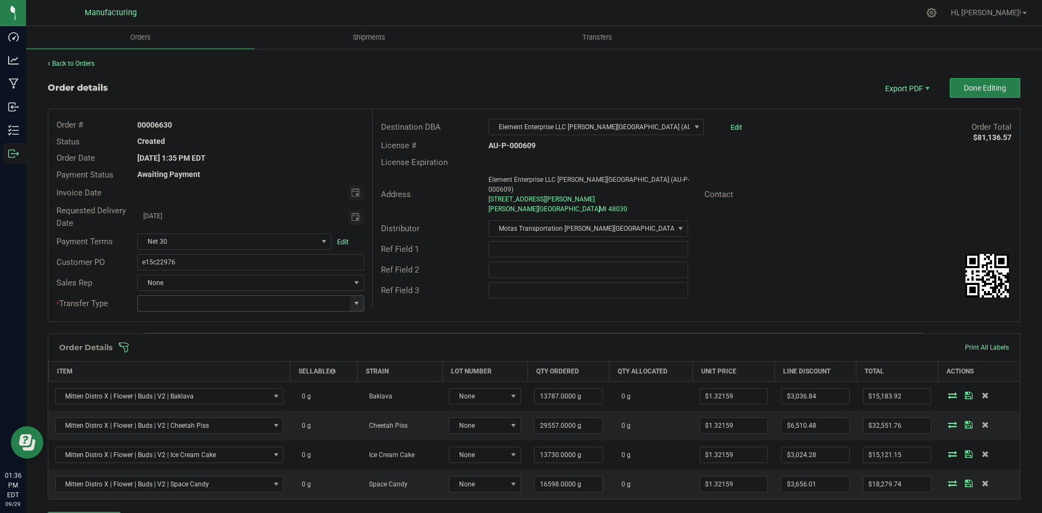
click at [352, 305] on span at bounding box center [356, 303] width 9 height 9
click at [191, 386] on li "Wholesale Transfer" at bounding box center [249, 394] width 224 height 18
type input "Wholesale Transfer"
drag, startPoint x: 477, startPoint y: 283, endPoint x: 461, endPoint y: 299, distance: 23.0
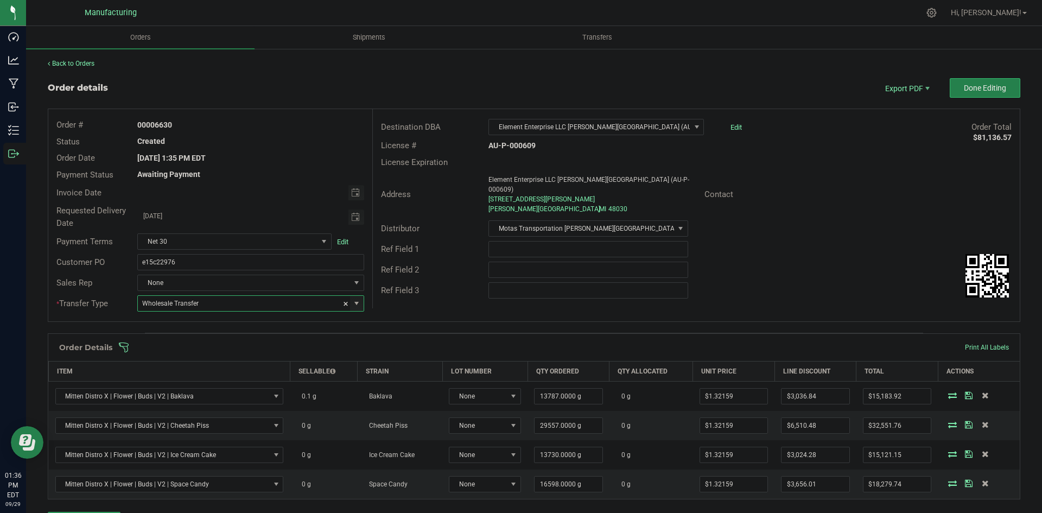
click at [480, 283] on div at bounding box center [587, 290] width 215 height 16
click at [407, 349] on span at bounding box center [604, 347] width 972 height 11
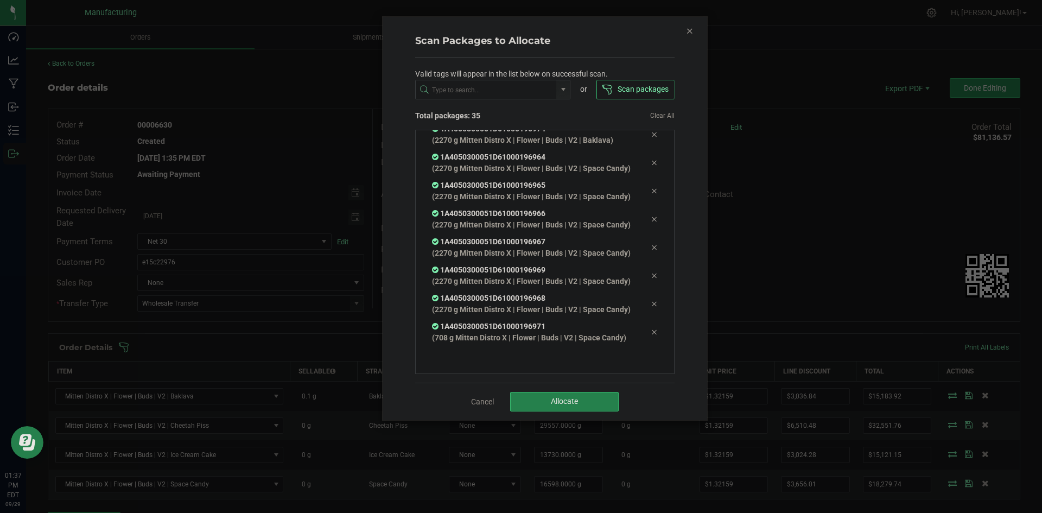
scroll to position [1068, 0]
click at [576, 398] on span "Allocate" at bounding box center [564, 401] width 27 height 9
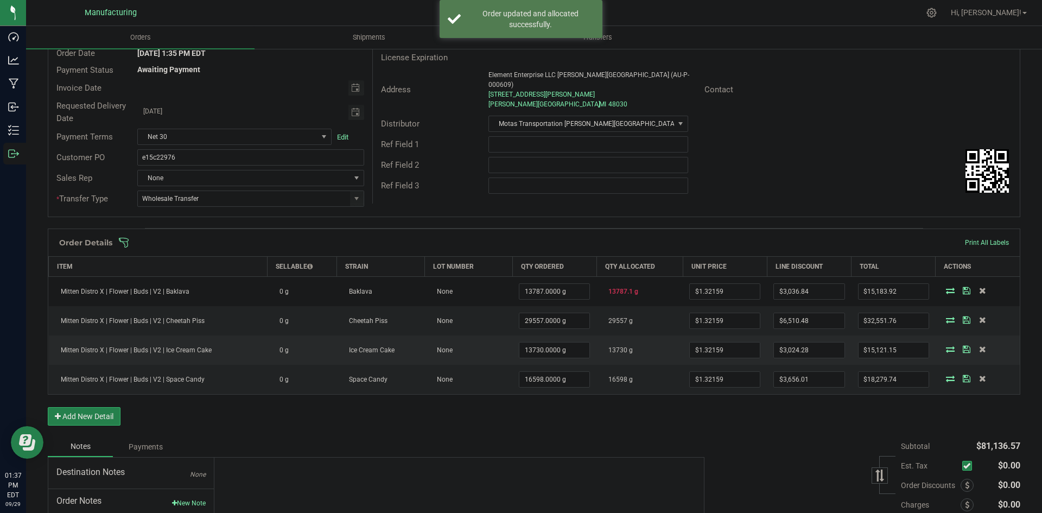
scroll to position [109, 0]
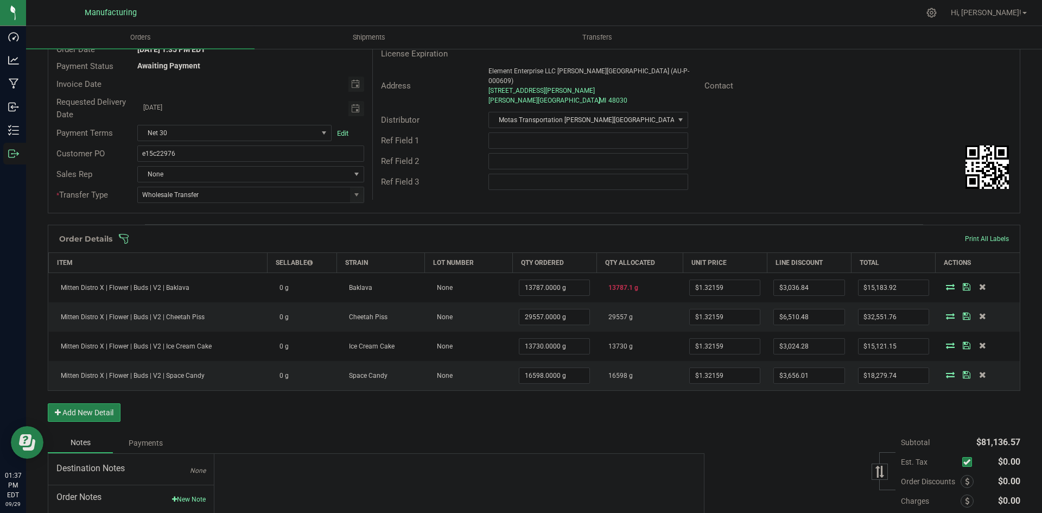
click at [770, 206] on div "Order # 00006630 Status Allocated Order Date Sep 29, 2025 1:35 PM EDT Payment S…" at bounding box center [533, 107] width 971 height 212
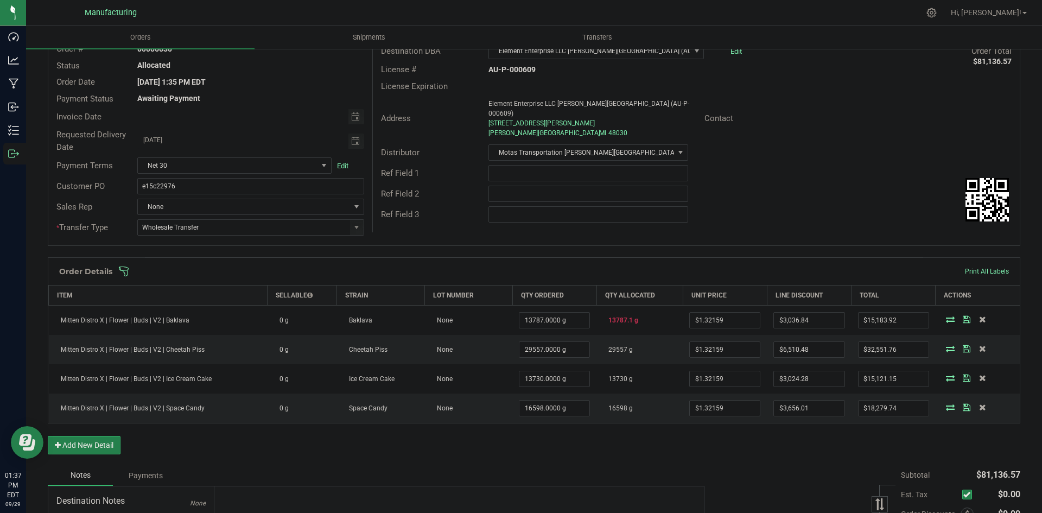
scroll to position [0, 0]
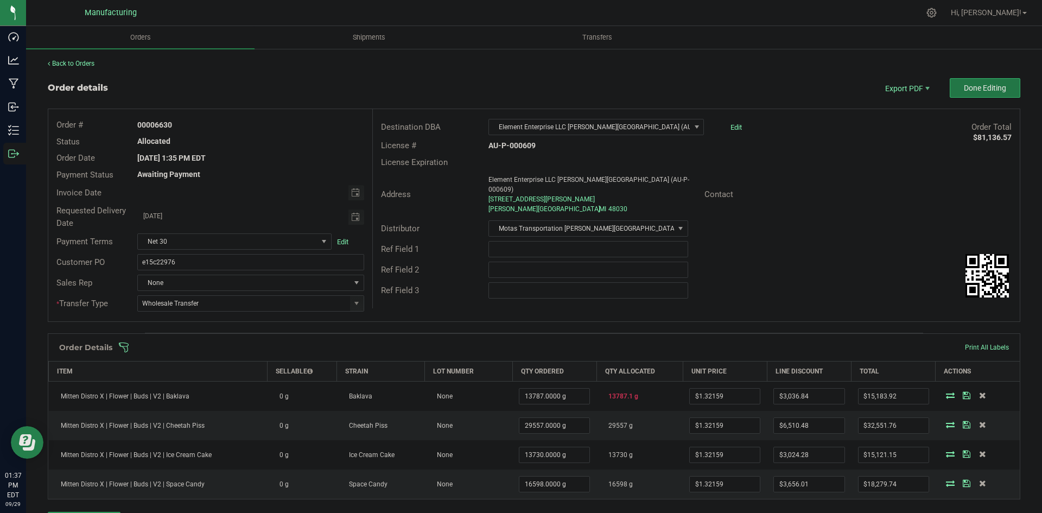
click at [970, 94] on button "Done Editing" at bounding box center [984, 88] width 71 height 20
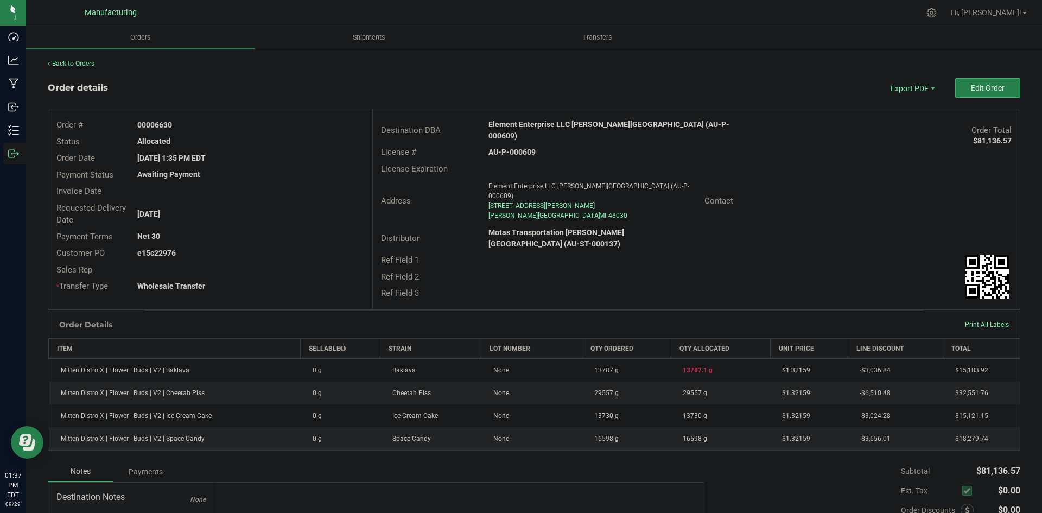
click at [566, 124] on strong "Element Enterprise LLC [PERSON_NAME][GEOGRAPHIC_DATA] (AU-P-000609)" at bounding box center [608, 130] width 241 height 20
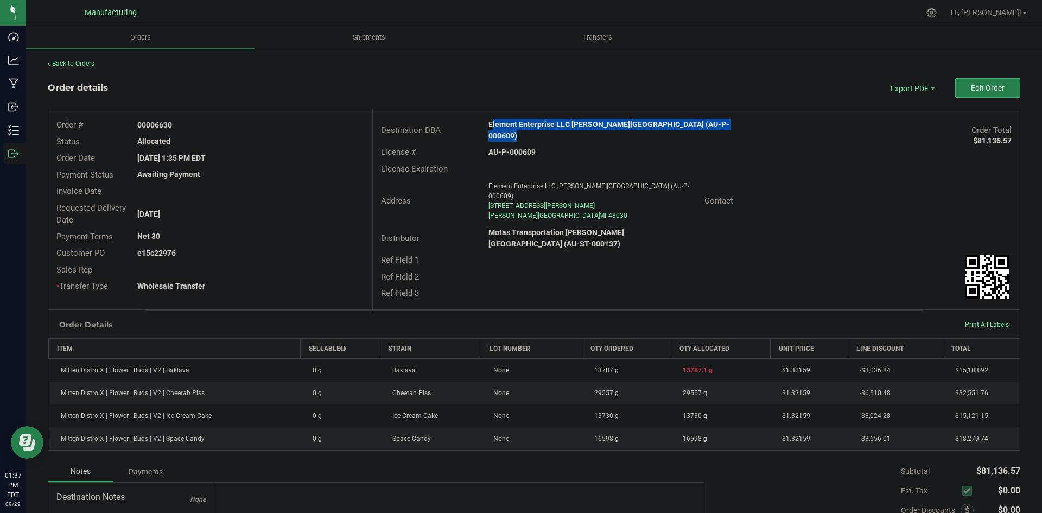
click at [566, 124] on strong "Element Enterprise LLC [PERSON_NAME][GEOGRAPHIC_DATA] (AU-P-000609)" at bounding box center [608, 130] width 241 height 20
copy strong "Element Enterprise LLC [PERSON_NAME][GEOGRAPHIC_DATA] (AU-P-000609)"
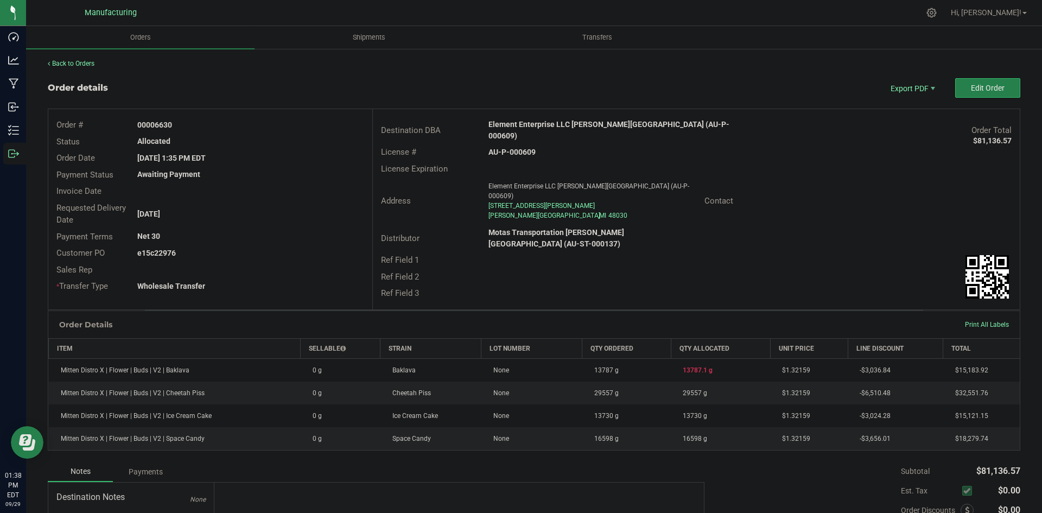
click at [519, 148] on strong "AU-P-000609" at bounding box center [511, 152] width 47 height 9
drag, startPoint x: 520, startPoint y: 142, endPoint x: 527, endPoint y: 143, distance: 7.1
click at [521, 148] on strong "AU-P-000609" at bounding box center [511, 152] width 47 height 9
copy strong "AU-P-000609"
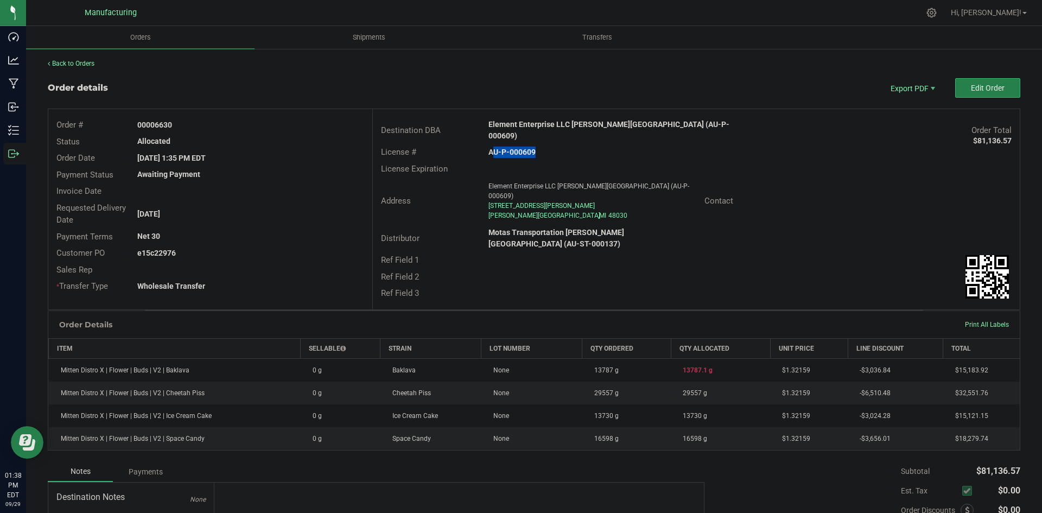
drag, startPoint x: 154, startPoint y: 122, endPoint x: 412, endPoint y: 144, distance: 258.6
click at [238, 125] on div "00006630" at bounding box center [250, 124] width 242 height 11
copy strong "6630"
drag, startPoint x: 155, startPoint y: 251, endPoint x: 273, endPoint y: 251, distance: 118.8
click at [271, 250] on div "e15c22976" at bounding box center [250, 252] width 242 height 11
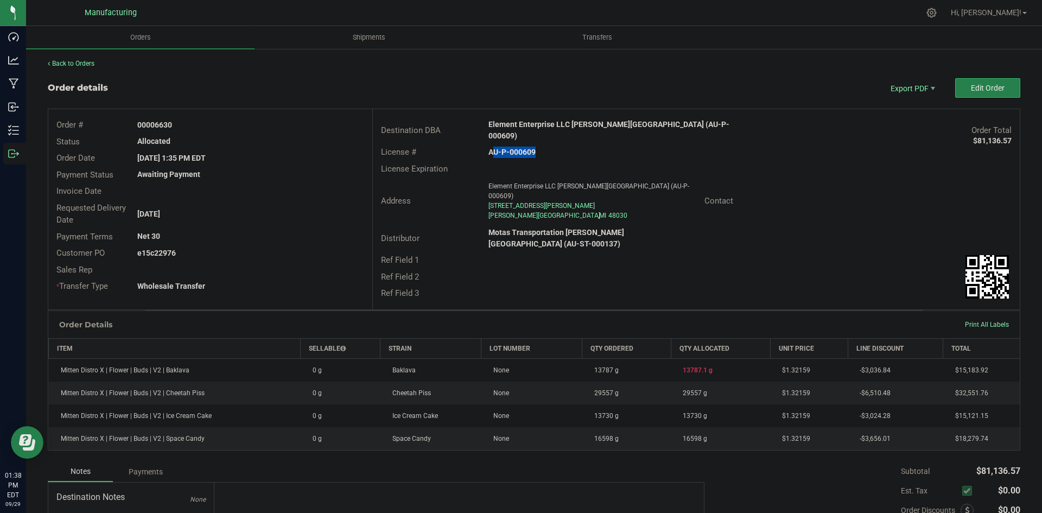
copy strong "22976"
click at [900, 103] on span "Packing List PDF" at bounding box center [904, 106] width 67 height 16
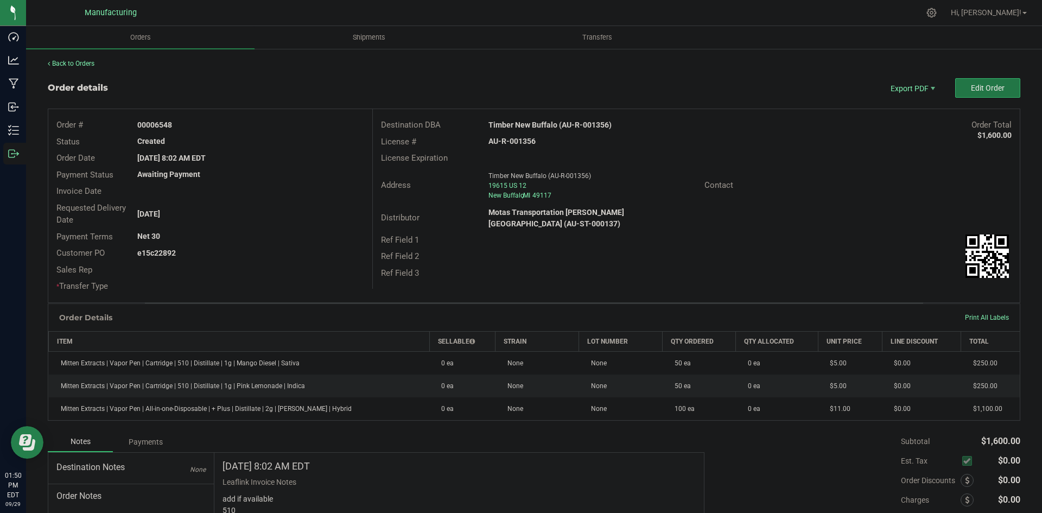
click at [971, 85] on span "Edit Order" at bounding box center [988, 88] width 34 height 9
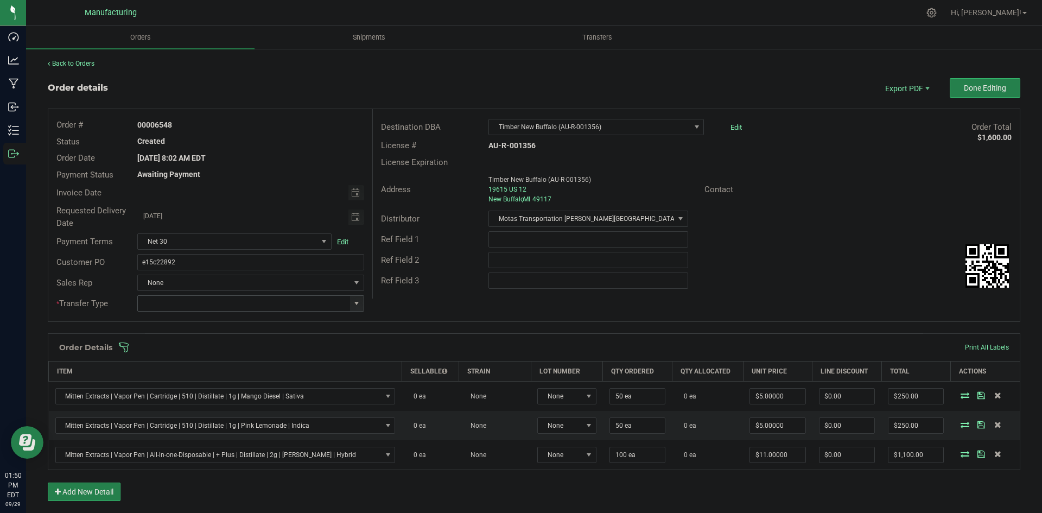
click at [352, 305] on span at bounding box center [356, 303] width 9 height 9
click at [191, 393] on li "Wholesale Transfer" at bounding box center [249, 394] width 224 height 18
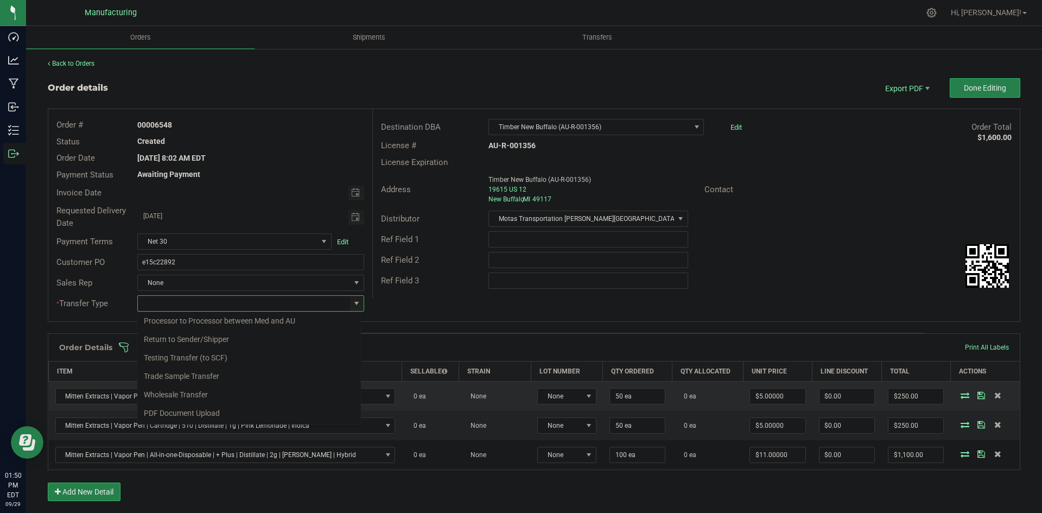
type input "Wholesale Transfer"
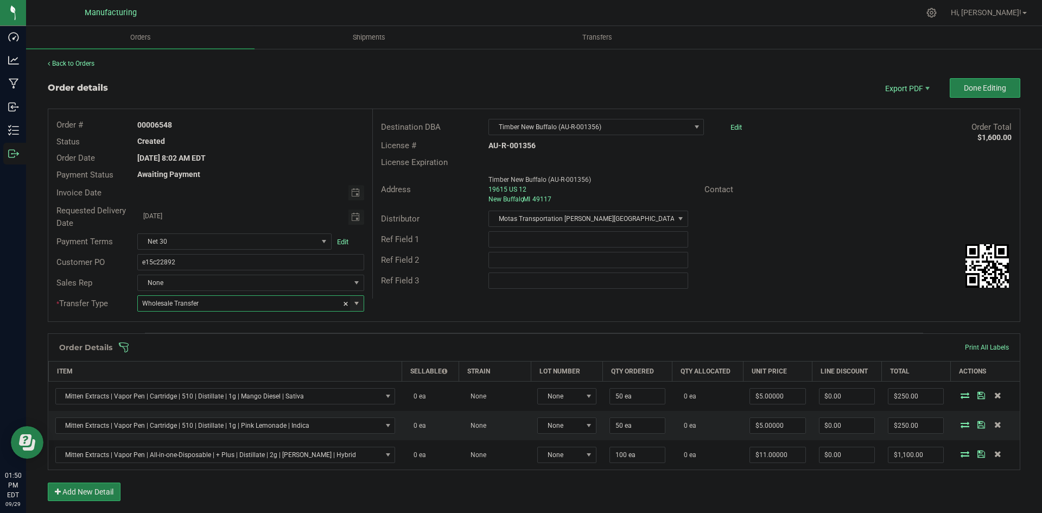
click at [457, 303] on div "Order # 00006548 Status Created Order Date Sep 25, 2025 8:02 AM EDT Payment Sta…" at bounding box center [533, 215] width 971 height 212
click at [409, 349] on span at bounding box center [604, 347] width 972 height 11
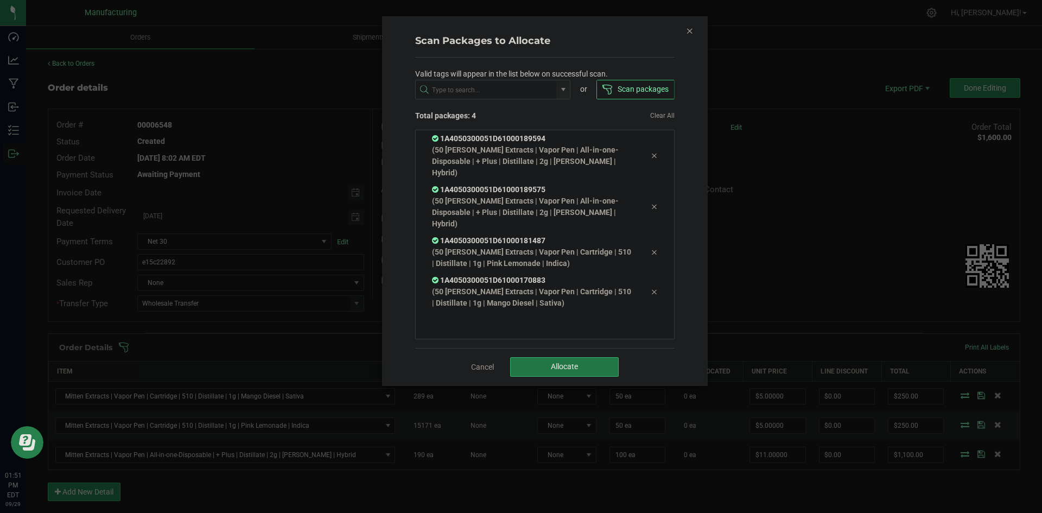
click at [552, 369] on span "Allocate" at bounding box center [564, 366] width 27 height 9
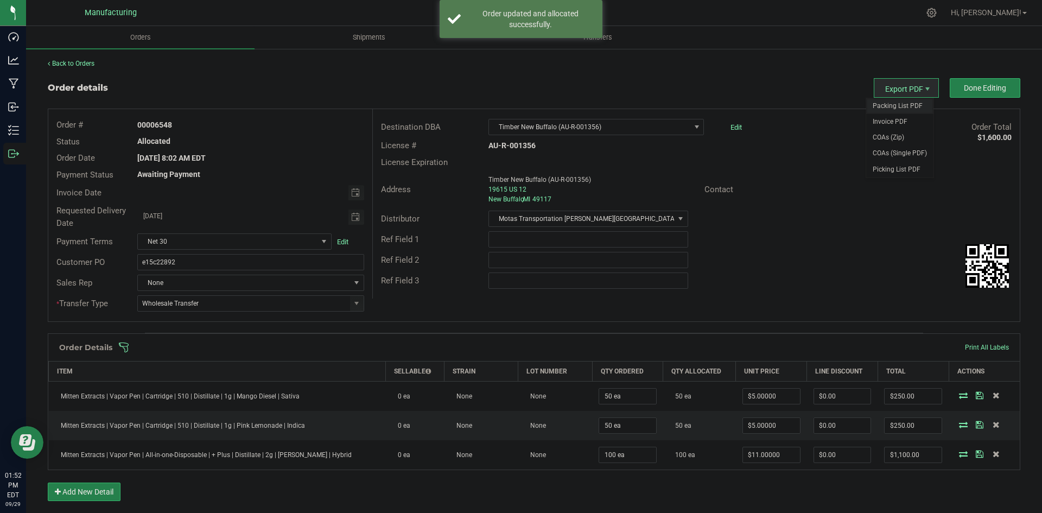
click at [895, 103] on span "Packing List PDF" at bounding box center [899, 106] width 67 height 16
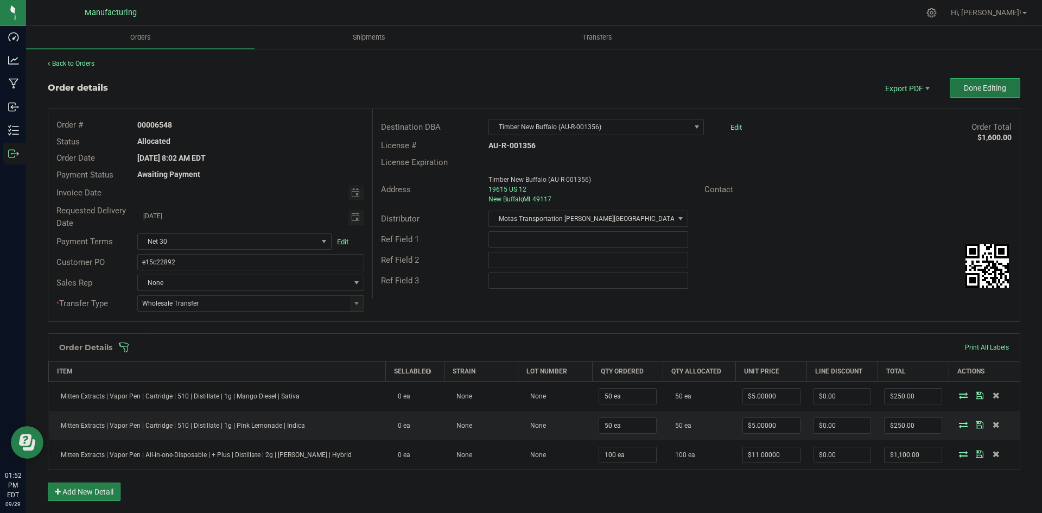
click at [963, 87] on span "Done Editing" at bounding box center [984, 88] width 42 height 9
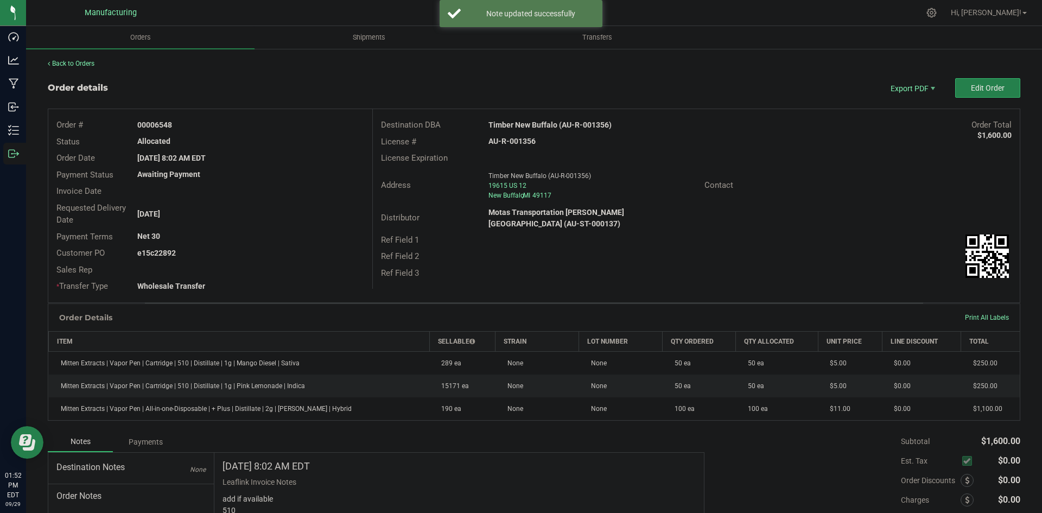
click at [529, 122] on strong "Timber New Buffalo (AU-R-001356)" at bounding box center [549, 124] width 123 height 9
copy strong "Timber New Buffalo (AU-R-001356)"
click at [526, 145] on strong "AU-R-001356" at bounding box center [511, 141] width 47 height 9
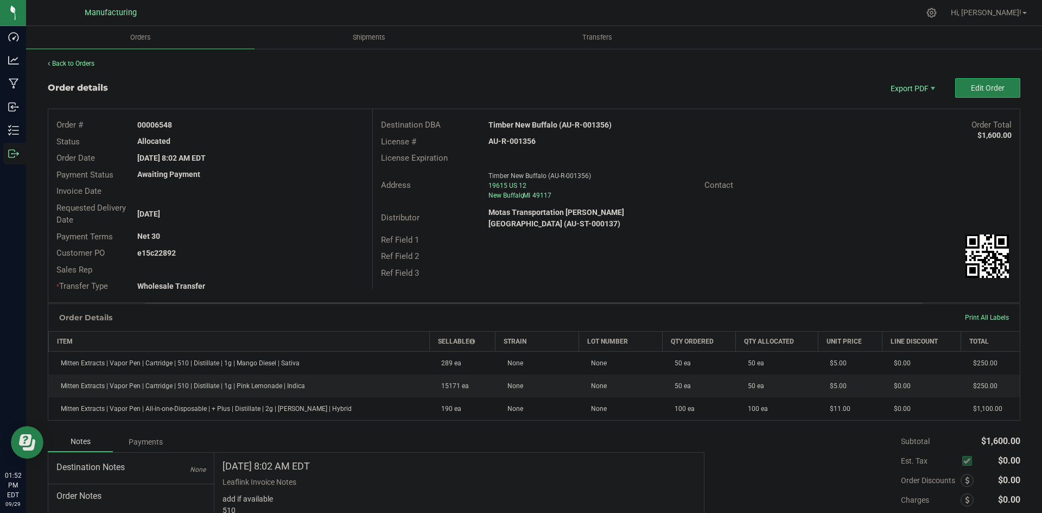
click at [524, 143] on strong "AU-R-001356" at bounding box center [511, 141] width 47 height 9
copy strong "AU-R-001356"
drag, startPoint x: 154, startPoint y: 123, endPoint x: 270, endPoint y: 131, distance: 116.3
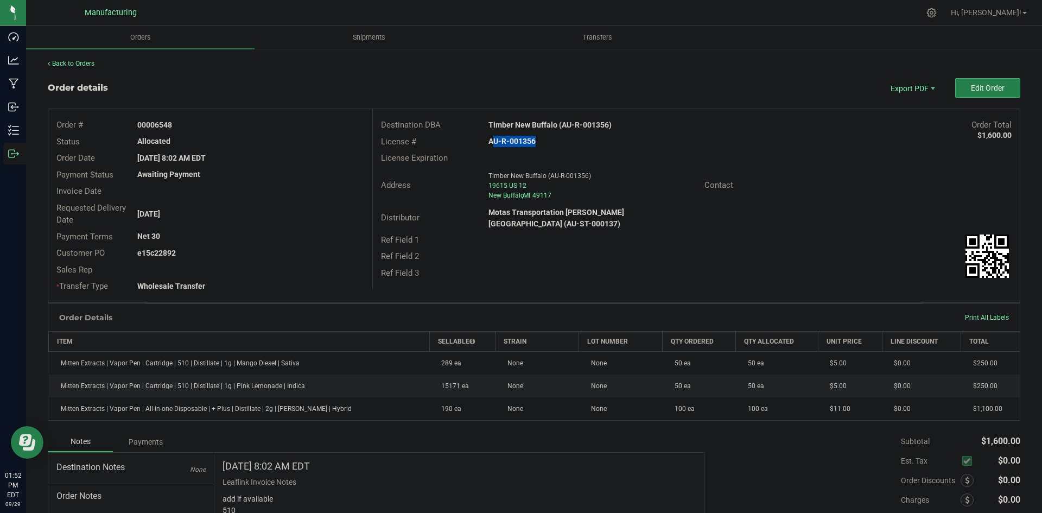
click at [236, 124] on div "00006548" at bounding box center [250, 124] width 242 height 11
copy strong "6548"
drag, startPoint x: 153, startPoint y: 250, endPoint x: 279, endPoint y: 254, distance: 126.5
click at [271, 254] on div "e15c22892" at bounding box center [250, 252] width 242 height 11
copy strong "22892"
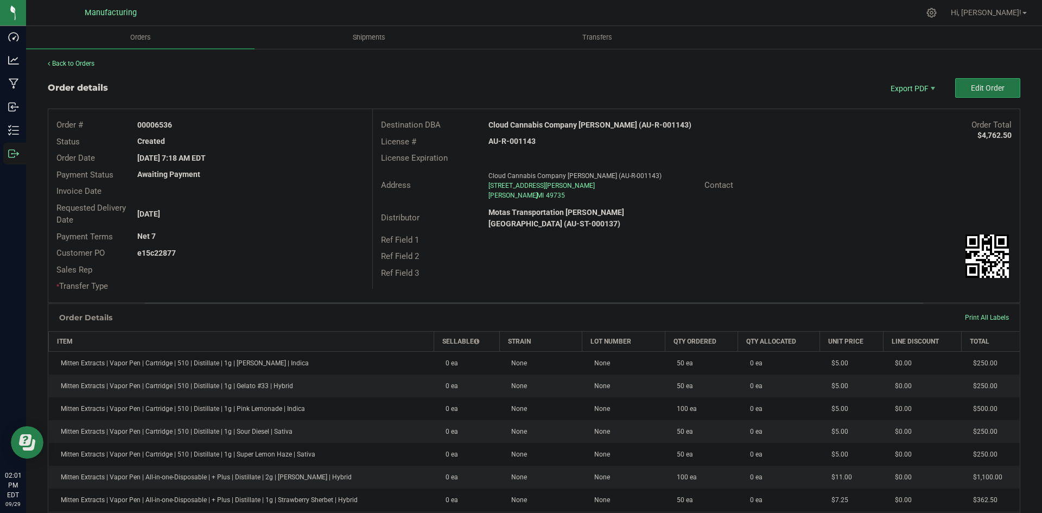
click at [955, 92] on button "Edit Order" at bounding box center [987, 88] width 65 height 20
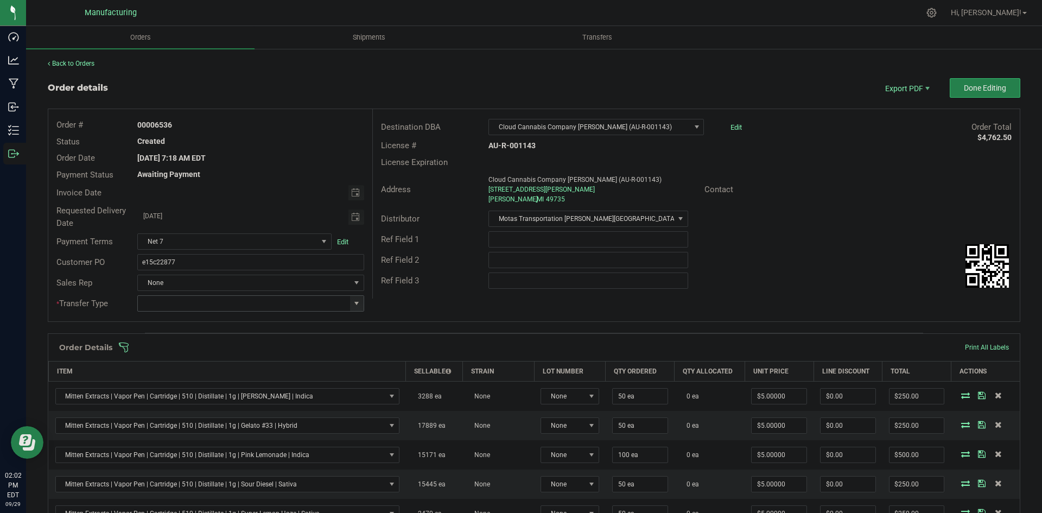
click at [352, 303] on span at bounding box center [356, 303] width 9 height 9
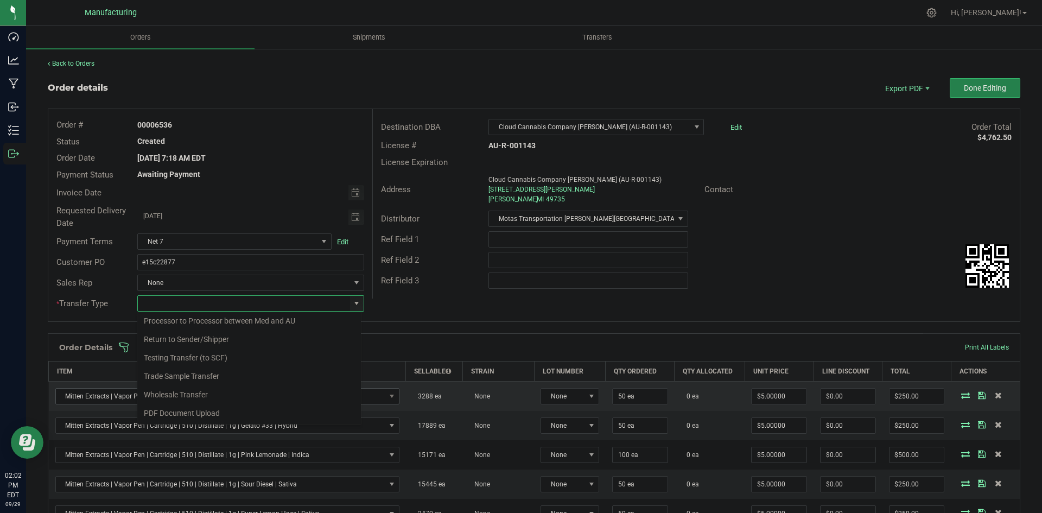
click at [193, 393] on li "Wholesale Transfer" at bounding box center [249, 394] width 224 height 18
type input "Wholesale Transfer"
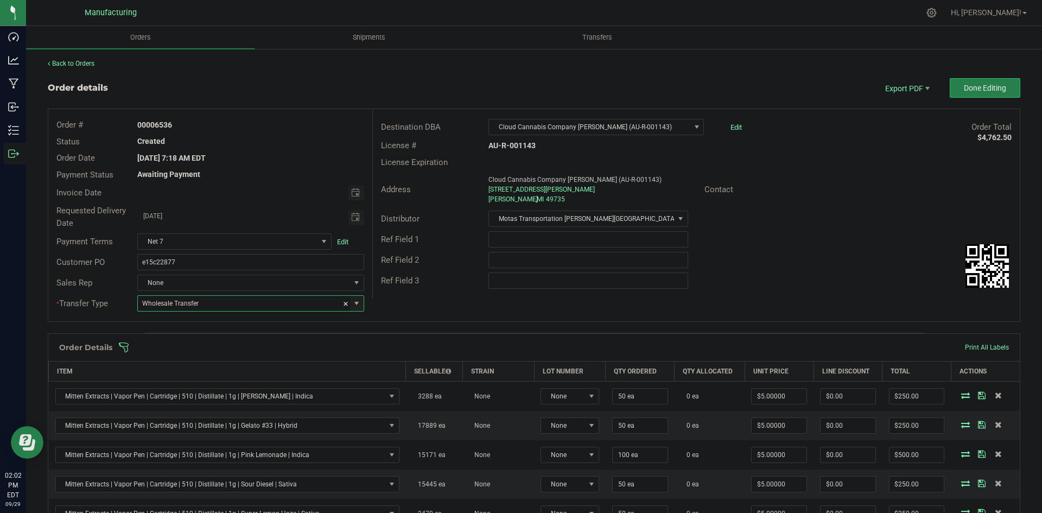
click at [421, 305] on div "Order # 00006536 Status Created Order Date Sep 25, 2025 7:18 AM EDT Payment Sta…" at bounding box center [533, 215] width 971 height 212
click at [411, 341] on div "Order Details Print All Labels" at bounding box center [533, 347] width 971 height 27
click at [410, 344] on span at bounding box center [604, 347] width 972 height 11
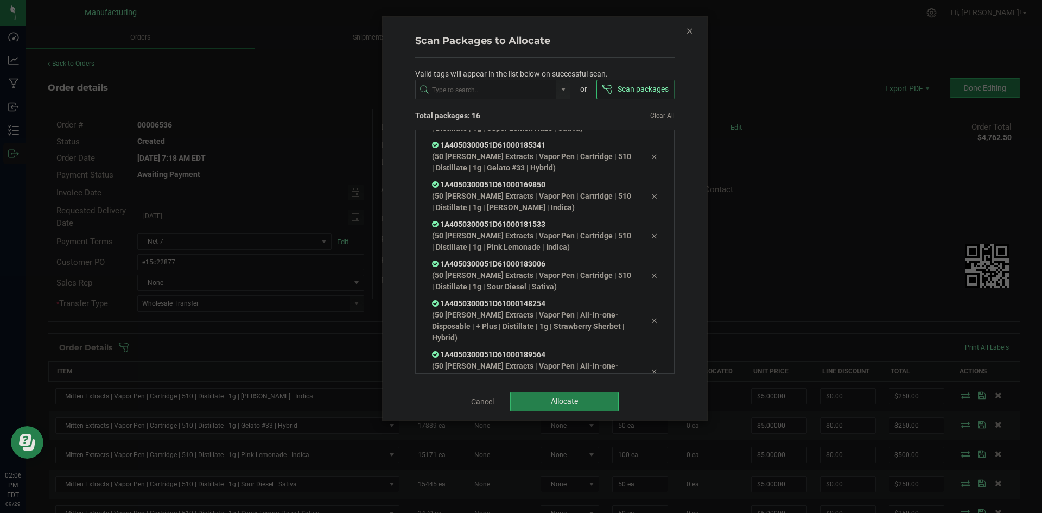
scroll to position [441, 0]
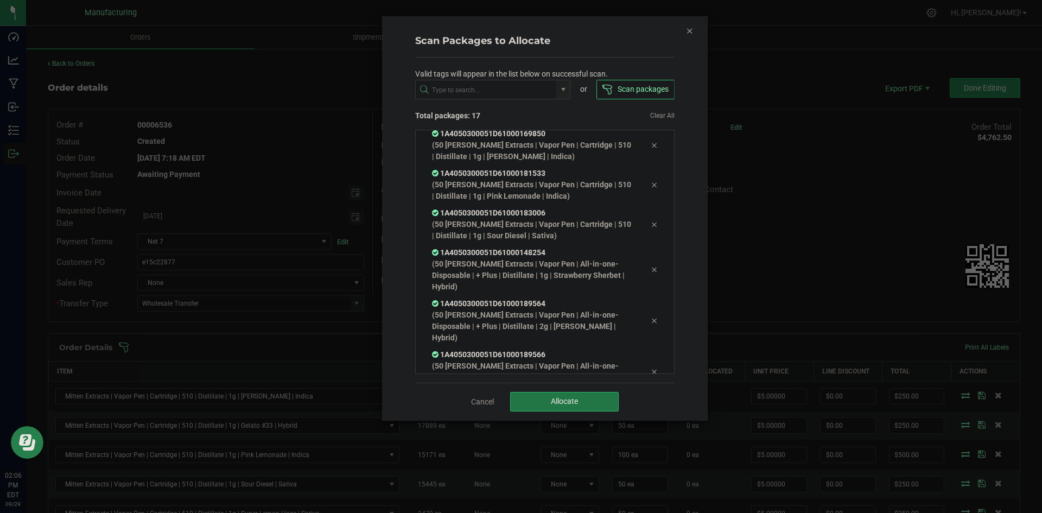
click at [541, 403] on button "Allocate" at bounding box center [564, 402] width 109 height 20
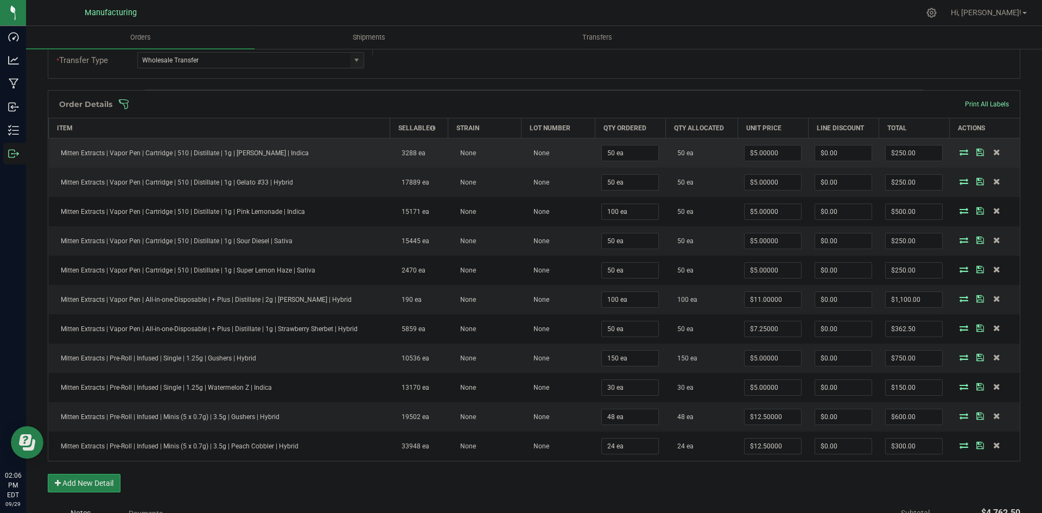
scroll to position [163, 0]
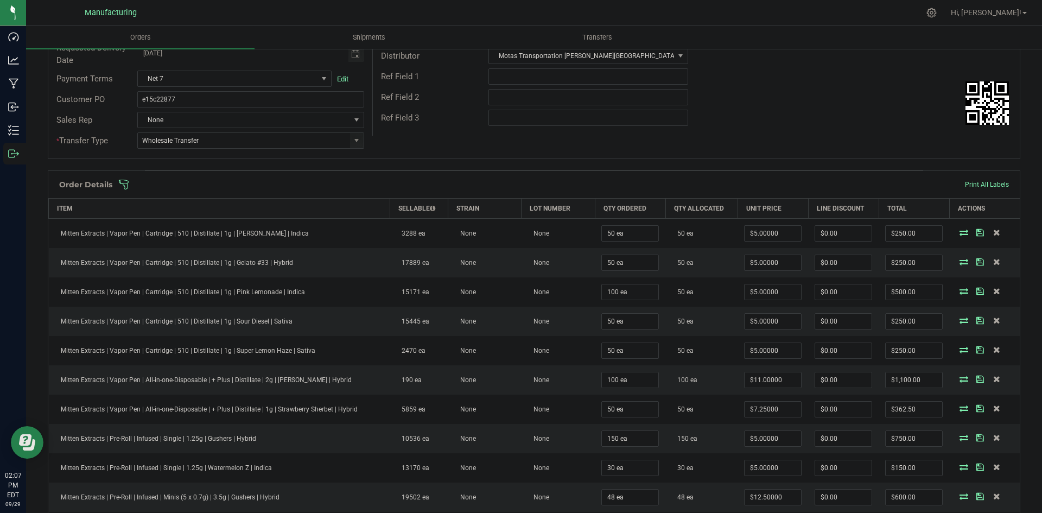
click at [656, 183] on span at bounding box center [604, 184] width 972 height 11
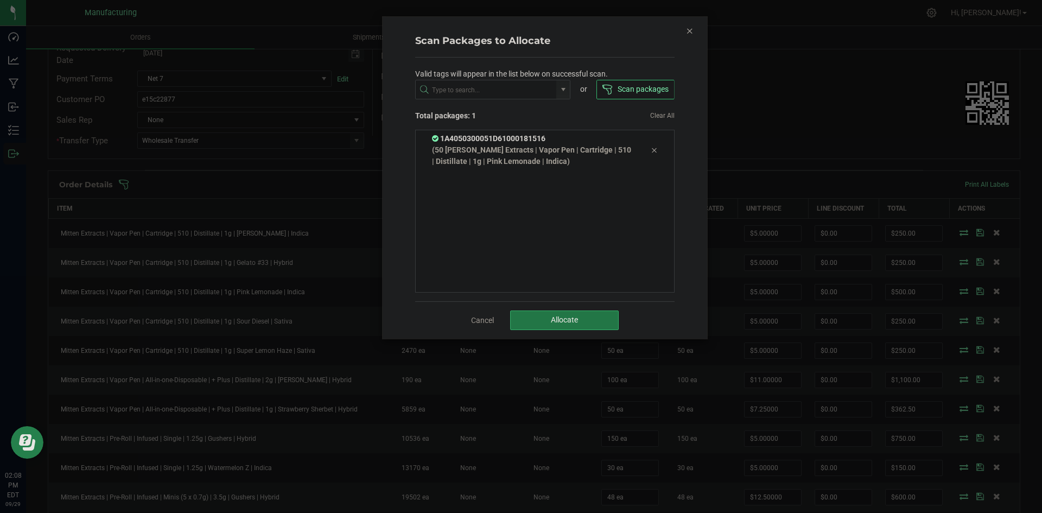
click at [546, 328] on button "Allocate" at bounding box center [564, 320] width 109 height 20
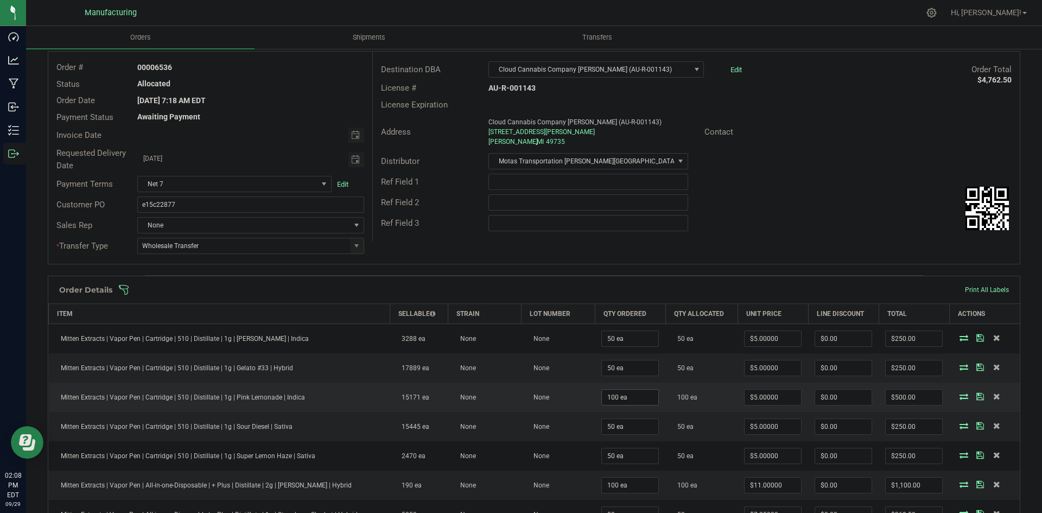
scroll to position [0, 0]
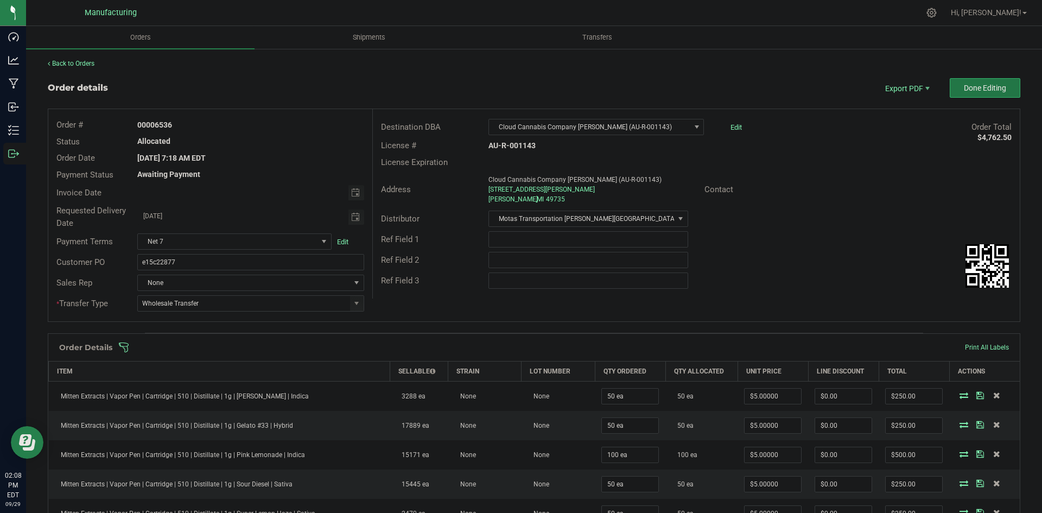
click at [963, 85] on span "Done Editing" at bounding box center [984, 88] width 42 height 9
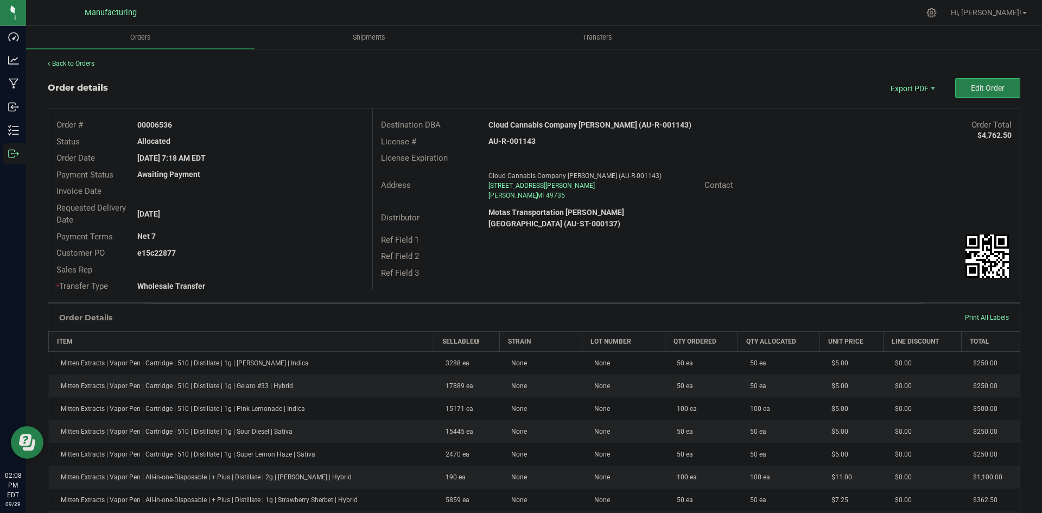
click at [595, 123] on strong "Cloud Cannabis Company Gaylord (AU-R-001143)" at bounding box center [589, 124] width 203 height 9
click at [574, 125] on strong "Cloud Cannabis Company Gaylord (AU-R-001143)" at bounding box center [589, 124] width 203 height 9
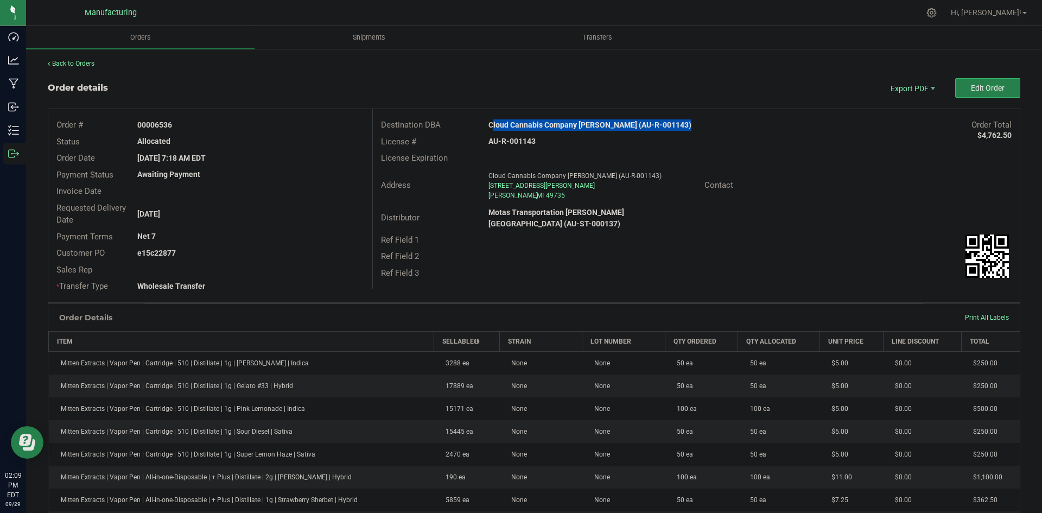
click at [574, 125] on strong "Cloud Cannabis Company Gaylord (AU-R-001143)" at bounding box center [589, 124] width 203 height 9
click at [510, 142] on strong "AU-R-001143" at bounding box center [511, 141] width 47 height 9
copy strong "AU-R-001143"
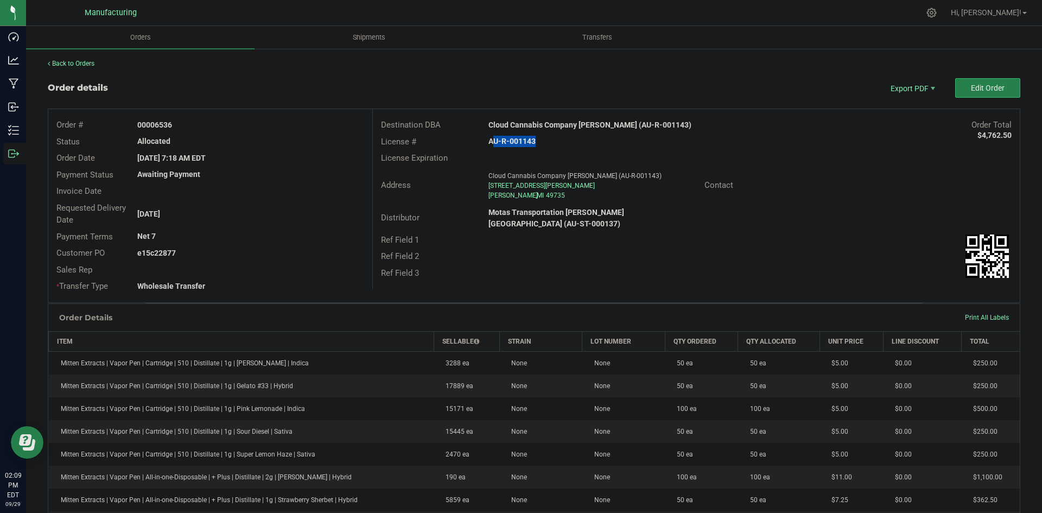
drag, startPoint x: 156, startPoint y: 124, endPoint x: 247, endPoint y: 125, distance: 91.1
click at [242, 124] on div "00006536" at bounding box center [250, 124] width 242 height 11
copy strong "6536"
drag, startPoint x: 154, startPoint y: 250, endPoint x: 335, endPoint y: 251, distance: 181.2
click at [291, 251] on div "e15c22877" at bounding box center [250, 252] width 242 height 11
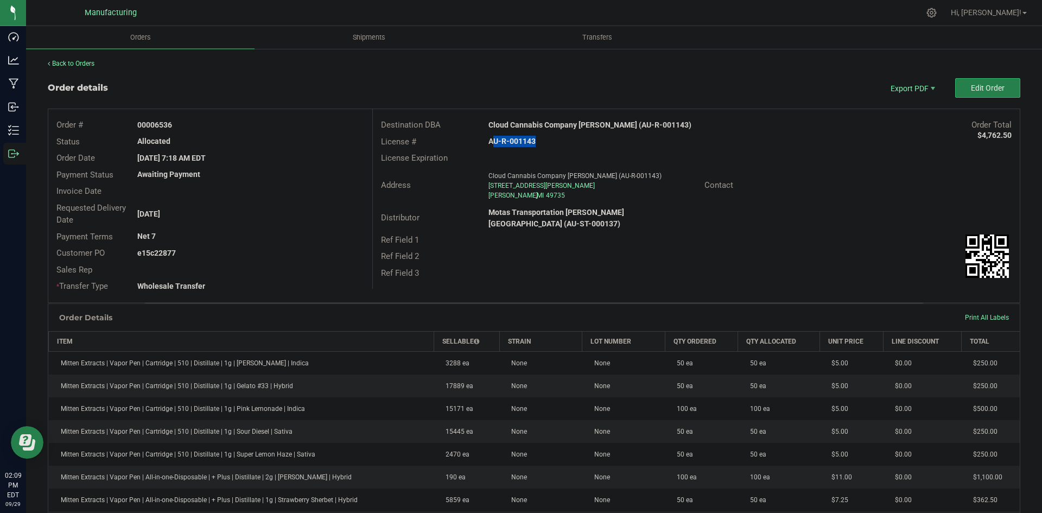
copy strong "22877"
click at [899, 103] on span "Packing List PDF" at bounding box center [904, 106] width 67 height 16
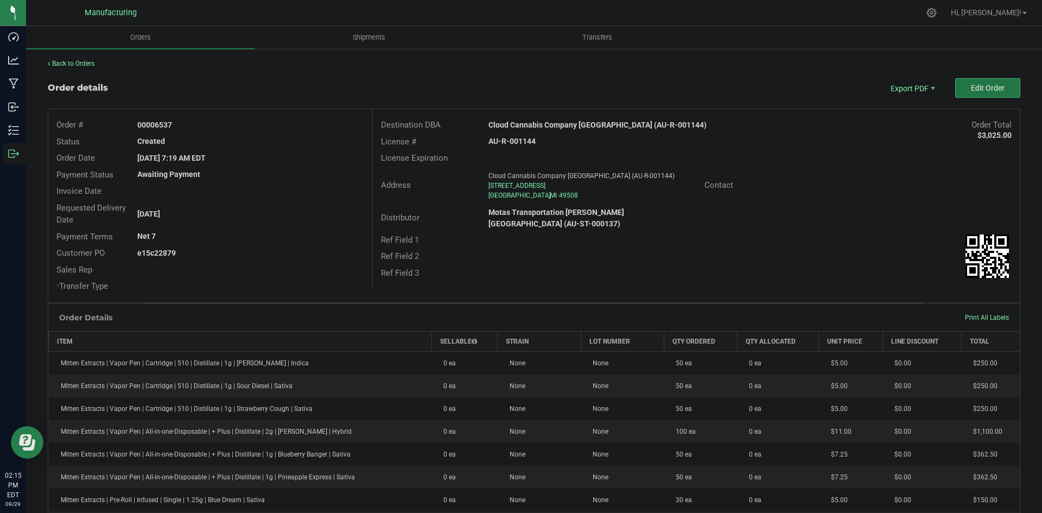
click at [961, 91] on button "Edit Order" at bounding box center [987, 88] width 65 height 20
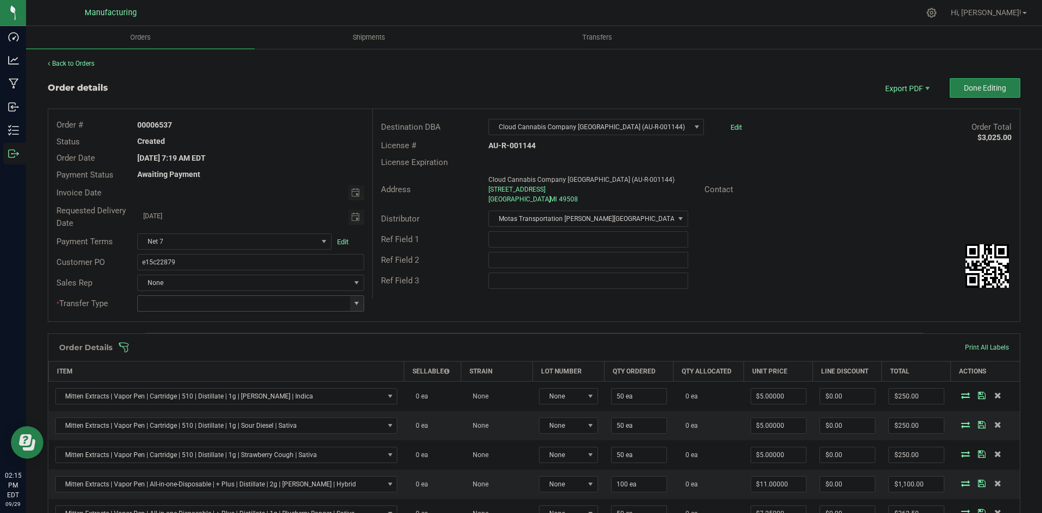
click at [353, 302] on span at bounding box center [356, 303] width 9 height 9
click at [192, 394] on li "Wholesale Transfer" at bounding box center [249, 394] width 224 height 18
type input "Wholesale Transfer"
click at [426, 293] on div "Destination DBA Cloud Cannabis Company [GEOGRAPHIC_DATA] 28th ST (AU-R-001144) …" at bounding box center [695, 203] width 647 height 189
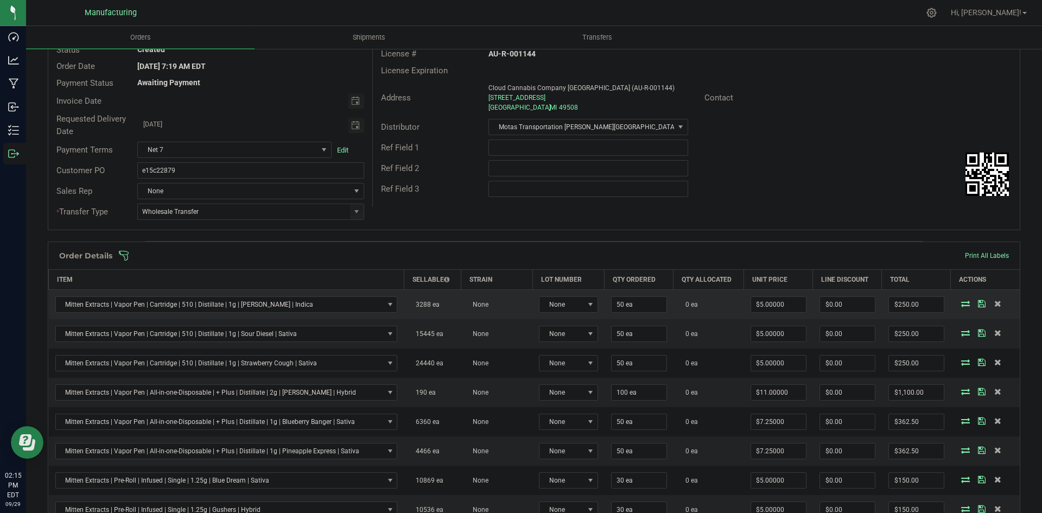
scroll to position [81, 0]
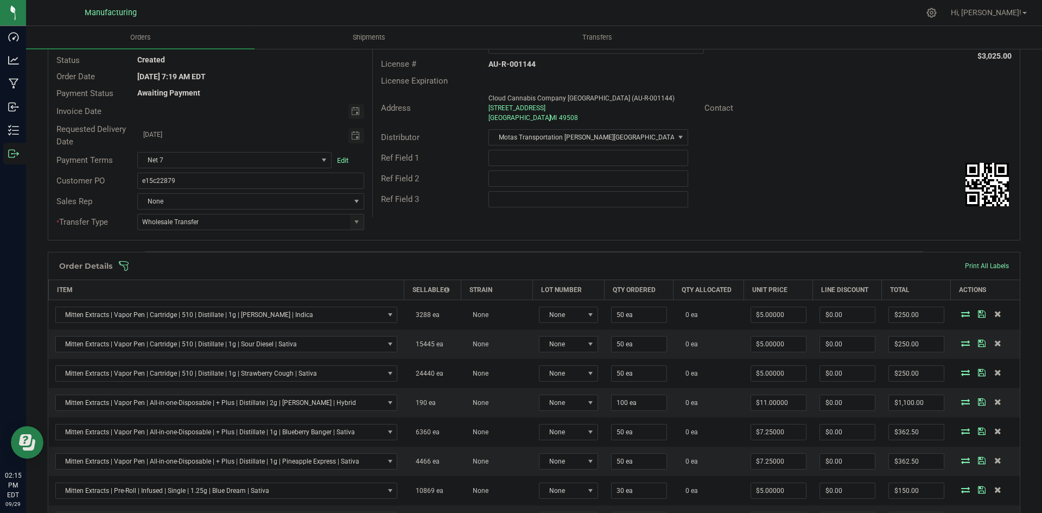
click at [456, 275] on div "Order Details Print All Labels" at bounding box center [533, 265] width 971 height 27
click at [456, 270] on span at bounding box center [604, 265] width 972 height 11
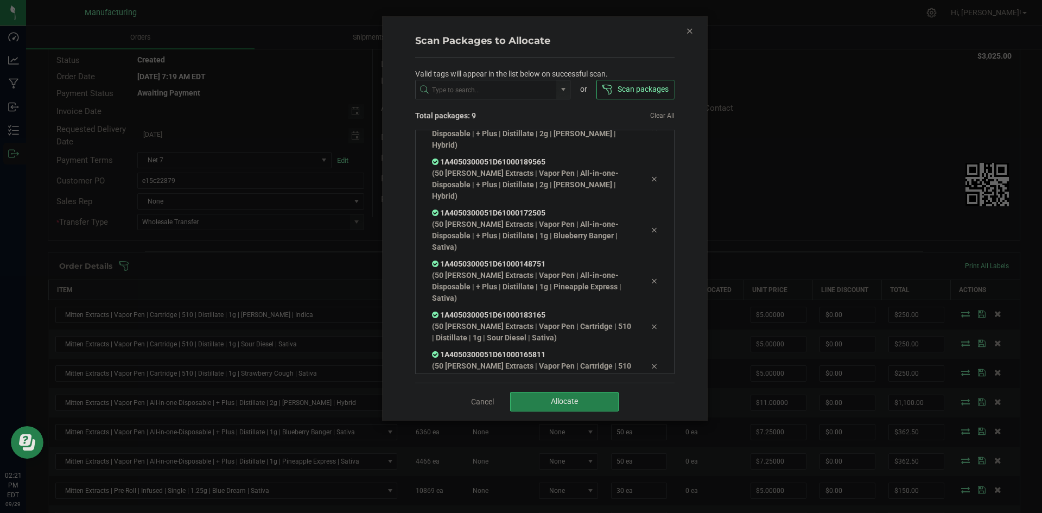
scroll to position [186, 0]
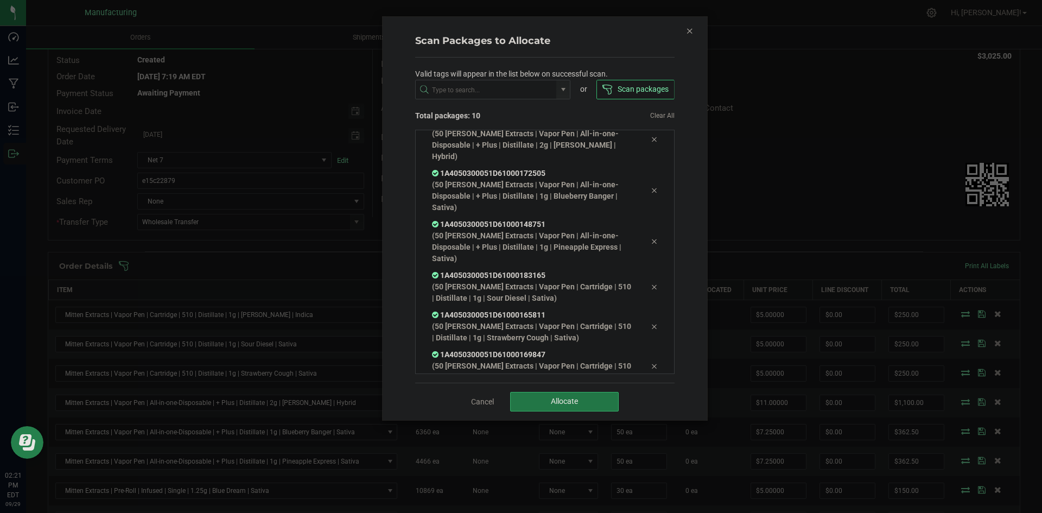
click at [551, 403] on span "Allocate" at bounding box center [564, 401] width 27 height 9
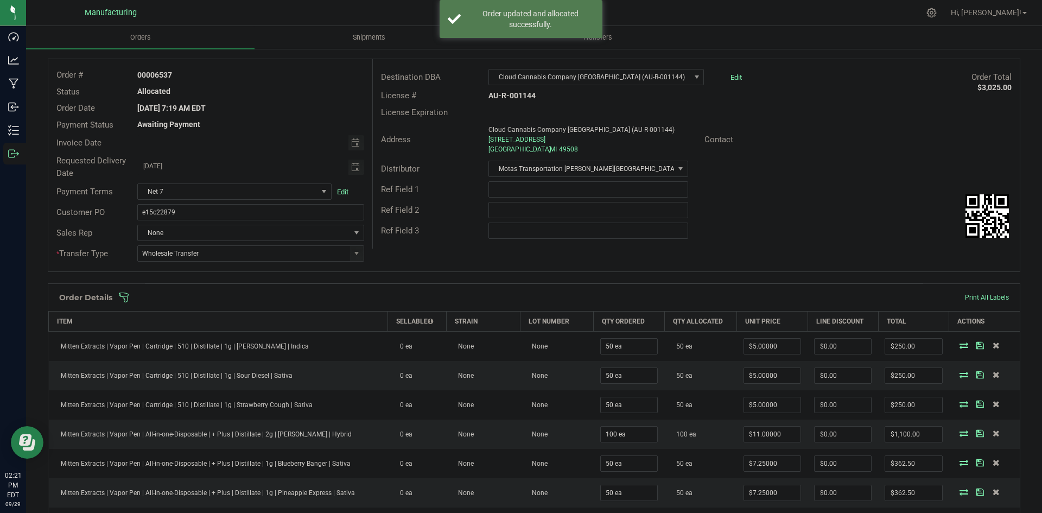
scroll to position [0, 0]
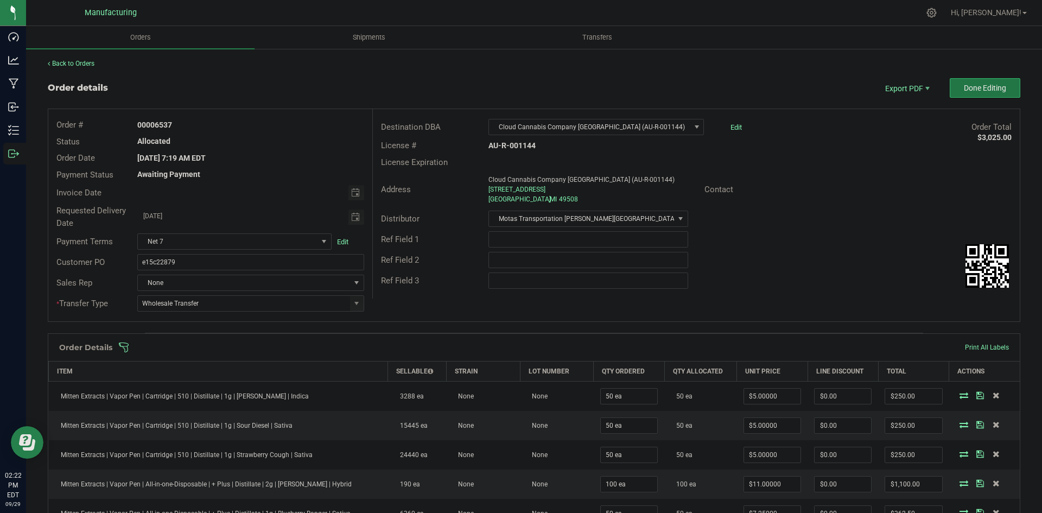
click at [993, 81] on button "Done Editing" at bounding box center [984, 88] width 71 height 20
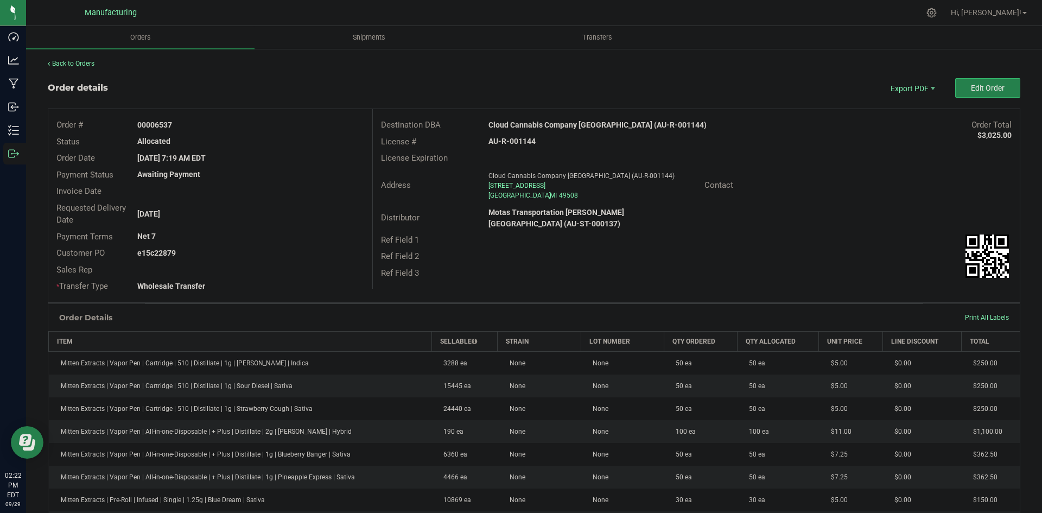
click at [612, 128] on strong "Cloud Cannabis Company [GEOGRAPHIC_DATA] (AU-R-001144)" at bounding box center [597, 124] width 218 height 9
copy strong "Cloud Cannabis Company [GEOGRAPHIC_DATA] (AU-R-001144)"
click at [502, 141] on strong "AU-R-001144" at bounding box center [511, 141] width 47 height 9
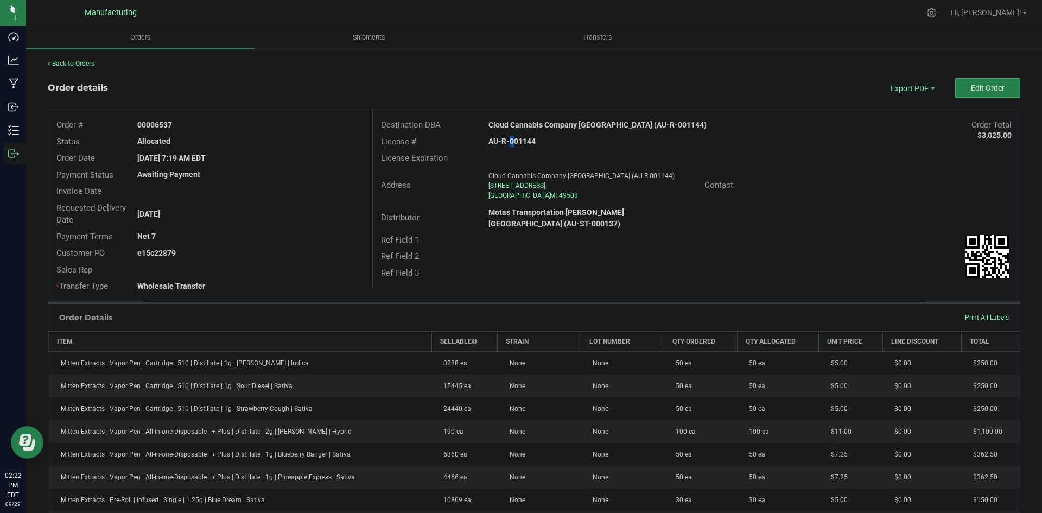
click at [502, 141] on strong "AU-R-001144" at bounding box center [511, 141] width 47 height 9
copy strong "AU-R-001144"
drag, startPoint x: 153, startPoint y: 121, endPoint x: 311, endPoint y: 130, distance: 158.6
click at [266, 124] on div "00006537" at bounding box center [250, 124] width 242 height 11
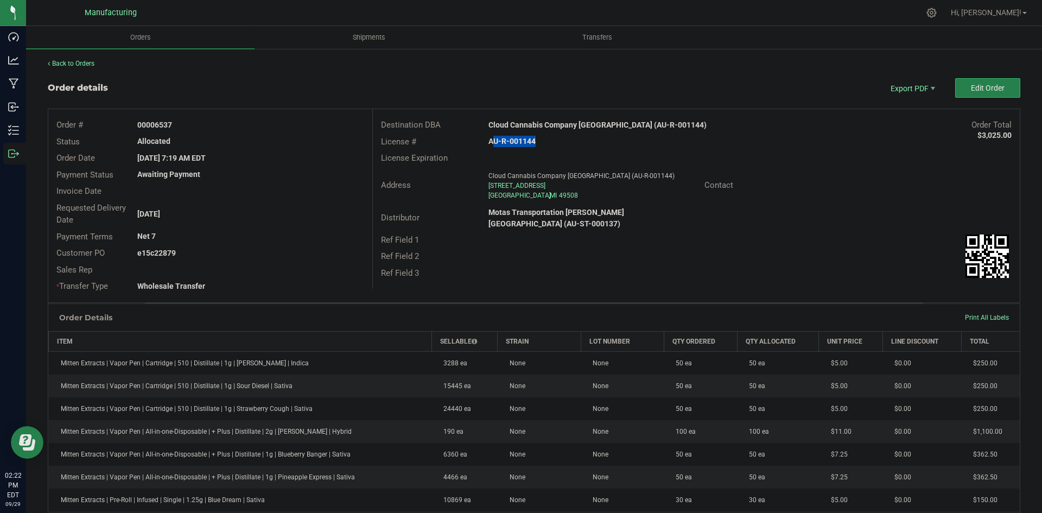
copy strong "6537"
drag, startPoint x: 154, startPoint y: 252, endPoint x: 336, endPoint y: 255, distance: 182.3
click at [312, 254] on div "e15c22879" at bounding box center [250, 252] width 242 height 11
copy strong "22879"
click at [904, 100] on span "Packing List PDF" at bounding box center [904, 106] width 67 height 16
